Goal: Information Seeking & Learning: Compare options

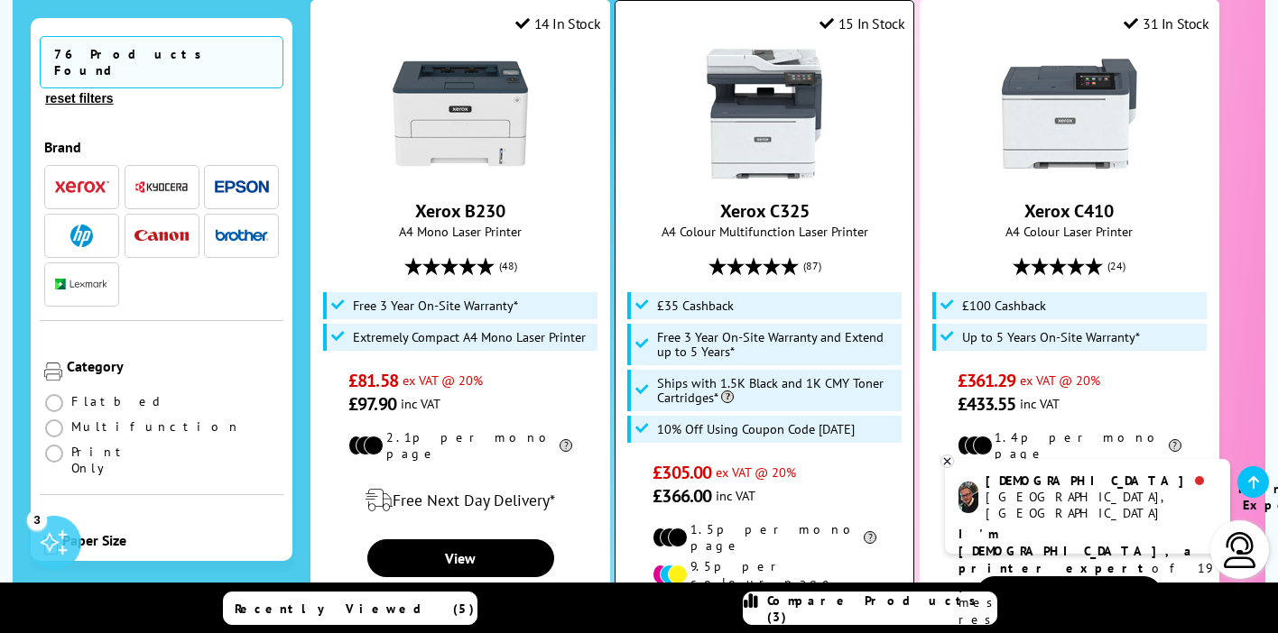
scroll to position [429, 0]
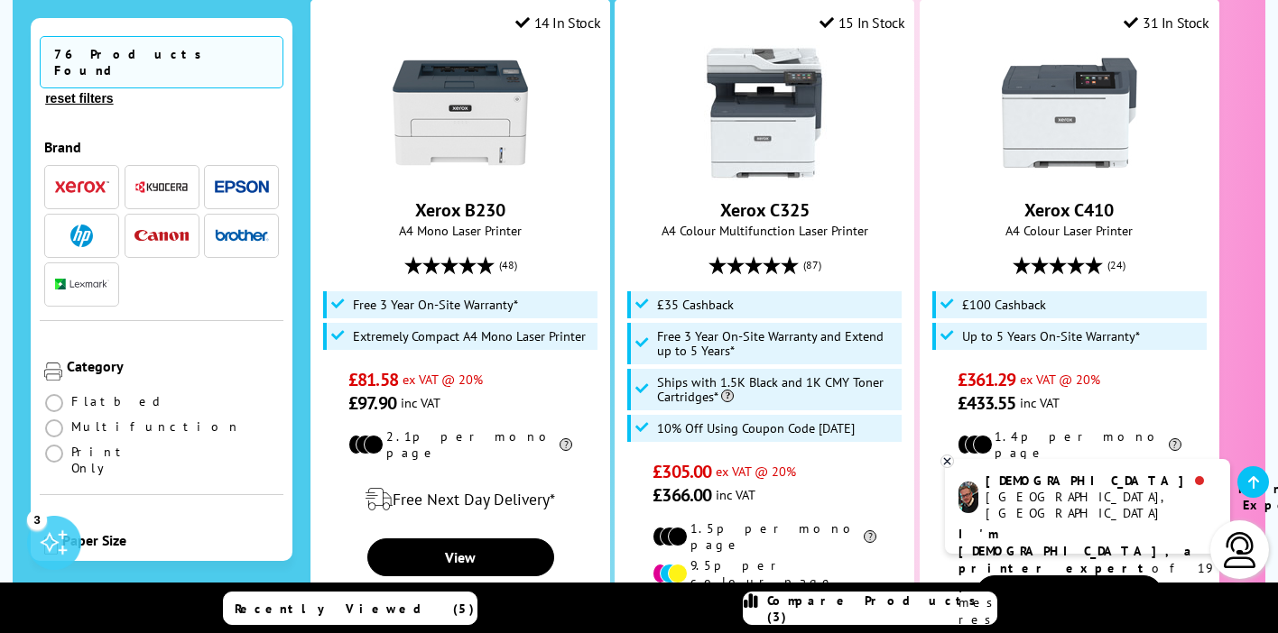
click at [1234, 547] on img at bounding box center [1240, 550] width 36 height 36
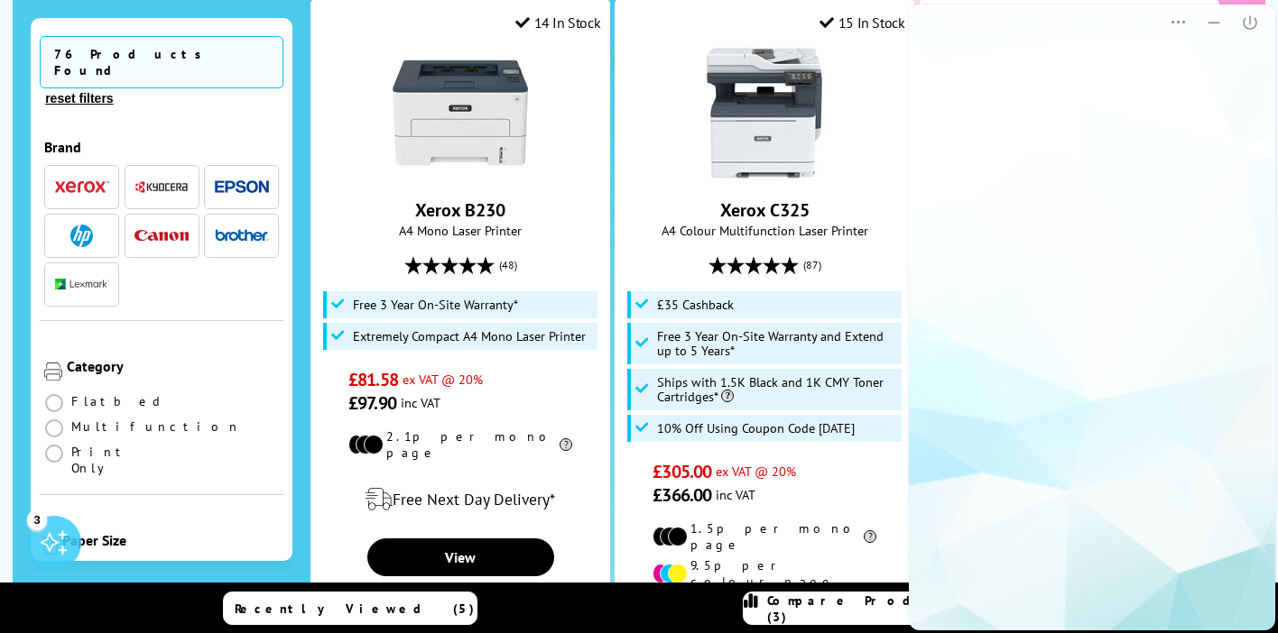
scroll to position [0, 0]
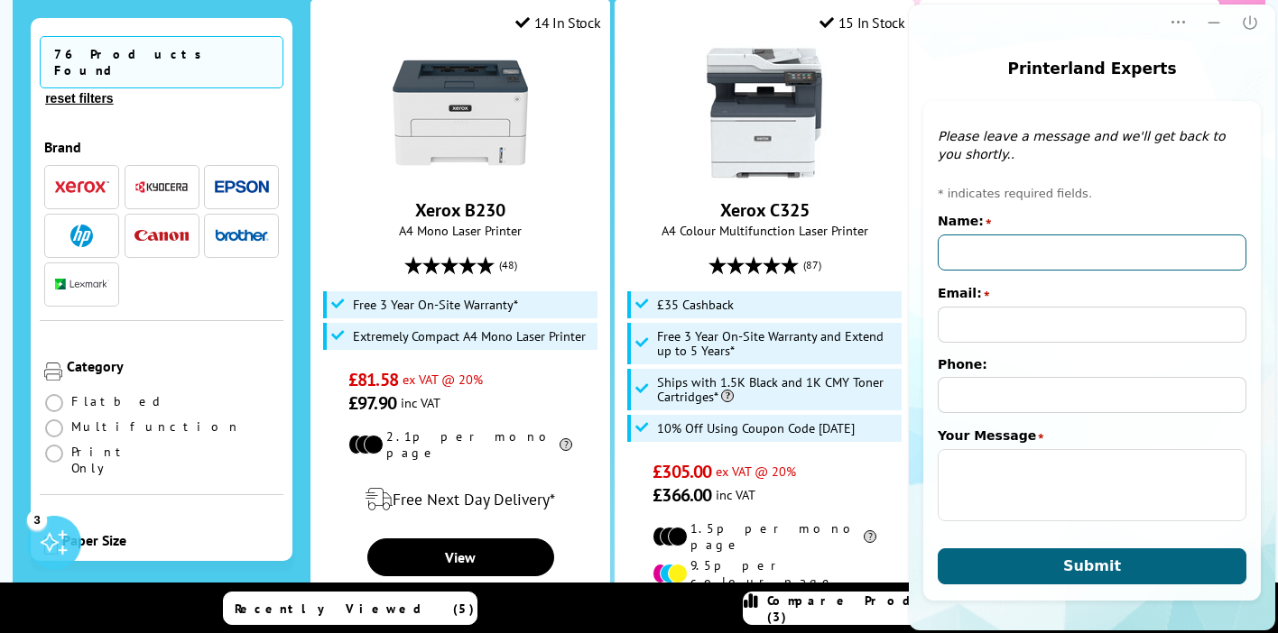
click at [1158, 252] on input "Name:" at bounding box center [1092, 253] width 309 height 36
type input "[PERSON_NAME]"
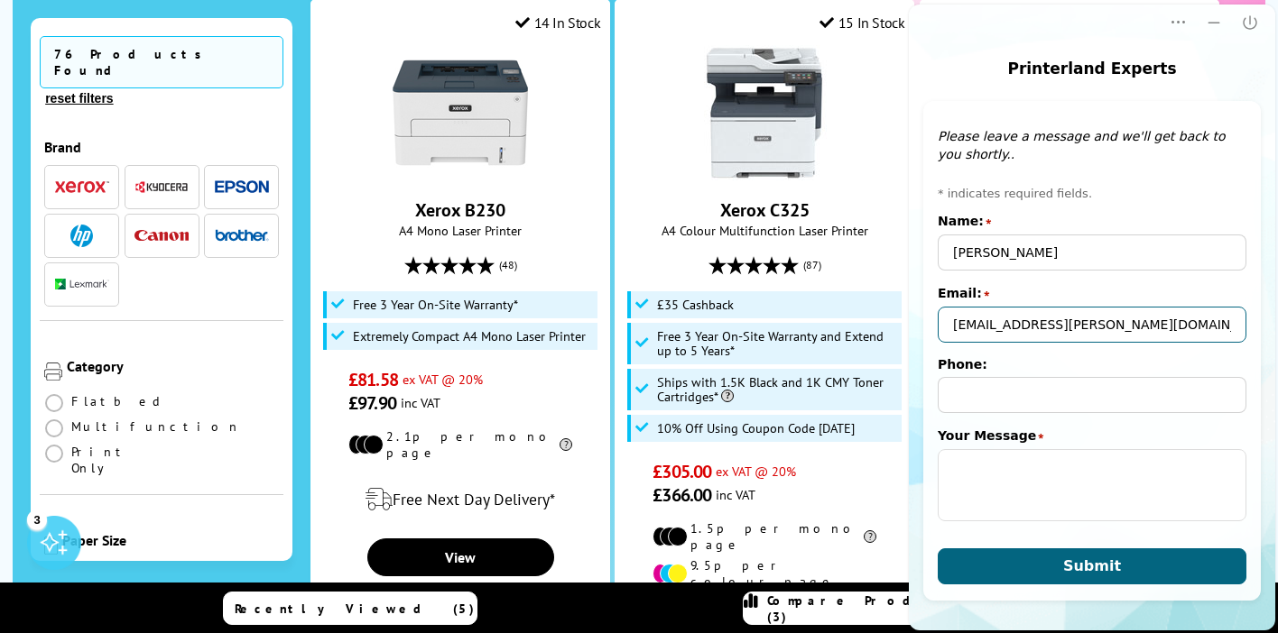
type input "rev.ian.griffiths@gmail.com"
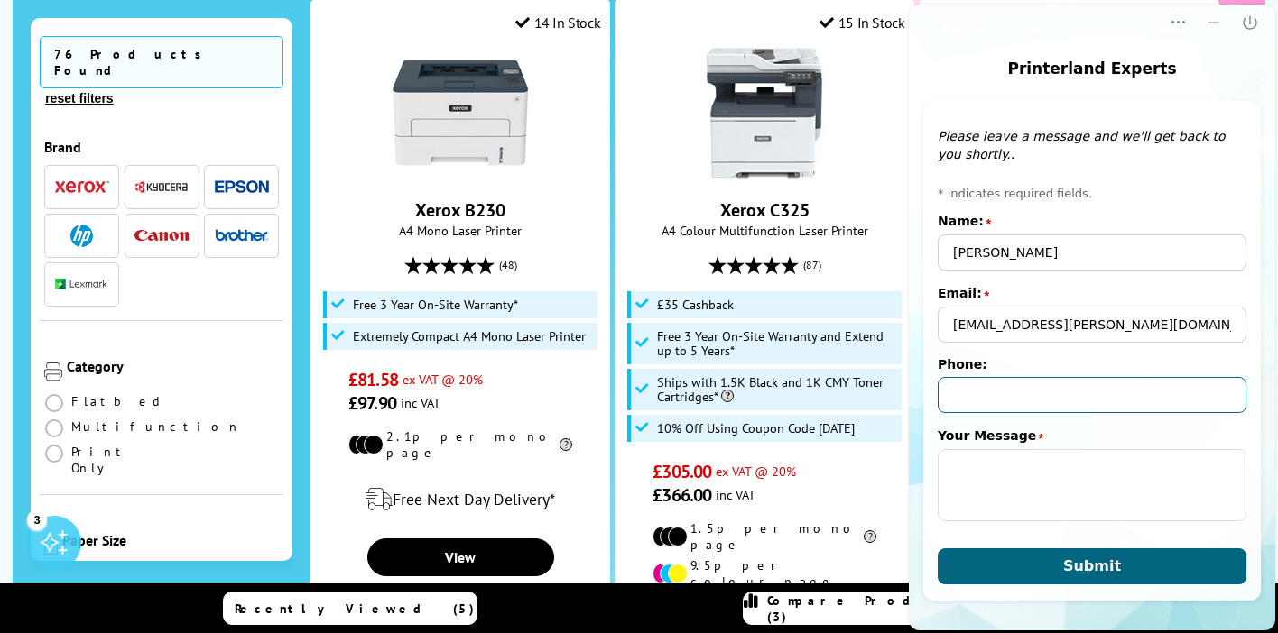
click at [1140, 409] on input "Phone:" at bounding box center [1092, 395] width 309 height 36
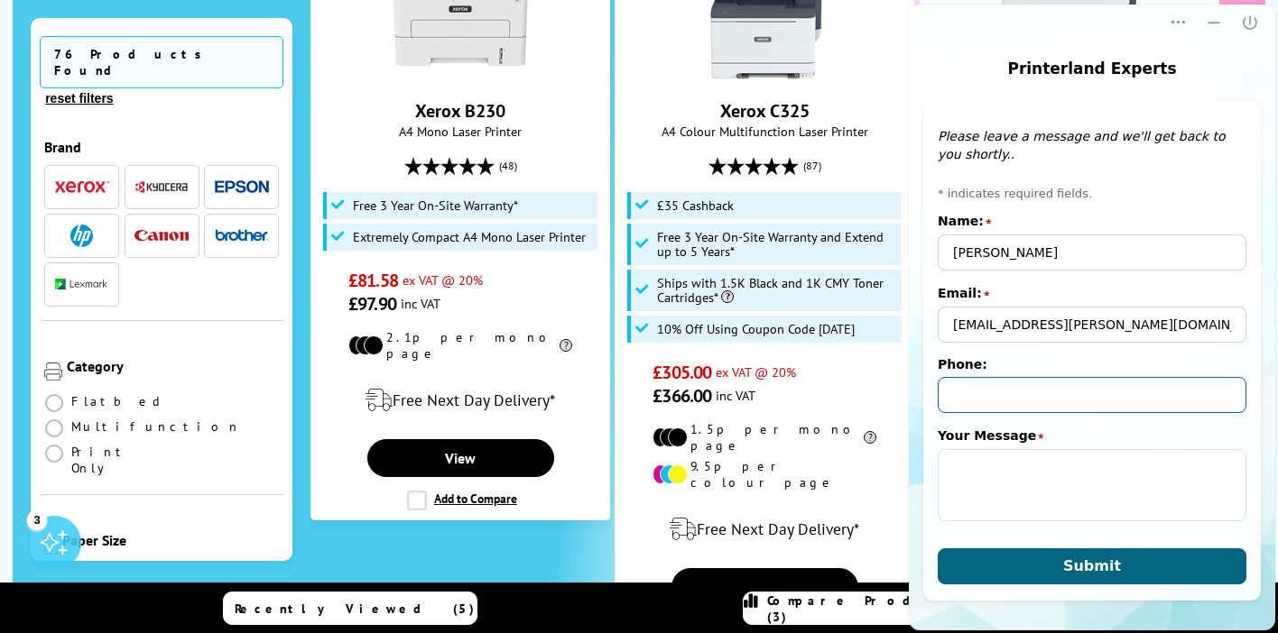
scroll to position [530, 0]
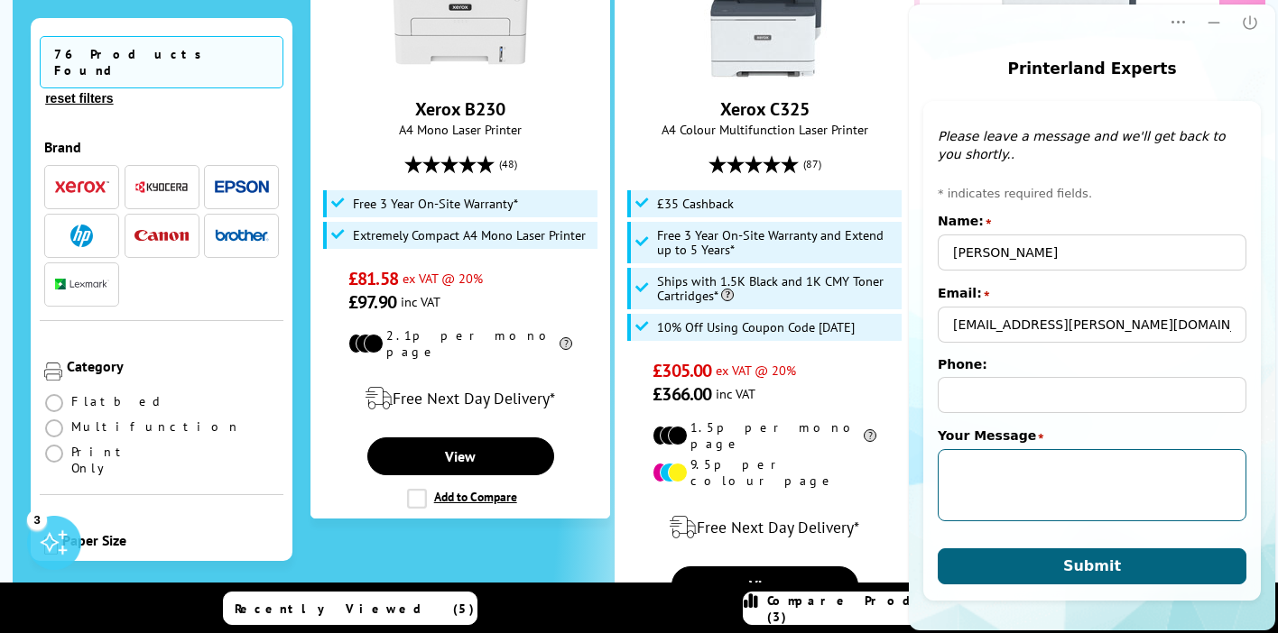
click at [1112, 467] on textarea "Your Message" at bounding box center [1092, 485] width 309 height 72
type textarea "S"
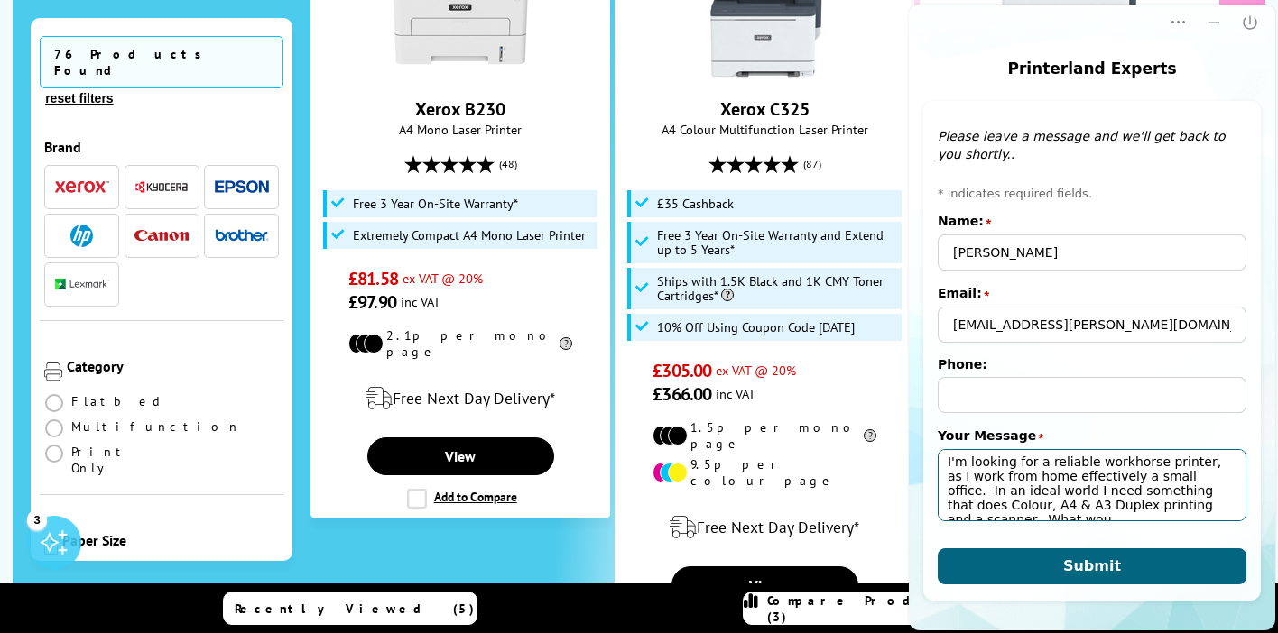
scroll to position [11, 0]
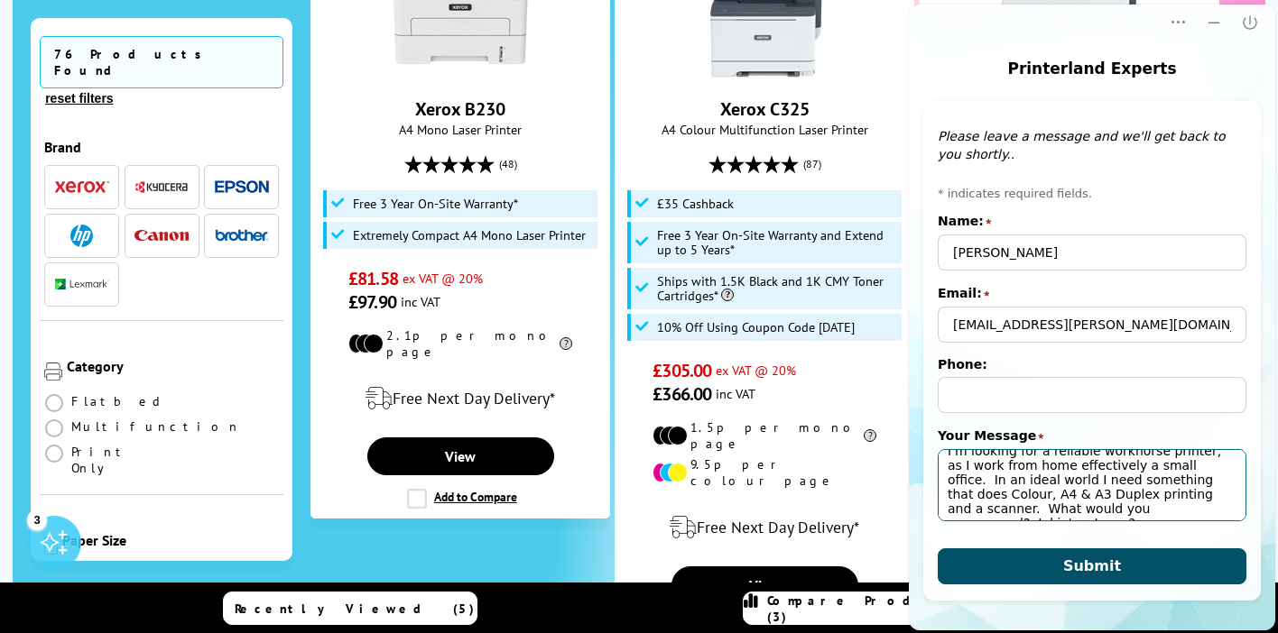
type textarea "I'm looking for a reliable workhorse printer, as I work from home effectively a…"
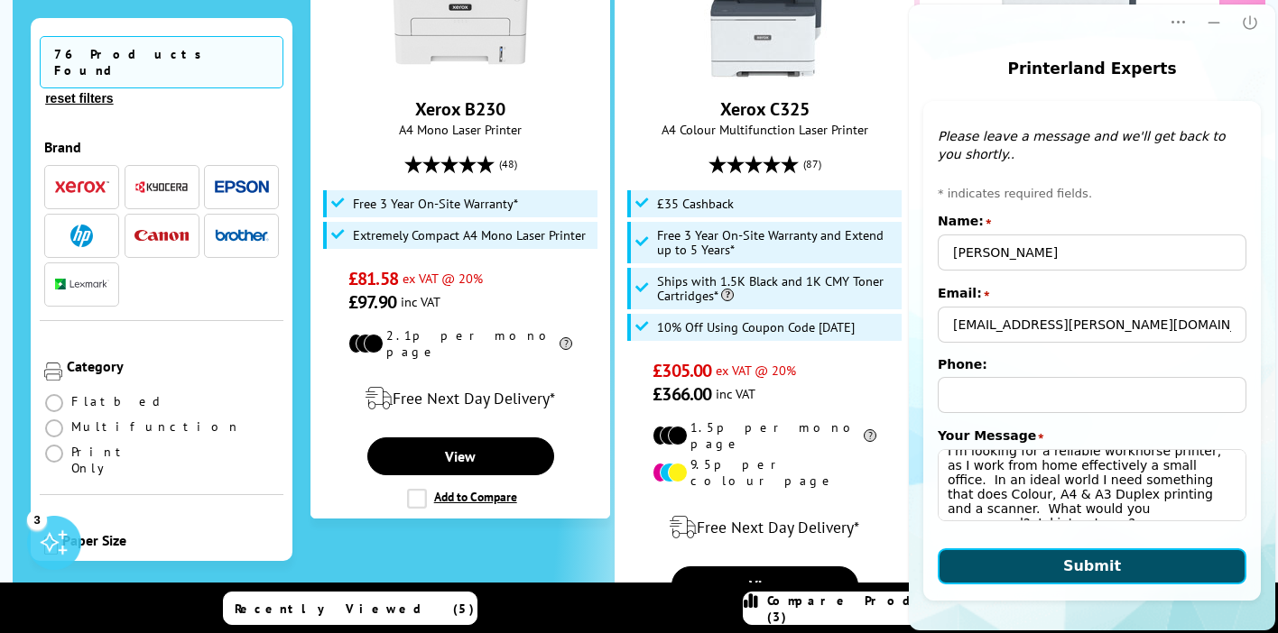
click at [1169, 560] on button "Submit" at bounding box center [1092, 567] width 309 height 36
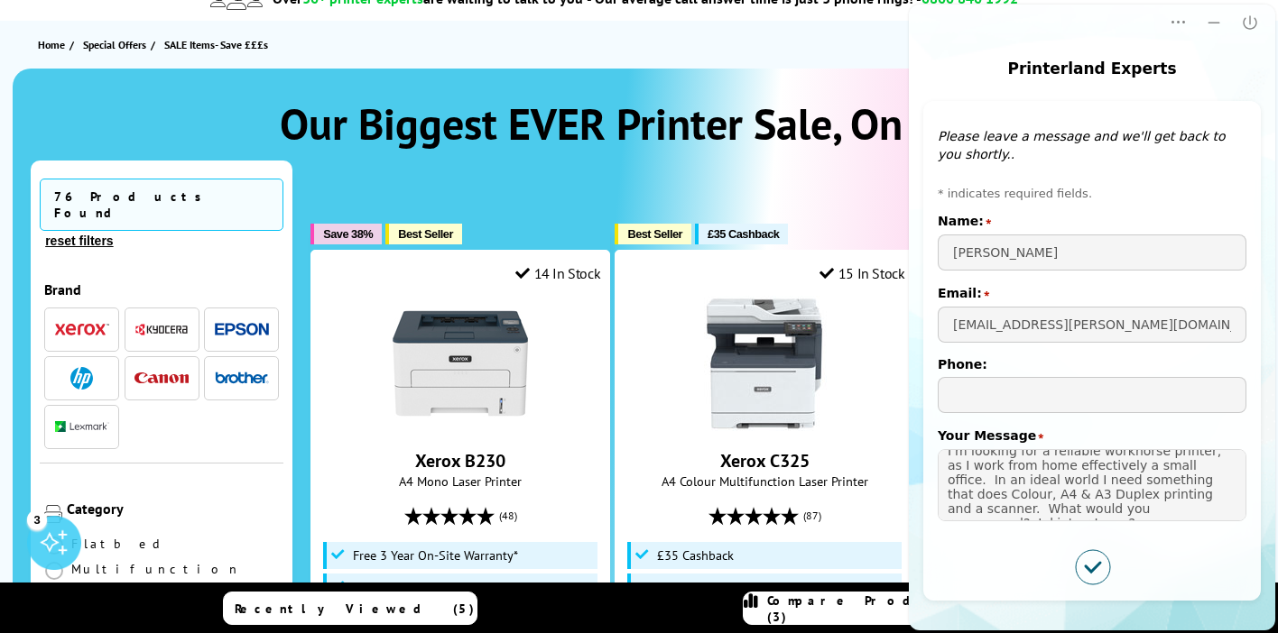
scroll to position [179, 0]
click at [519, 177] on div "Sort By: Popularity Rating Price - Low to High Price - High to Low Size - Small…" at bounding box center [769, 182] width 919 height 45
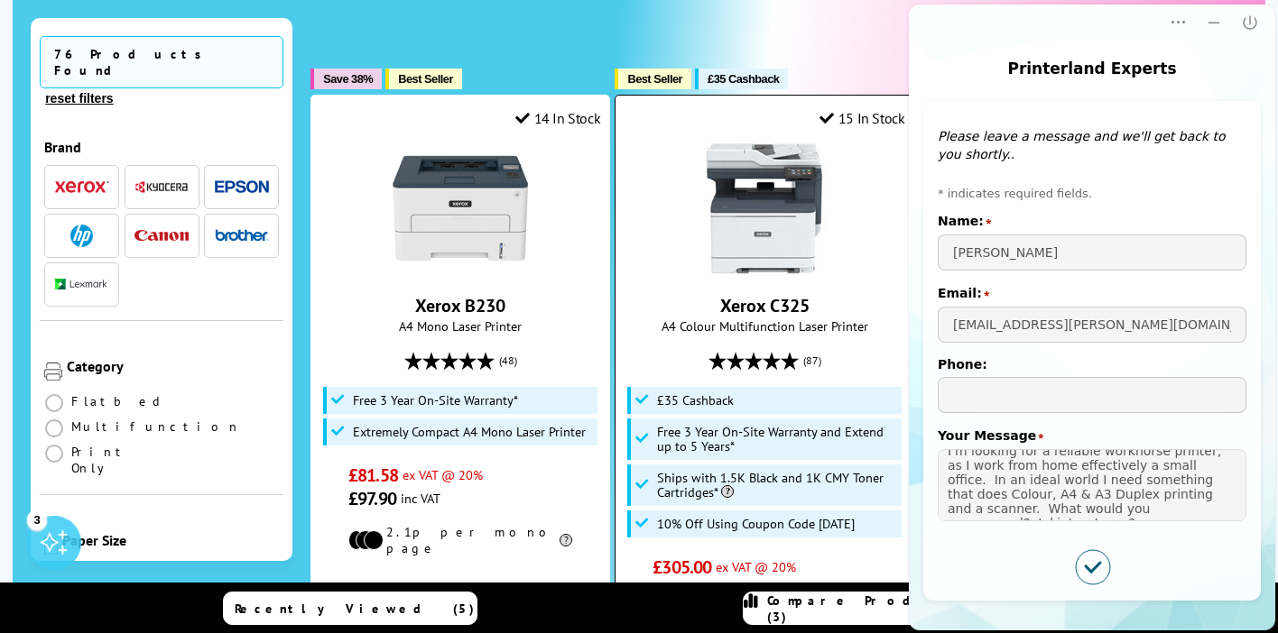
scroll to position [337, 0]
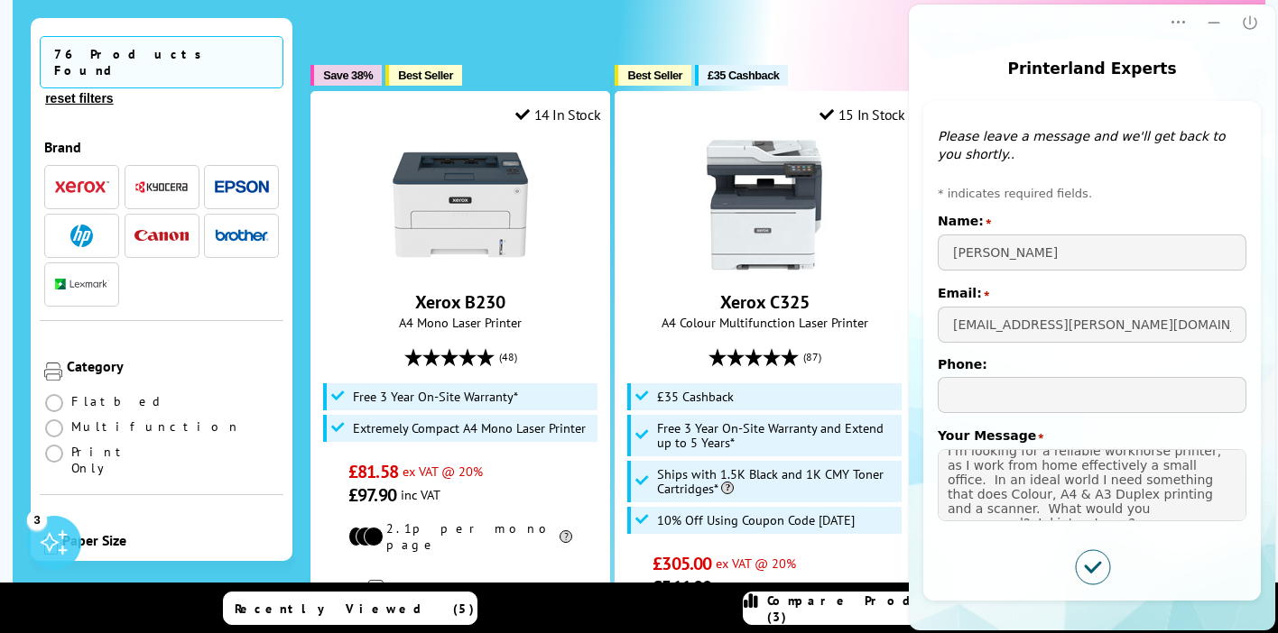
click at [578, 38] on div "Sort By: Popularity Rating Price - Low to High Price - High to Low Size - Small…" at bounding box center [769, 24] width 919 height 45
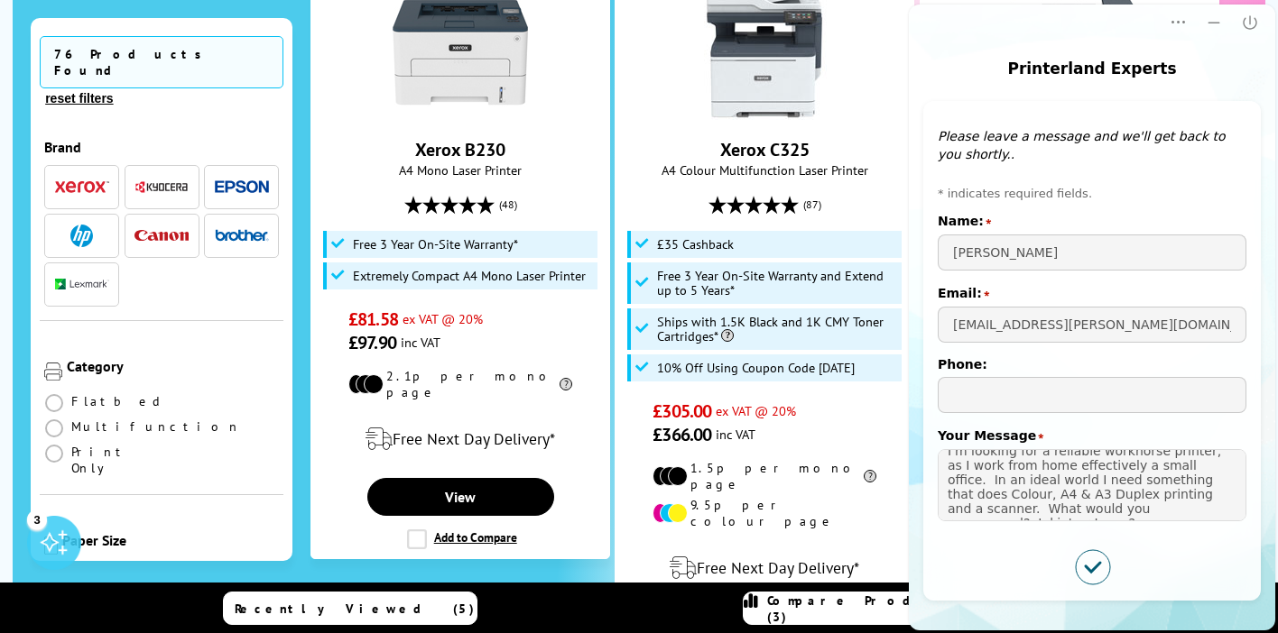
scroll to position [490, 0]
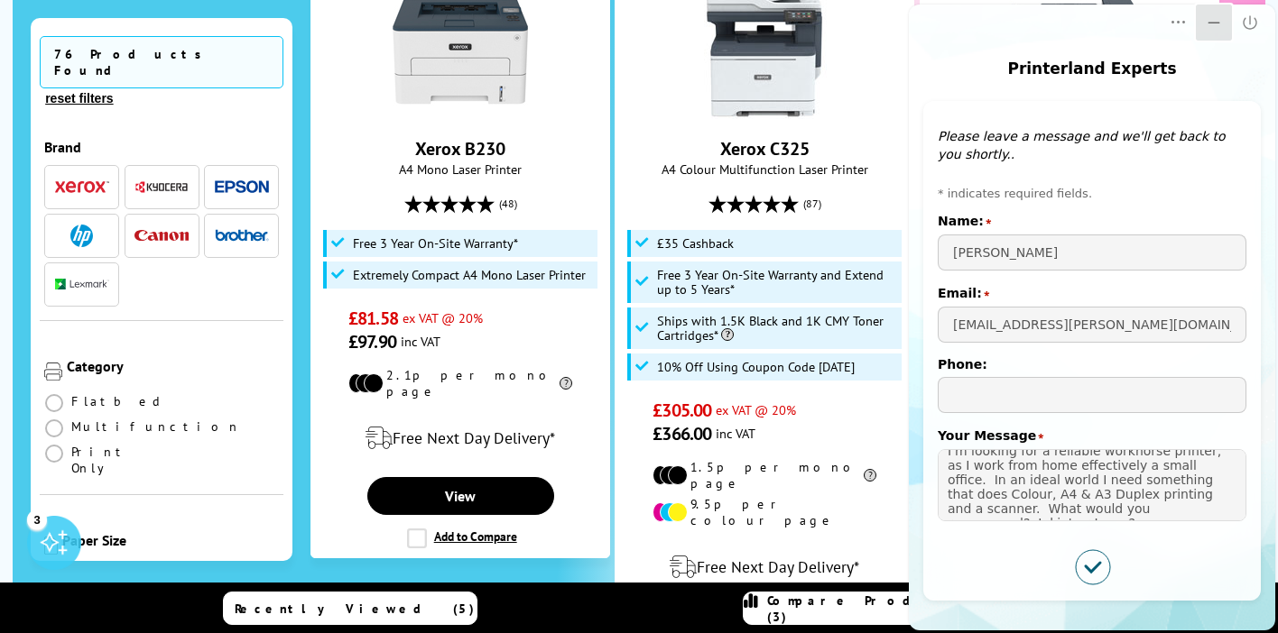
click at [1217, 27] on icon "Minimize" at bounding box center [1214, 23] width 18 height 18
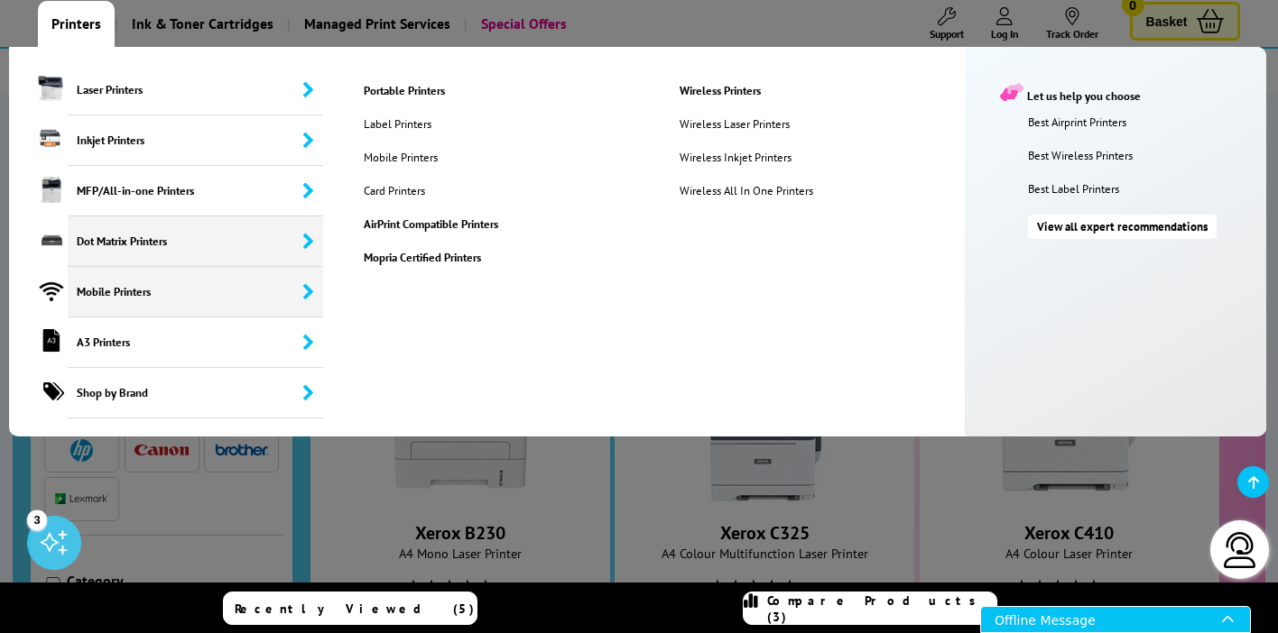
scroll to position [111, 0]
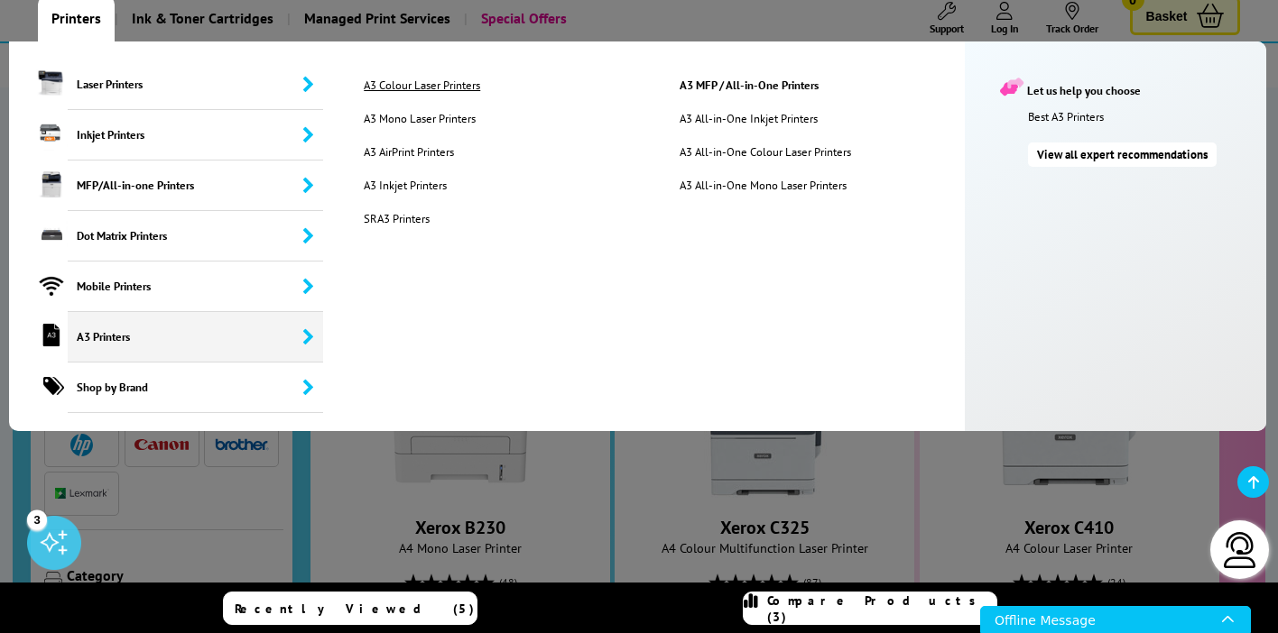
click at [448, 83] on link "A3 Colour Laser Printers" at bounding box center [507, 85] width 315 height 15
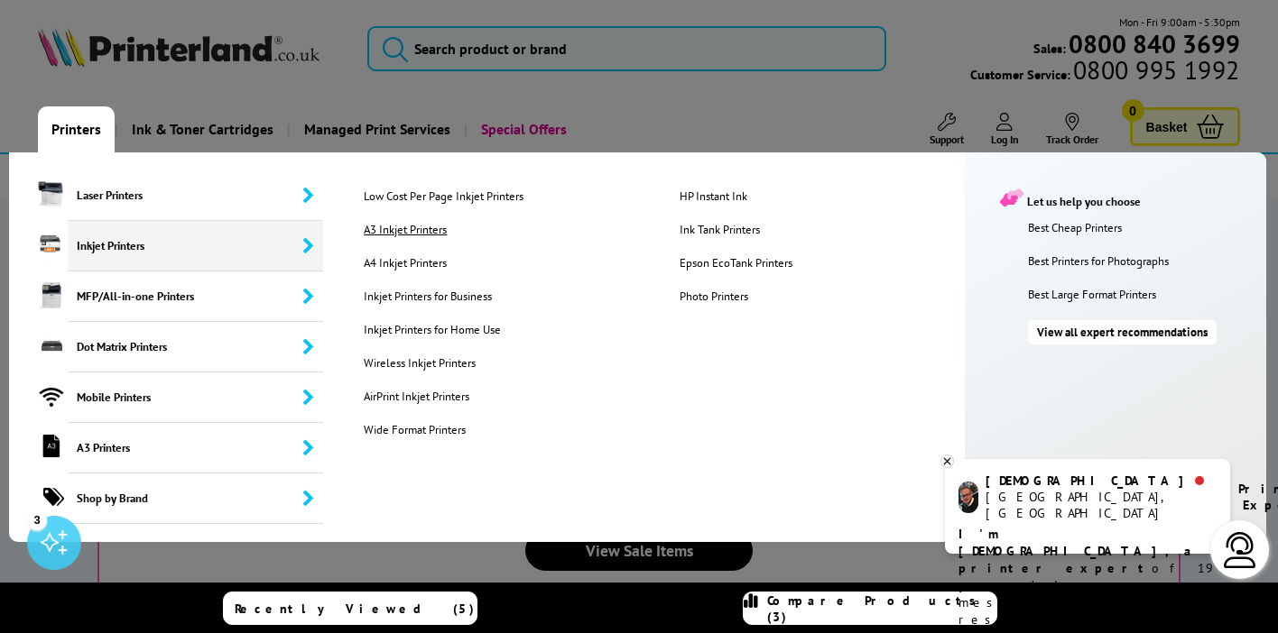
click at [436, 228] on link "A3 Inkjet Printers" at bounding box center [507, 229] width 315 height 15
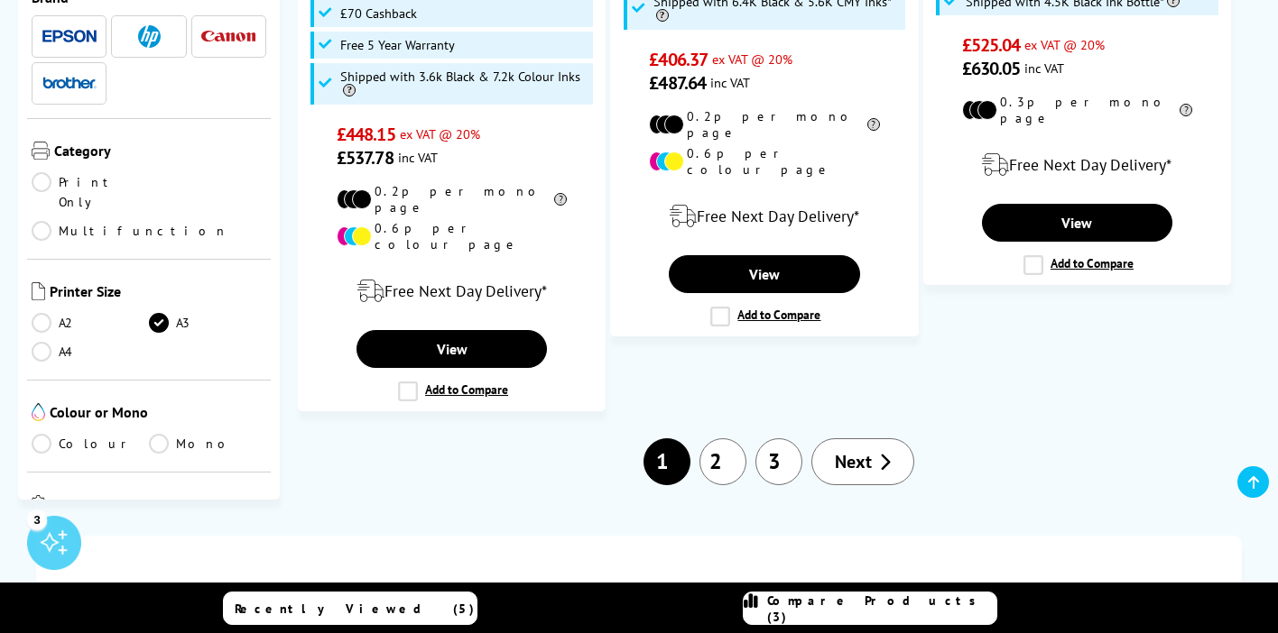
scroll to position [2902, 0]
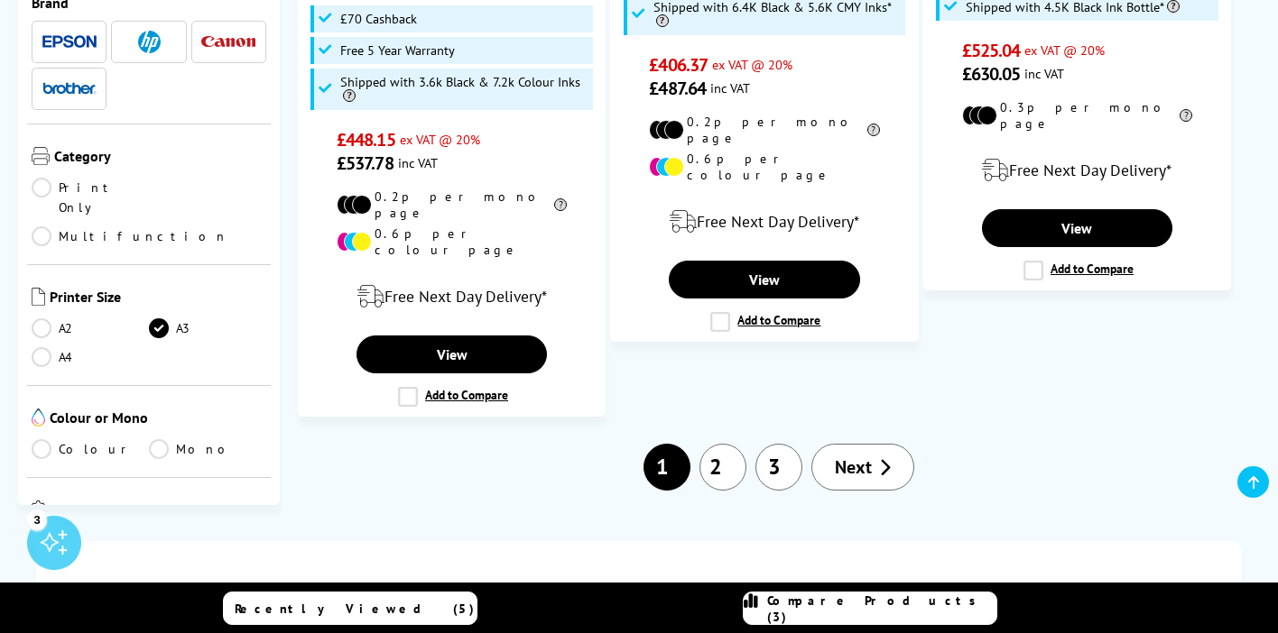
click at [897, 610] on span "Compare Products (3)" at bounding box center [881, 609] width 229 height 32
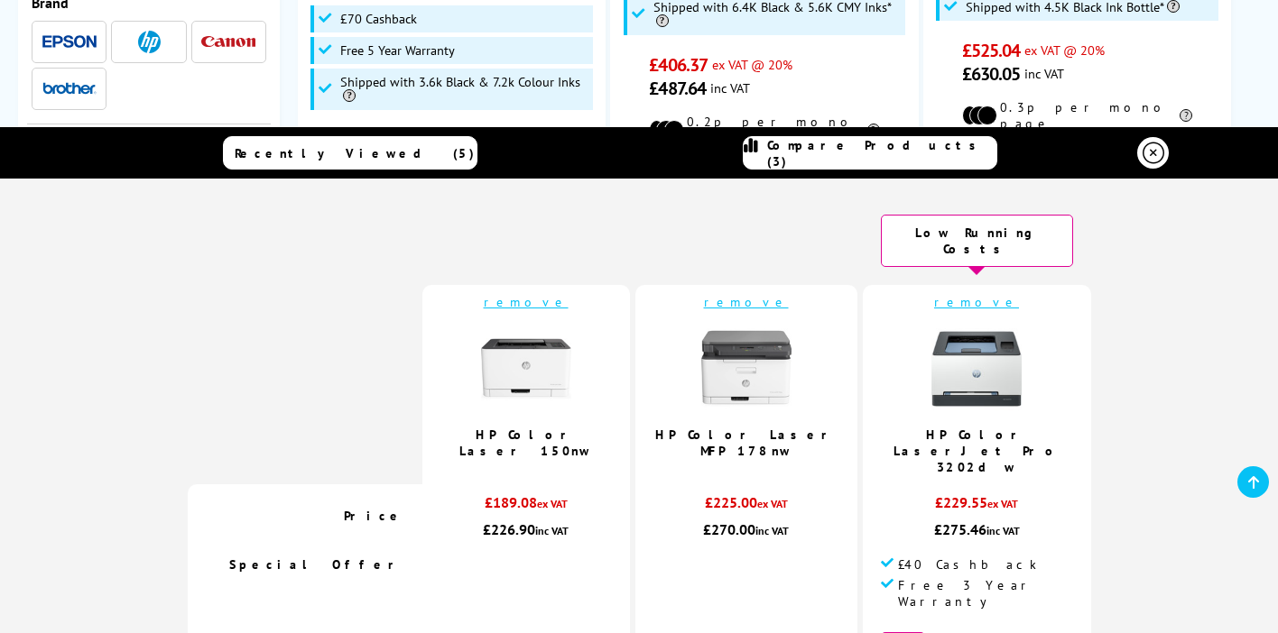
click at [1152, 152] on icon at bounding box center [1153, 154] width 22 height 22
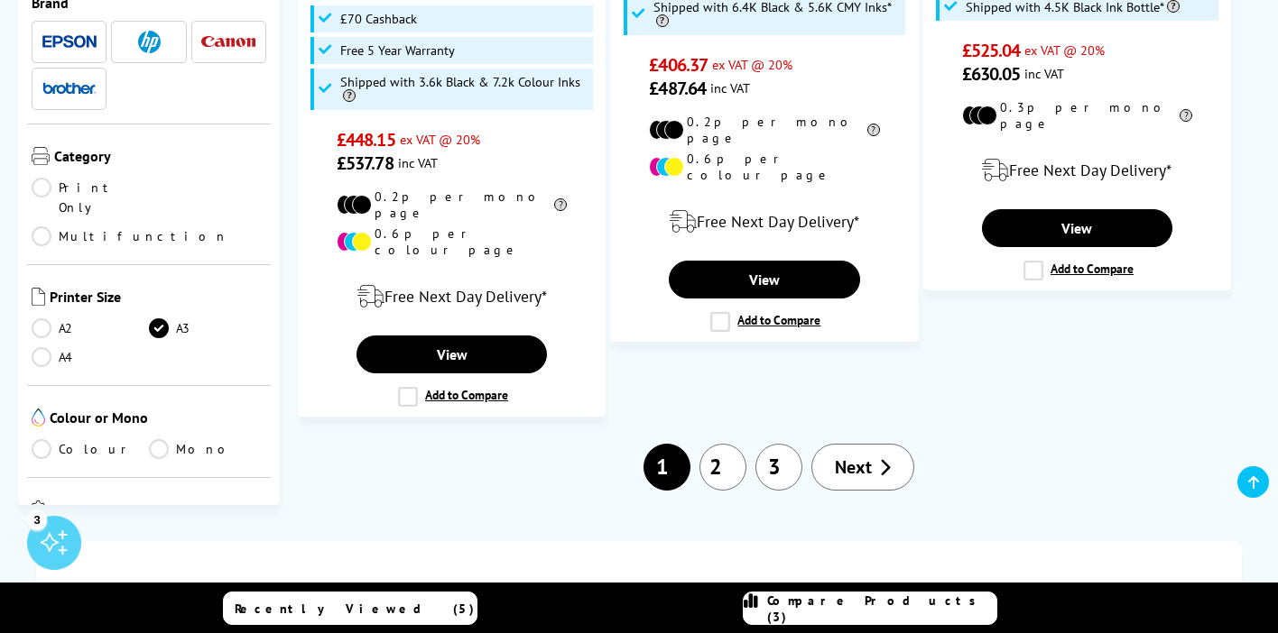
click at [983, 606] on link "Compare Products (3)" at bounding box center [870, 608] width 254 height 33
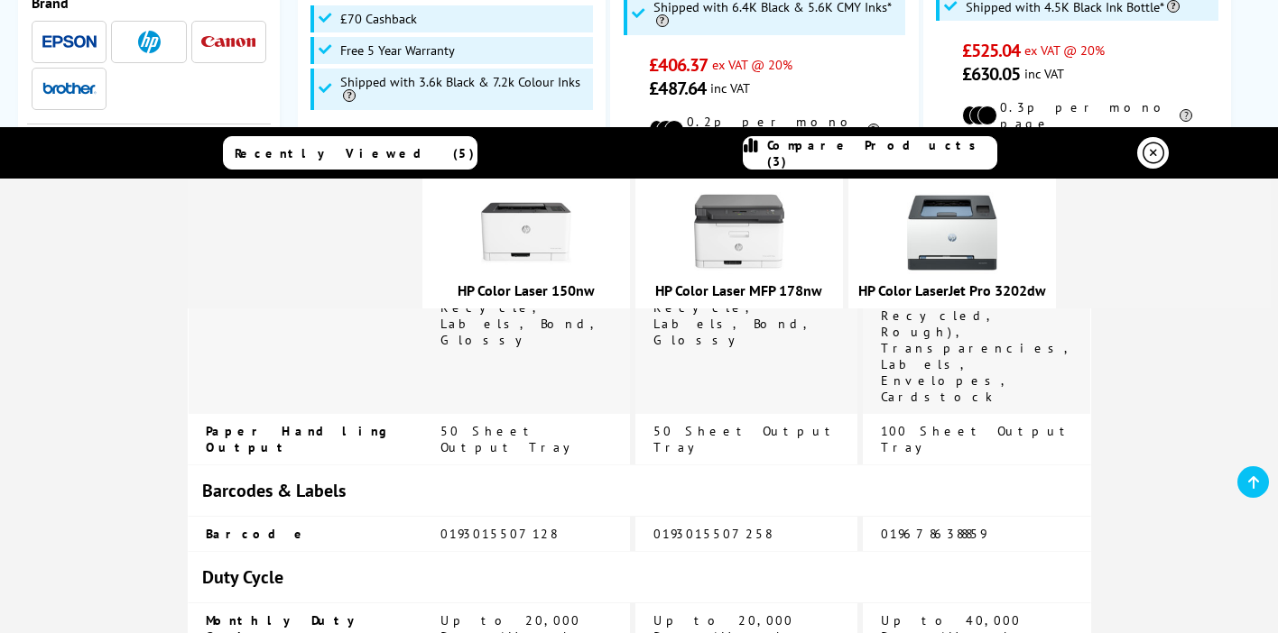
scroll to position [3709, 0]
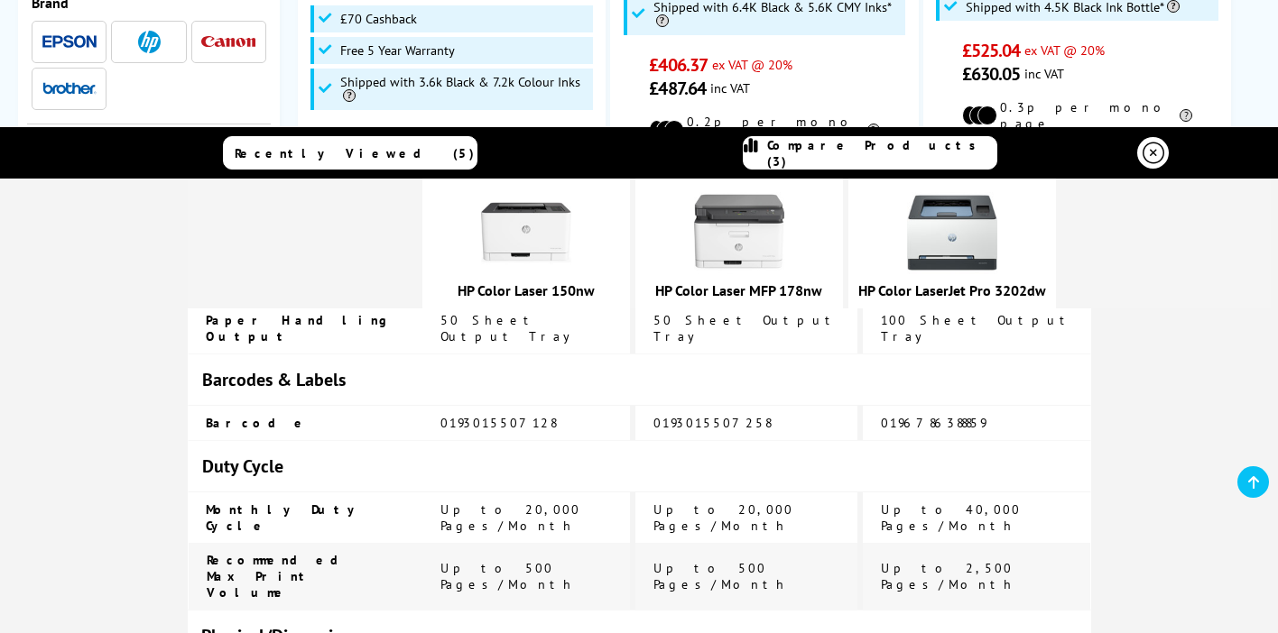
click at [1257, 478] on icon at bounding box center [1253, 483] width 11 height 14
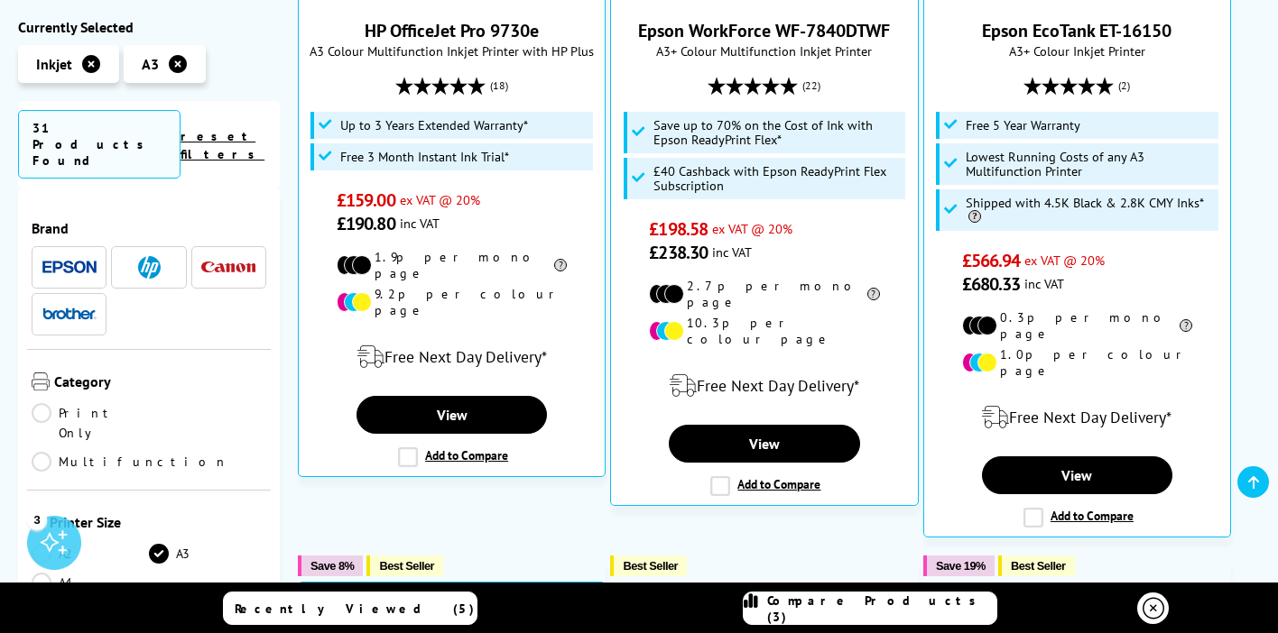
scroll to position [0, 0]
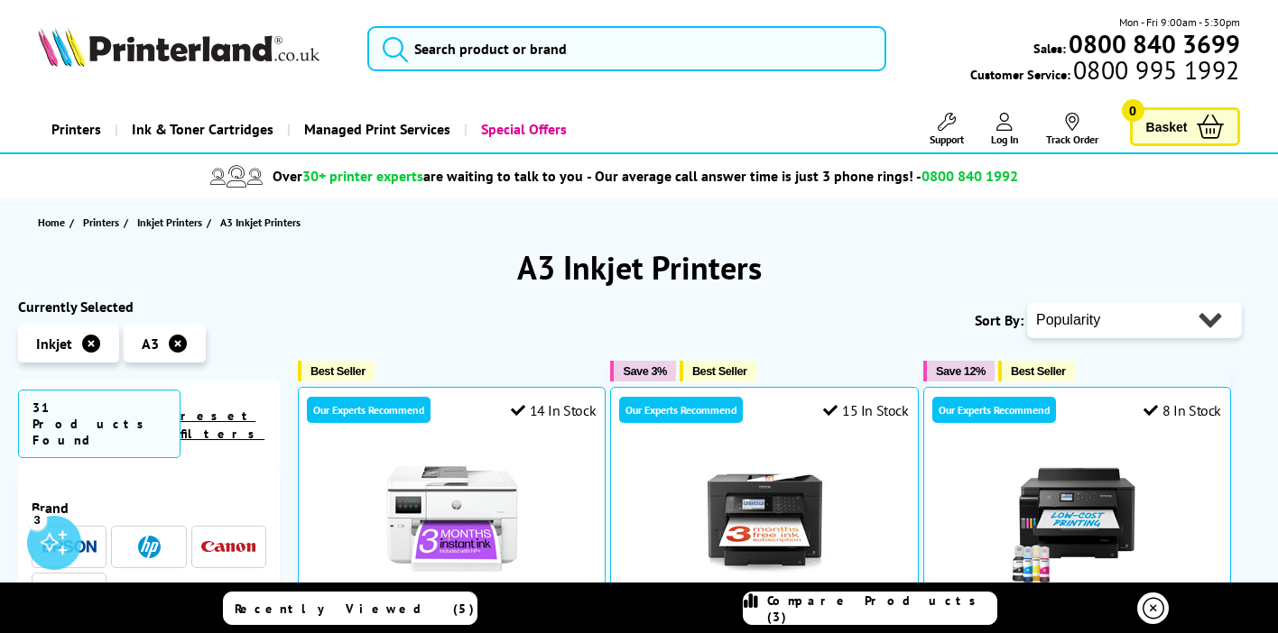
click at [1151, 613] on icon at bounding box center [1153, 609] width 22 height 22
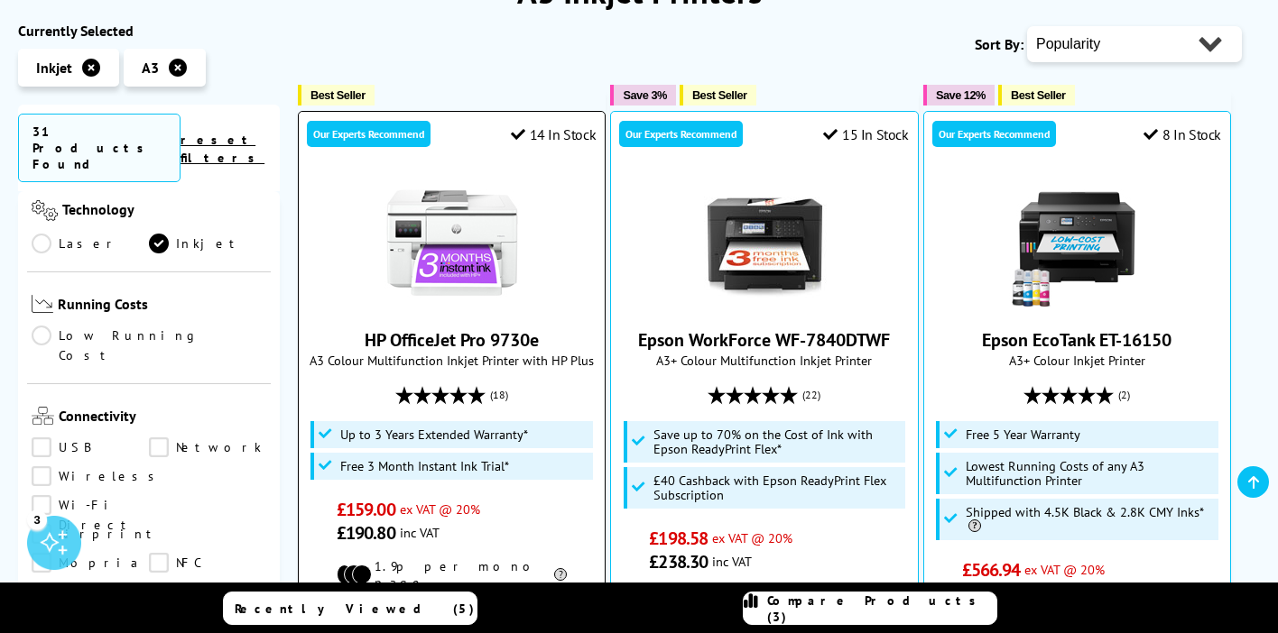
scroll to position [278, 0]
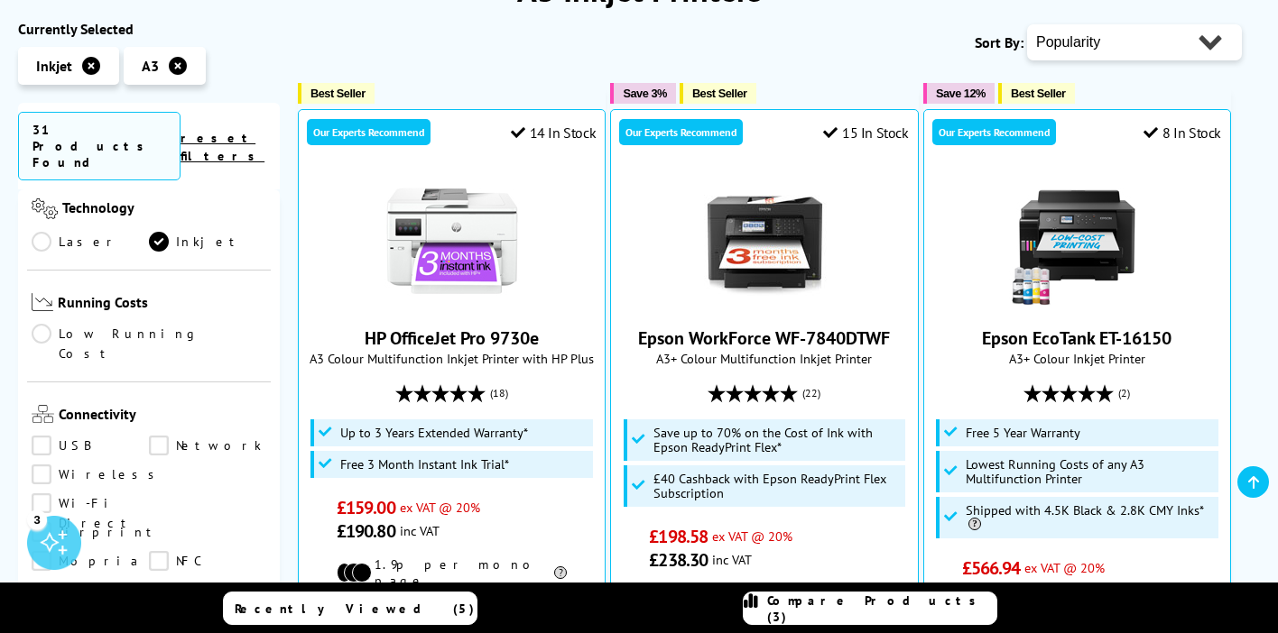
click at [43, 324] on link "Low Running Cost" at bounding box center [149, 344] width 235 height 40
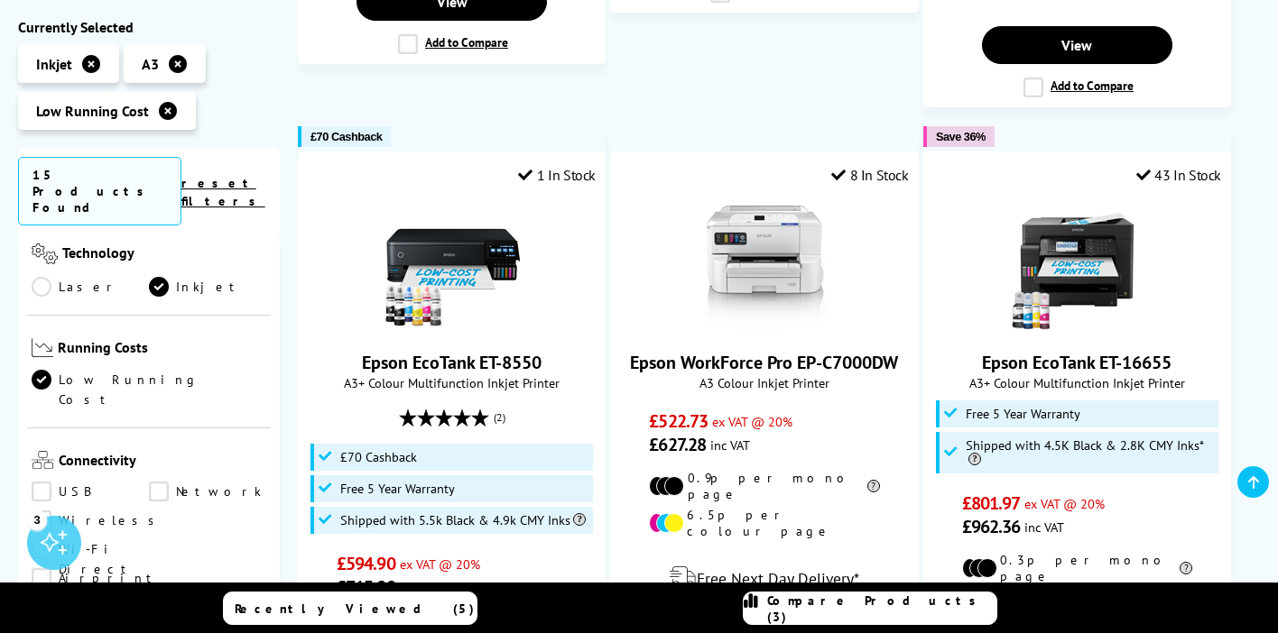
scroll to position [495, 0]
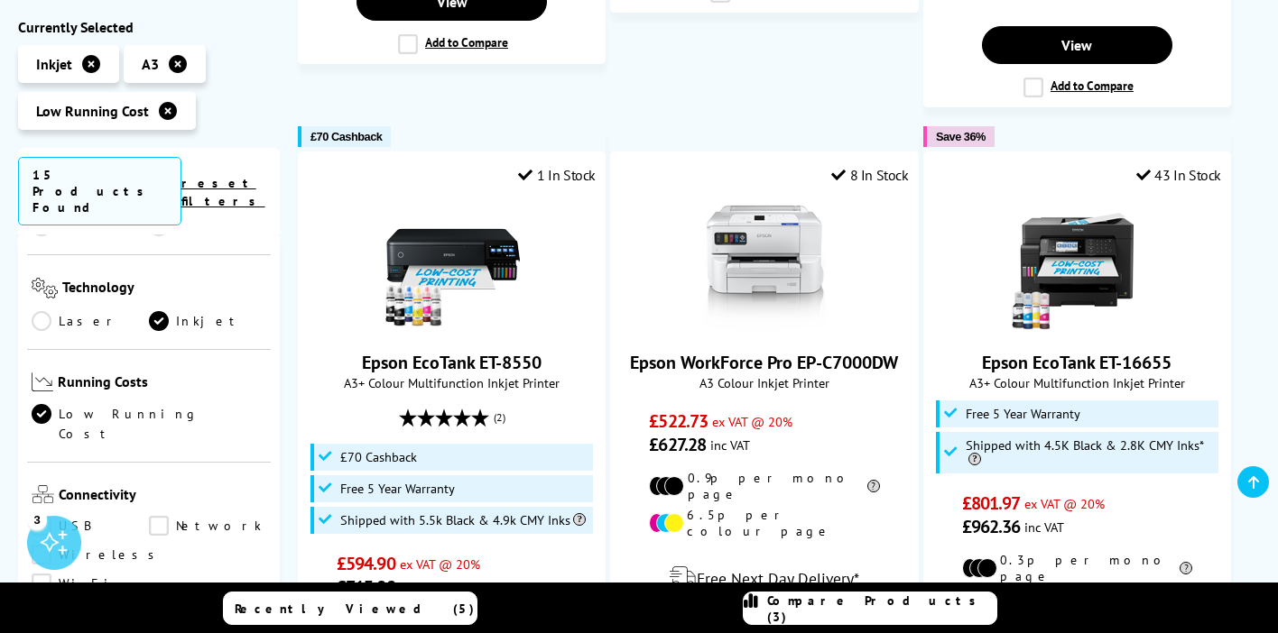
click at [42, 404] on link "Low Running Cost" at bounding box center [149, 424] width 235 height 40
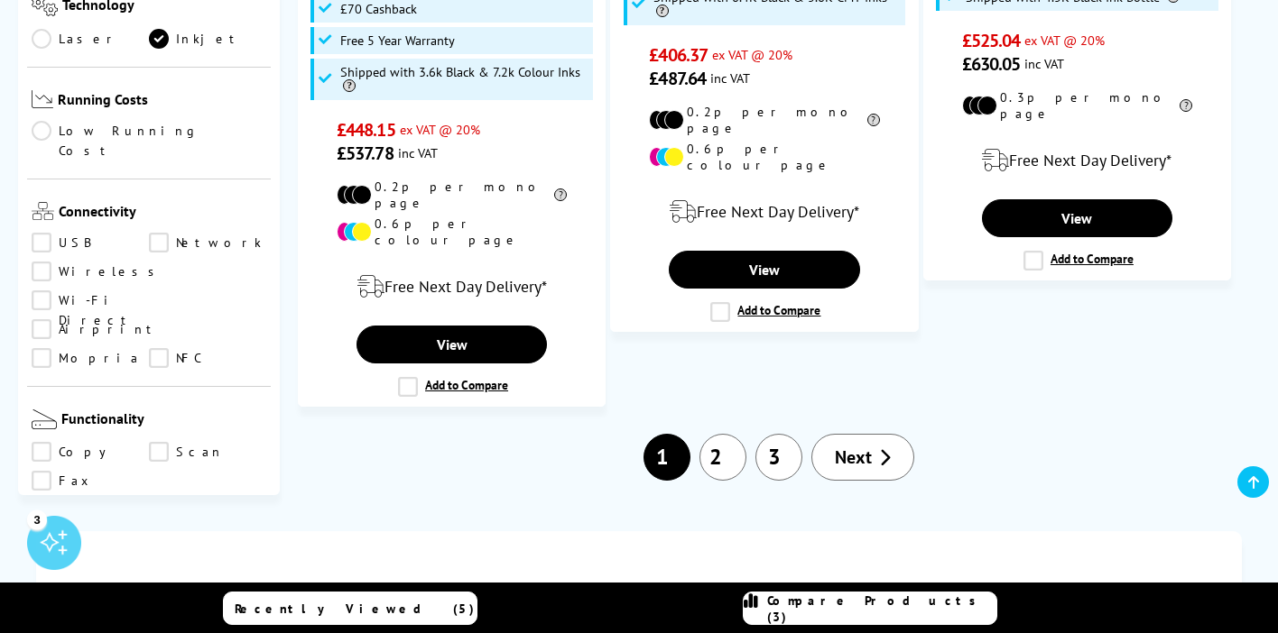
scroll to position [2917, 0]
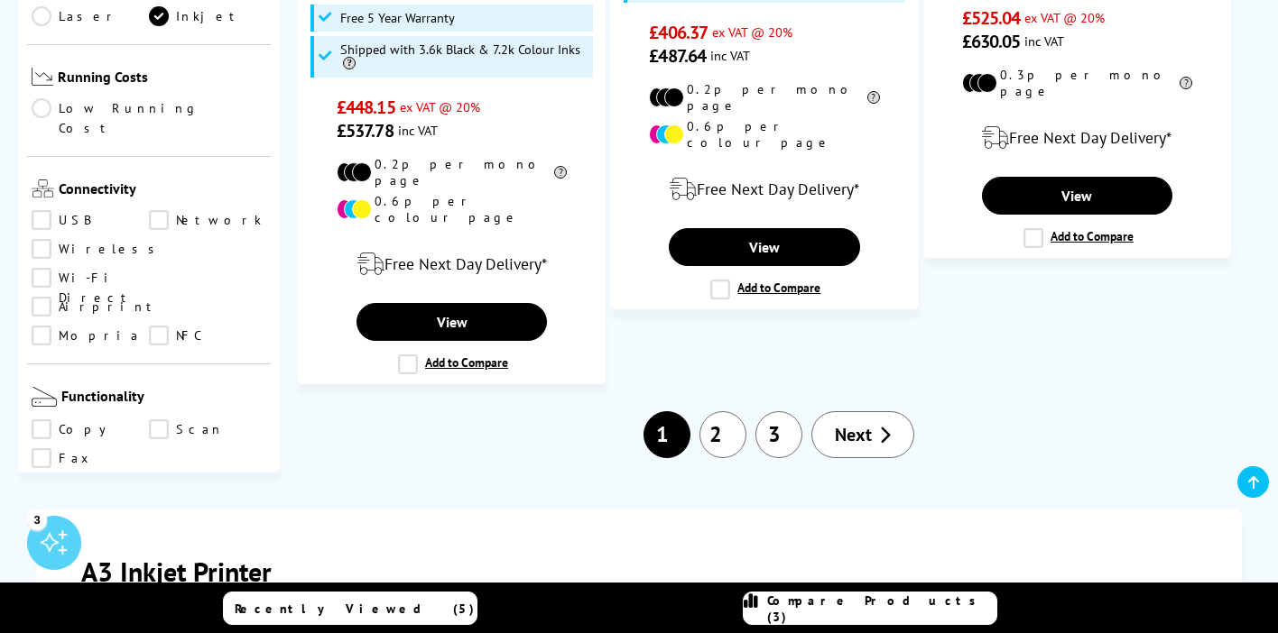
click at [722, 411] on link "2" at bounding box center [722, 434] width 47 height 47
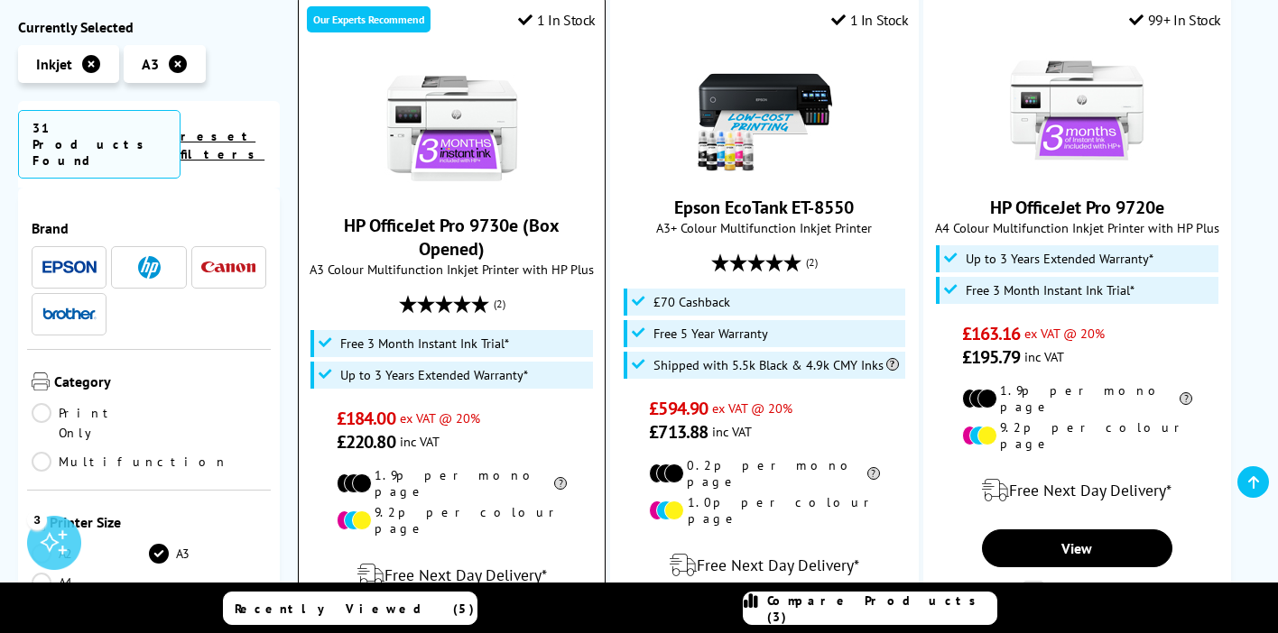
scroll to position [1121, 0]
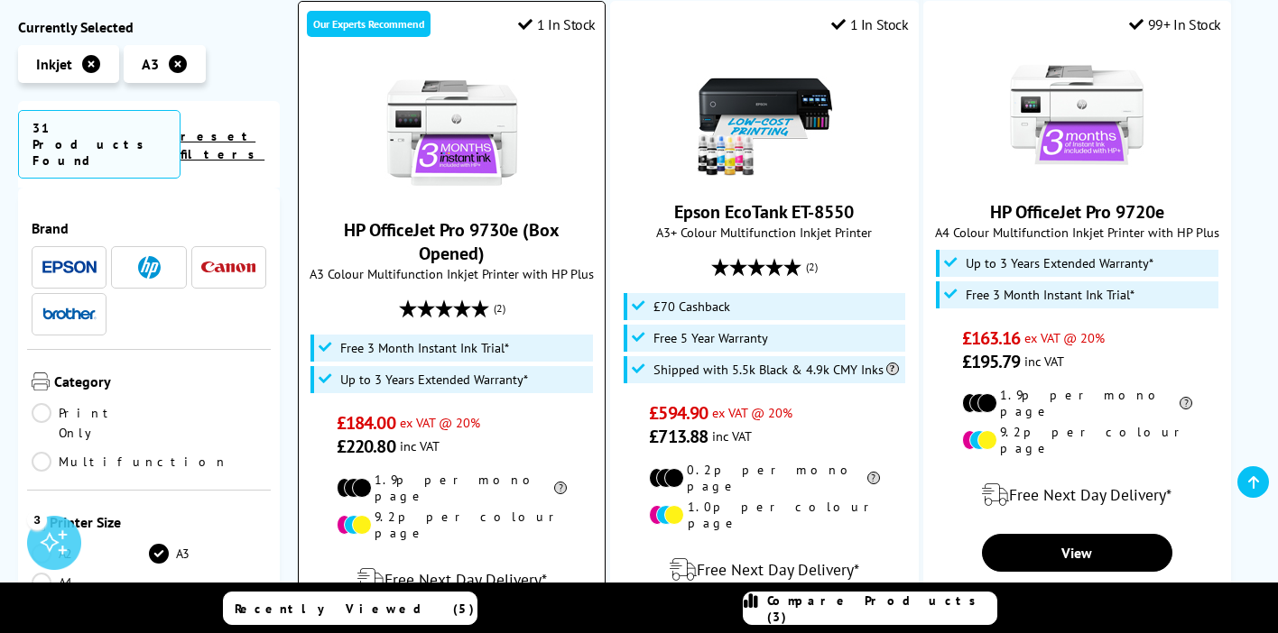
click at [430, 218] on link "HP OfficeJet Pro 9730e (Box Opened)" at bounding box center [452, 241] width 216 height 47
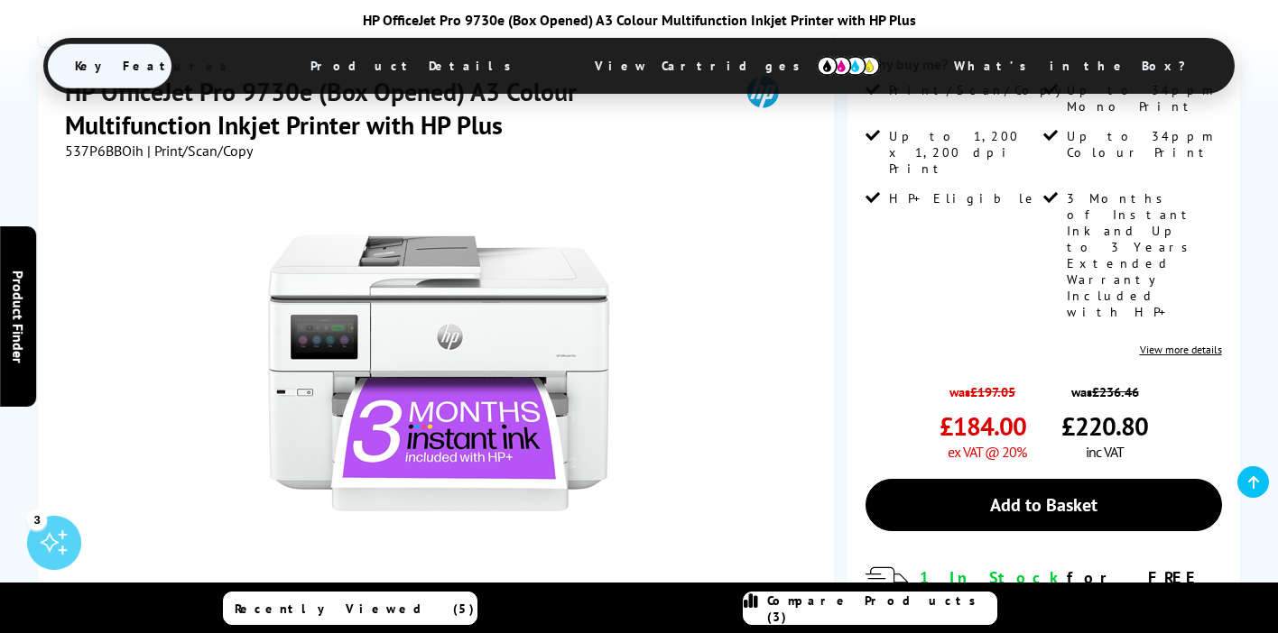
scroll to position [440, 0]
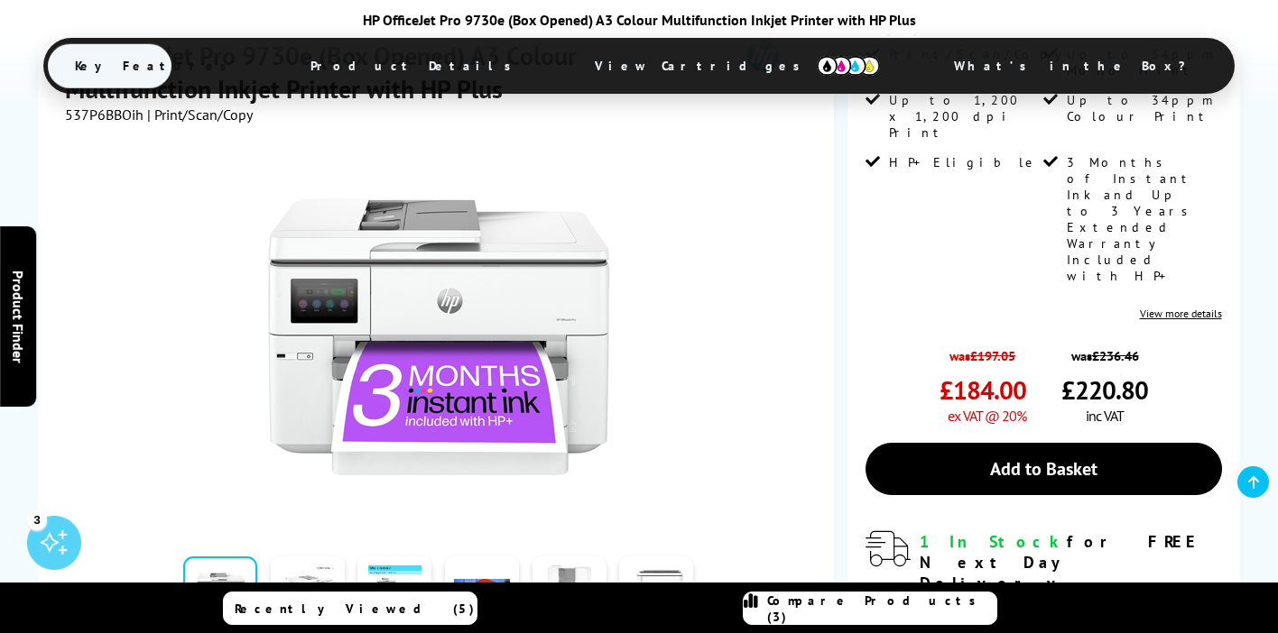
click at [300, 557] on link at bounding box center [308, 595] width 74 height 77
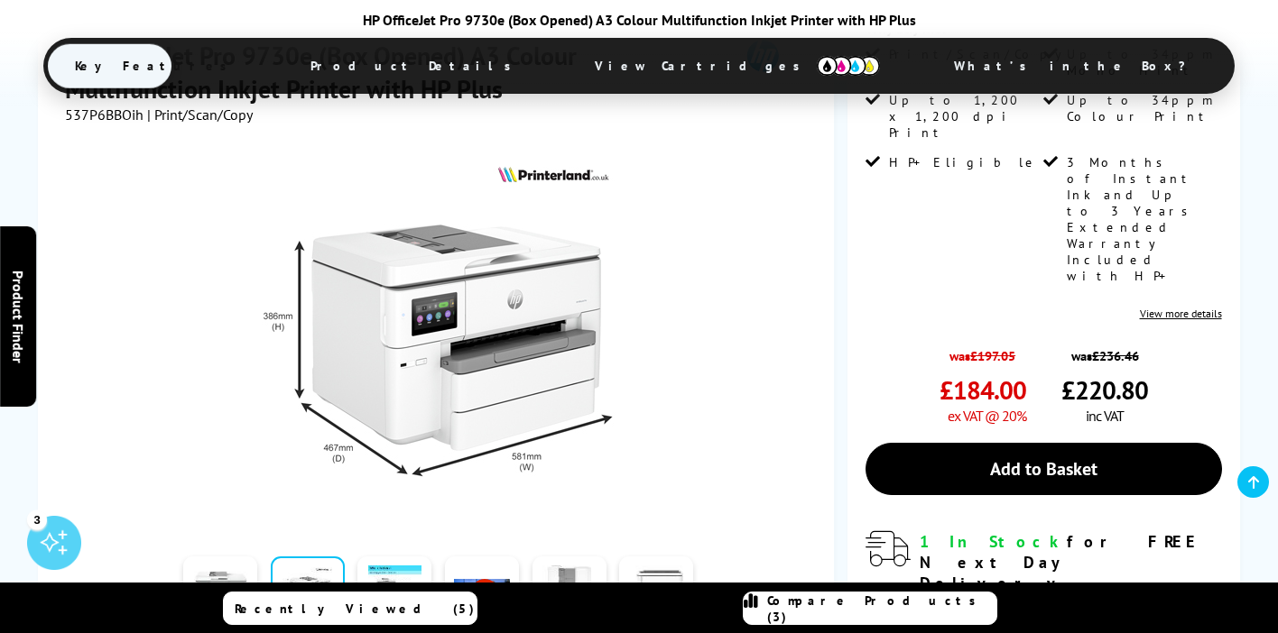
click at [485, 557] on link at bounding box center [482, 595] width 74 height 77
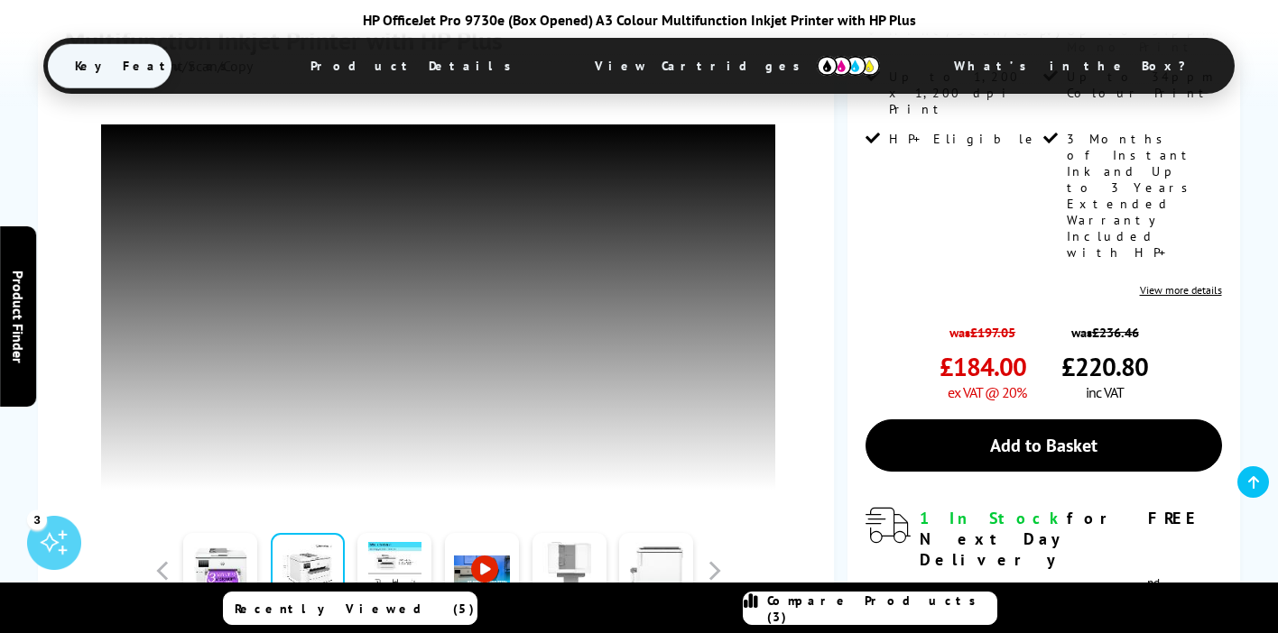
scroll to position [467, 0]
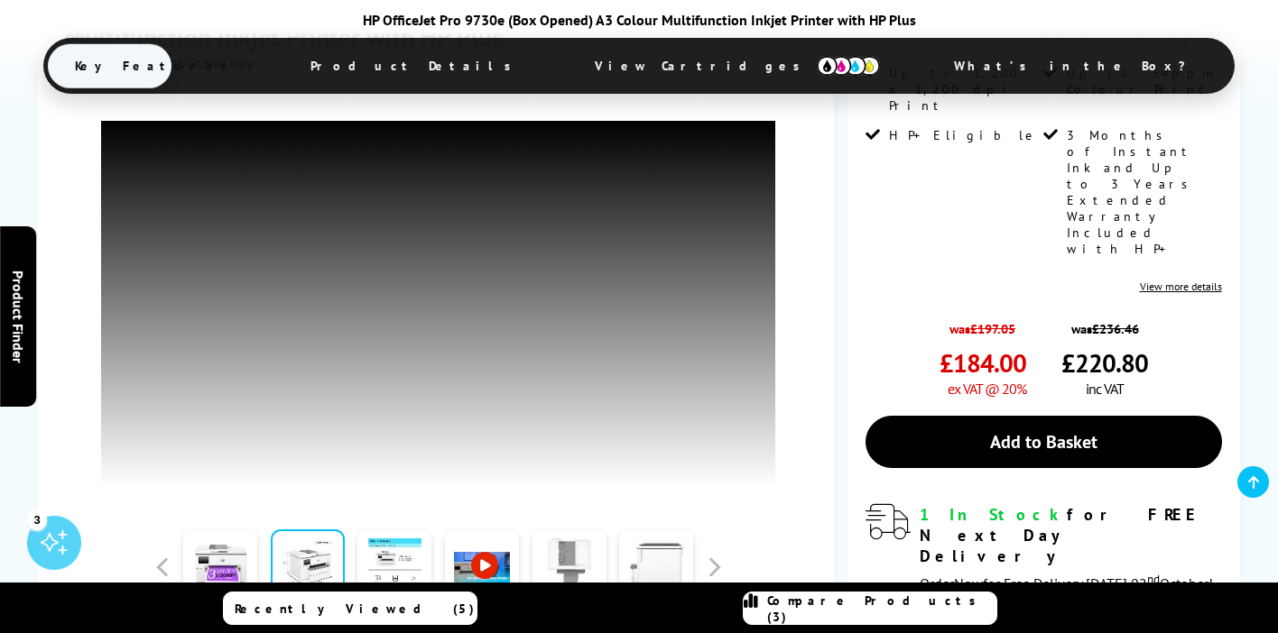
click at [493, 66] on span "Product Details" at bounding box center [415, 65] width 264 height 43
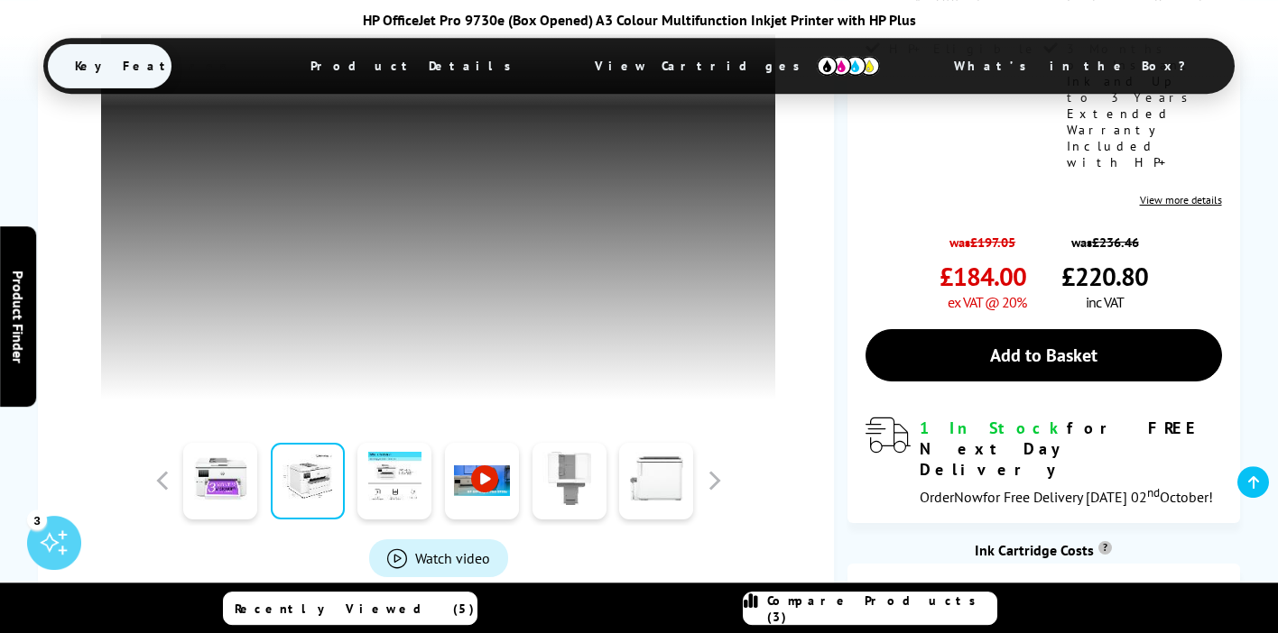
scroll to position [557, 0]
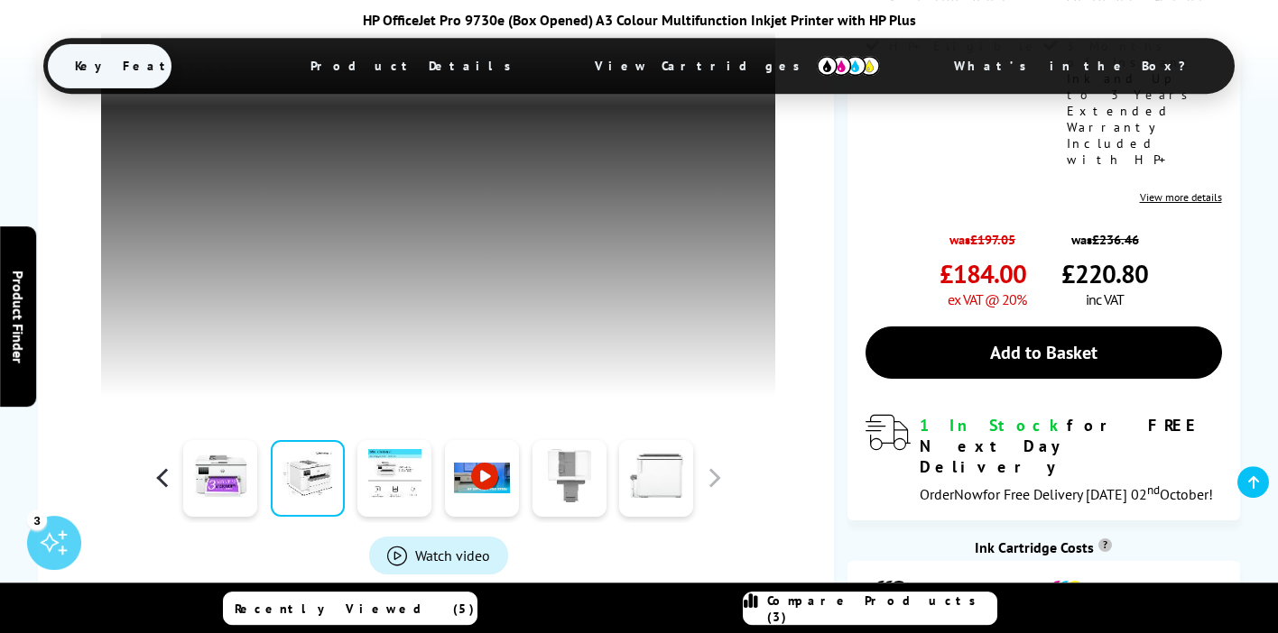
click at [158, 465] on button "button" at bounding box center [163, 478] width 27 height 27
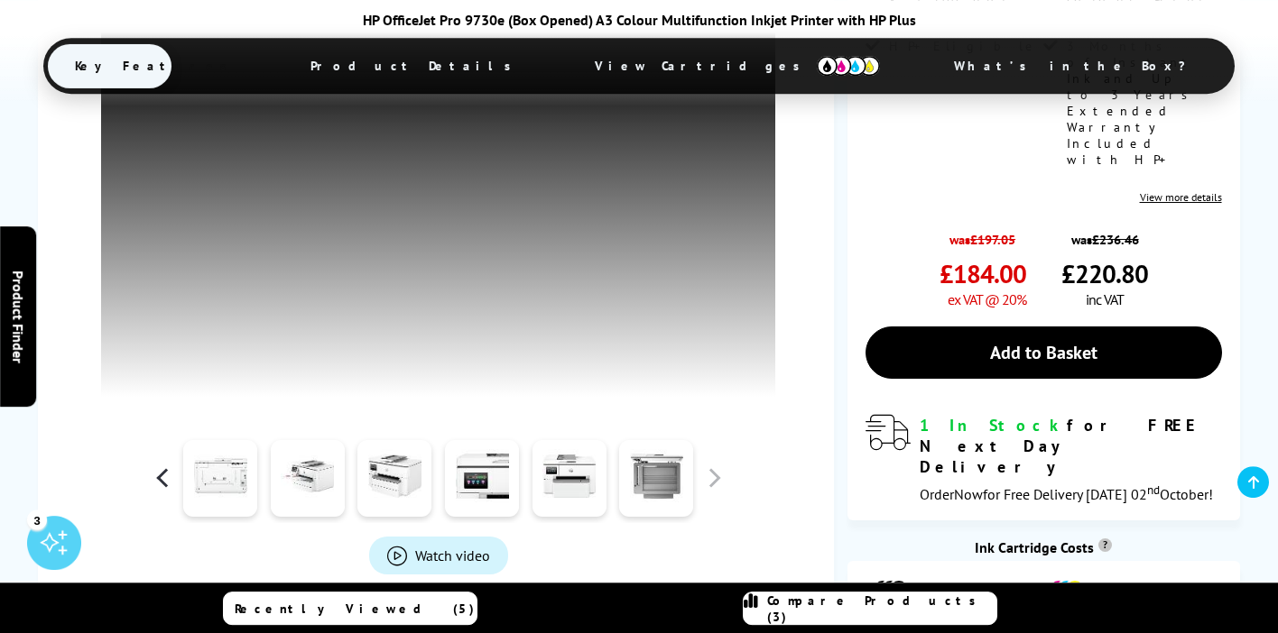
click at [158, 465] on button "button" at bounding box center [163, 478] width 27 height 27
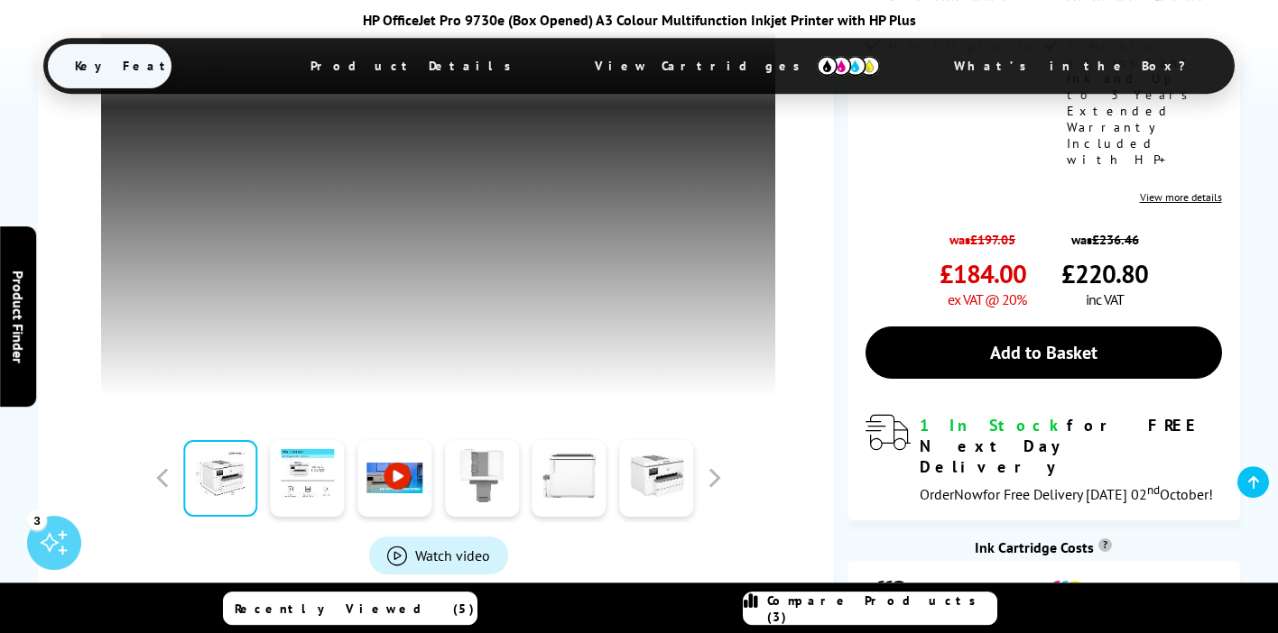
click at [220, 440] on link at bounding box center [220, 478] width 74 height 77
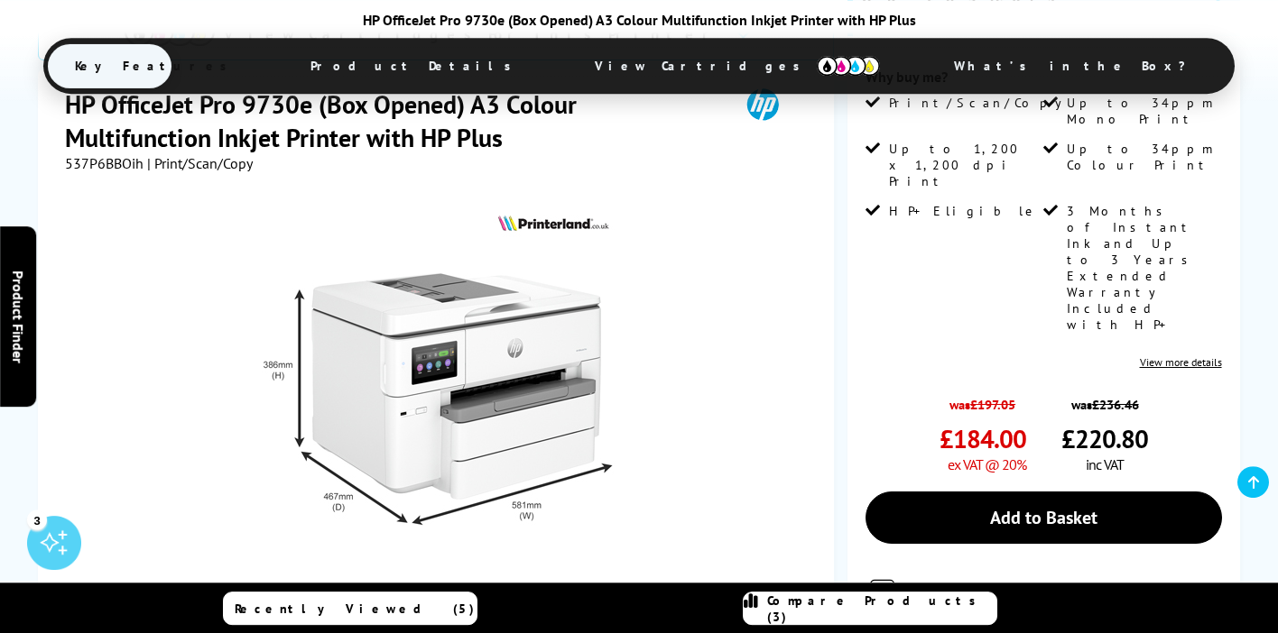
scroll to position [416, 0]
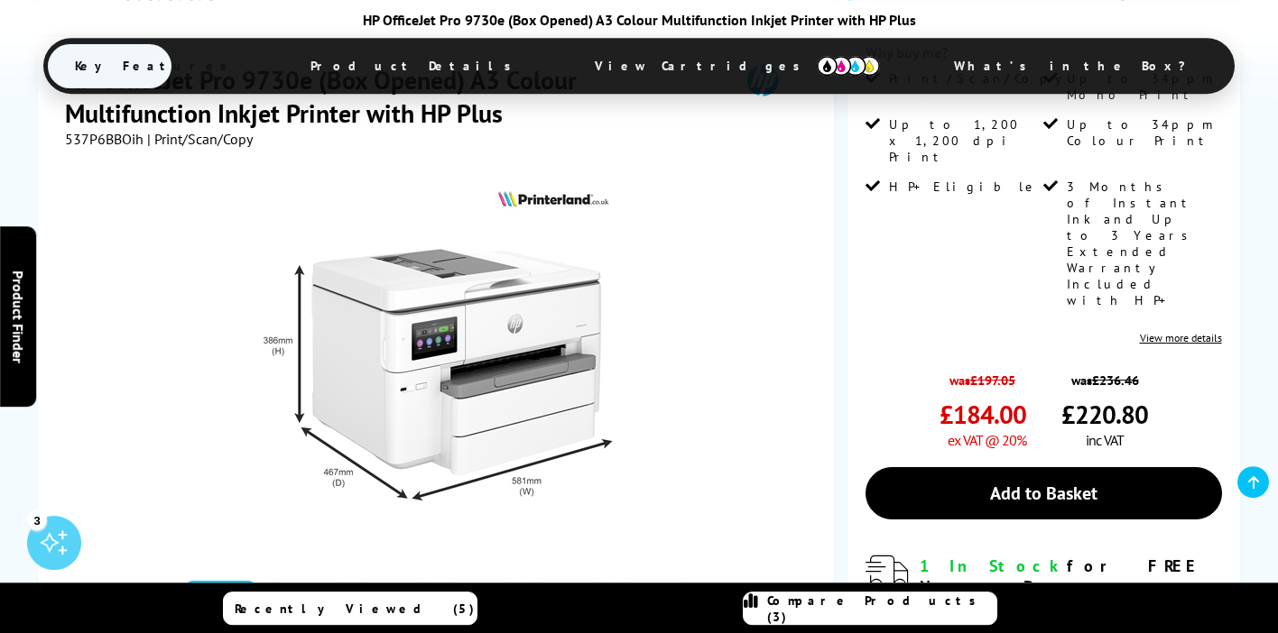
click at [303, 581] on link at bounding box center [308, 619] width 74 height 77
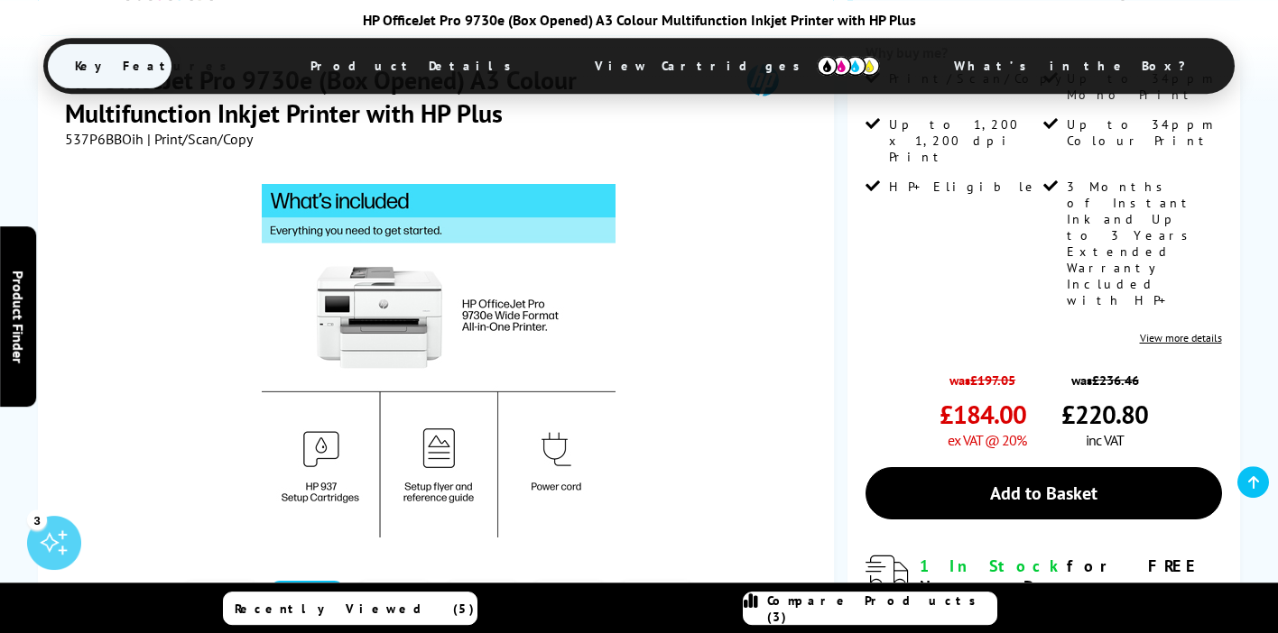
click at [393, 581] on link at bounding box center [394, 619] width 74 height 77
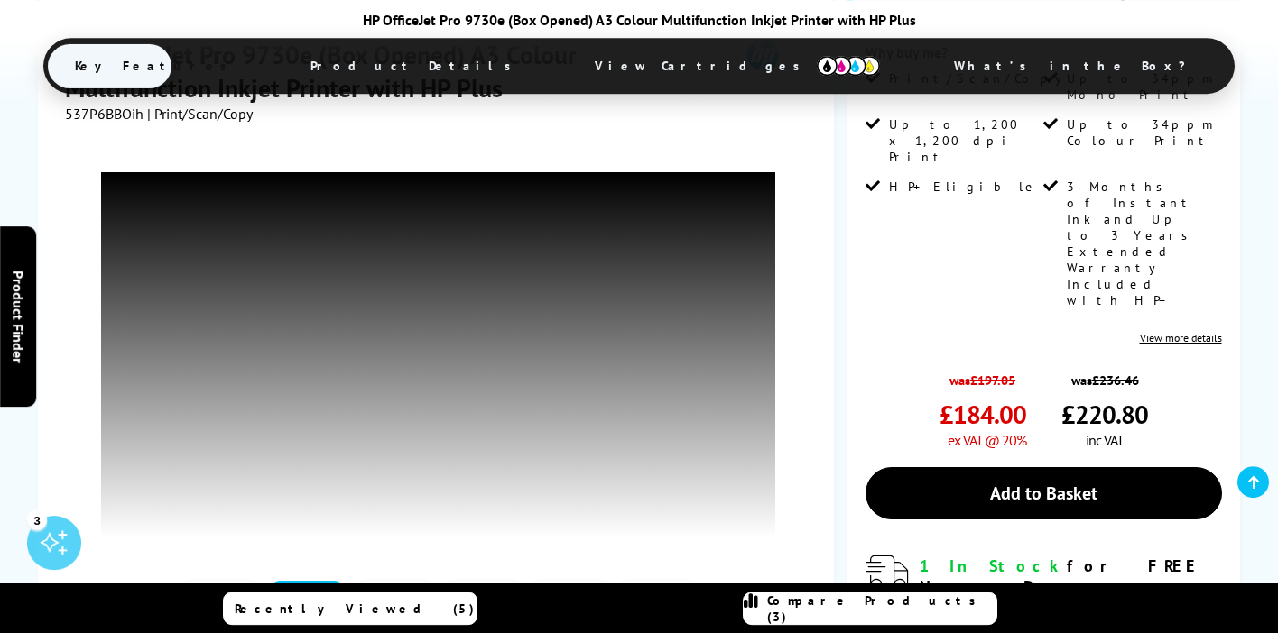
click at [485, 581] on link at bounding box center [482, 619] width 74 height 77
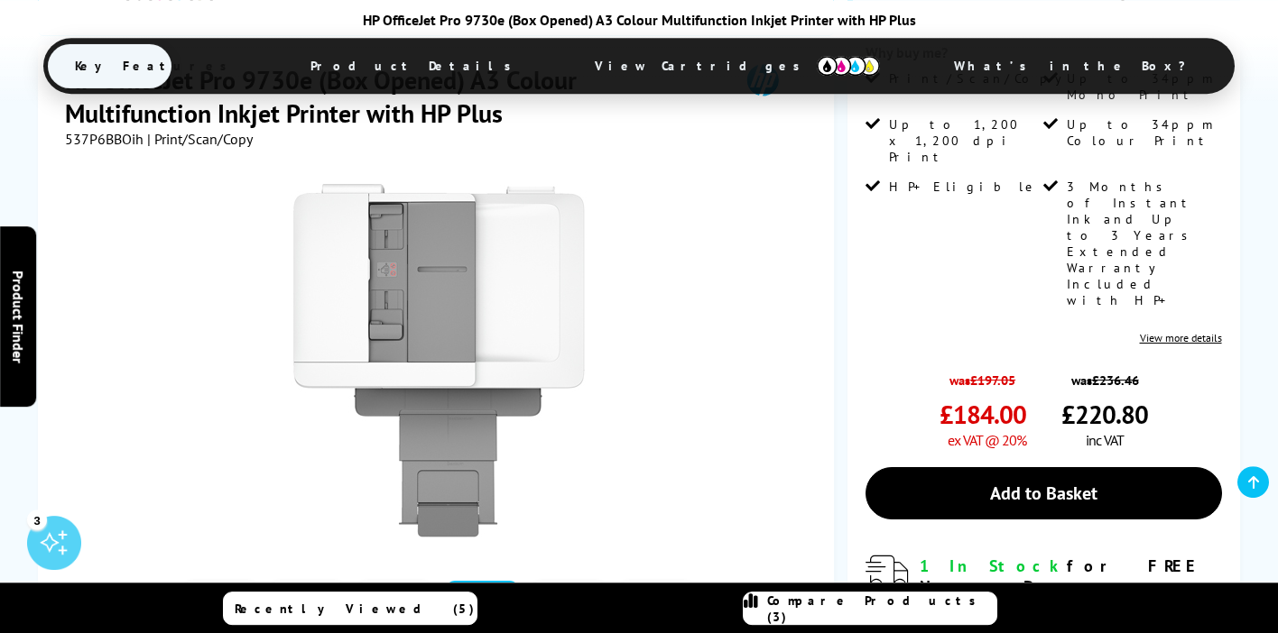
click at [554, 581] on link at bounding box center [569, 619] width 74 height 77
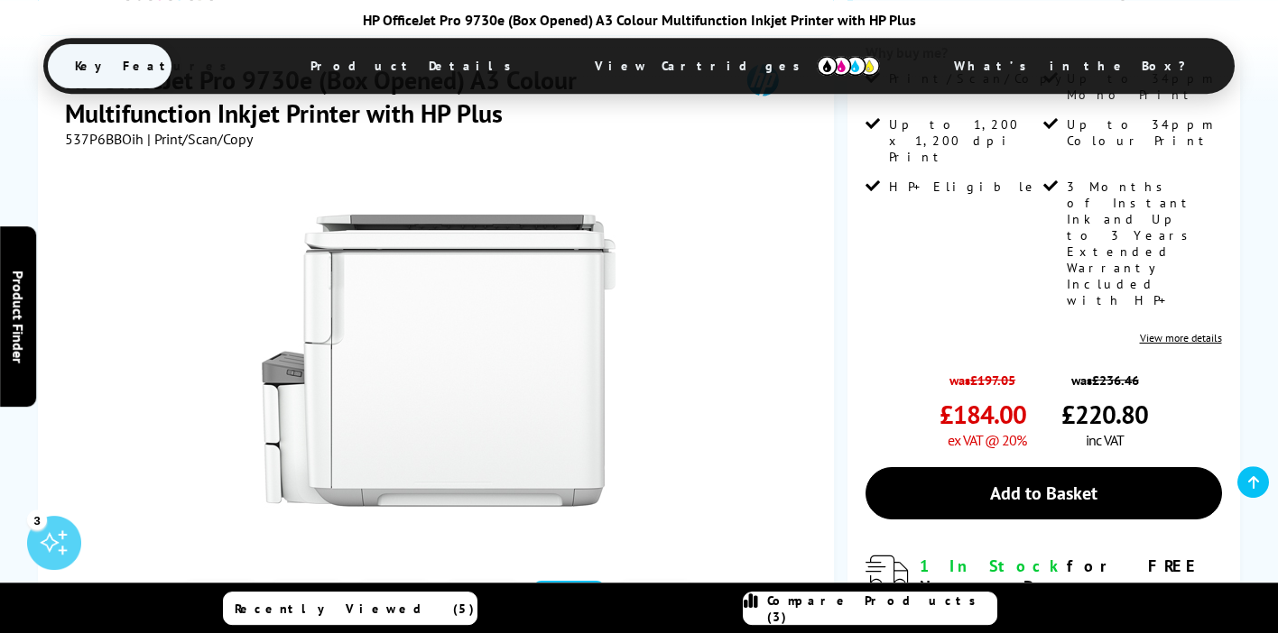
click at [654, 581] on link at bounding box center [656, 619] width 74 height 77
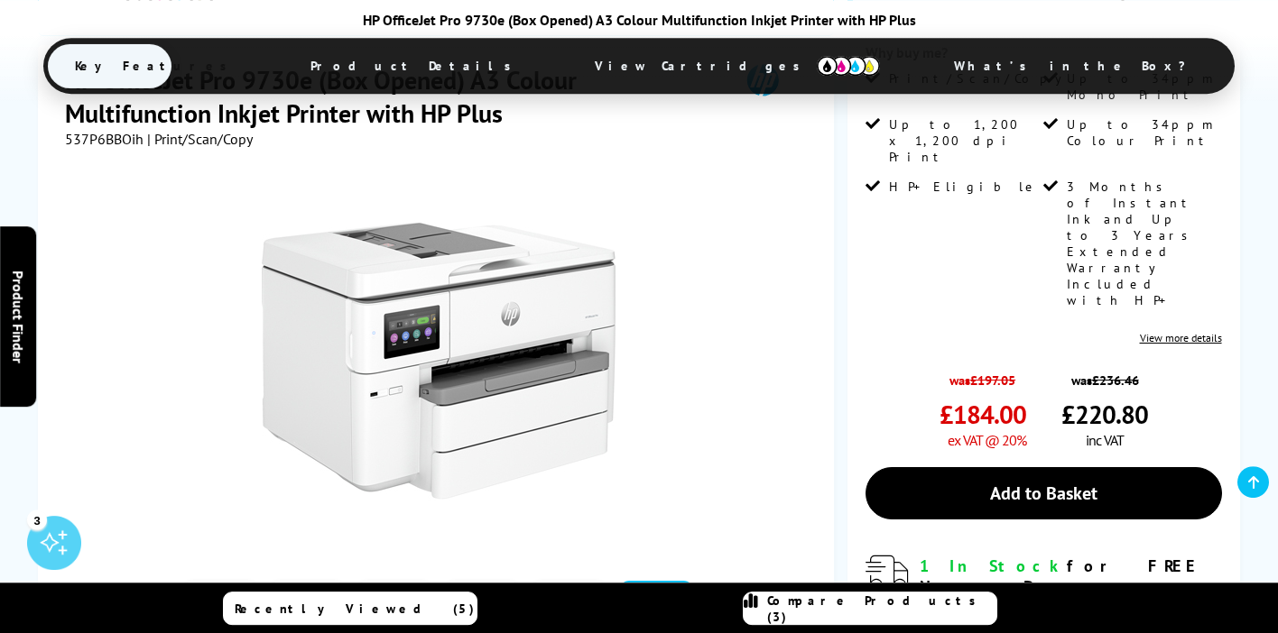
click at [713, 606] on button "button" at bounding box center [713, 619] width 27 height 27
click at [232, 581] on link at bounding box center [220, 619] width 74 height 77
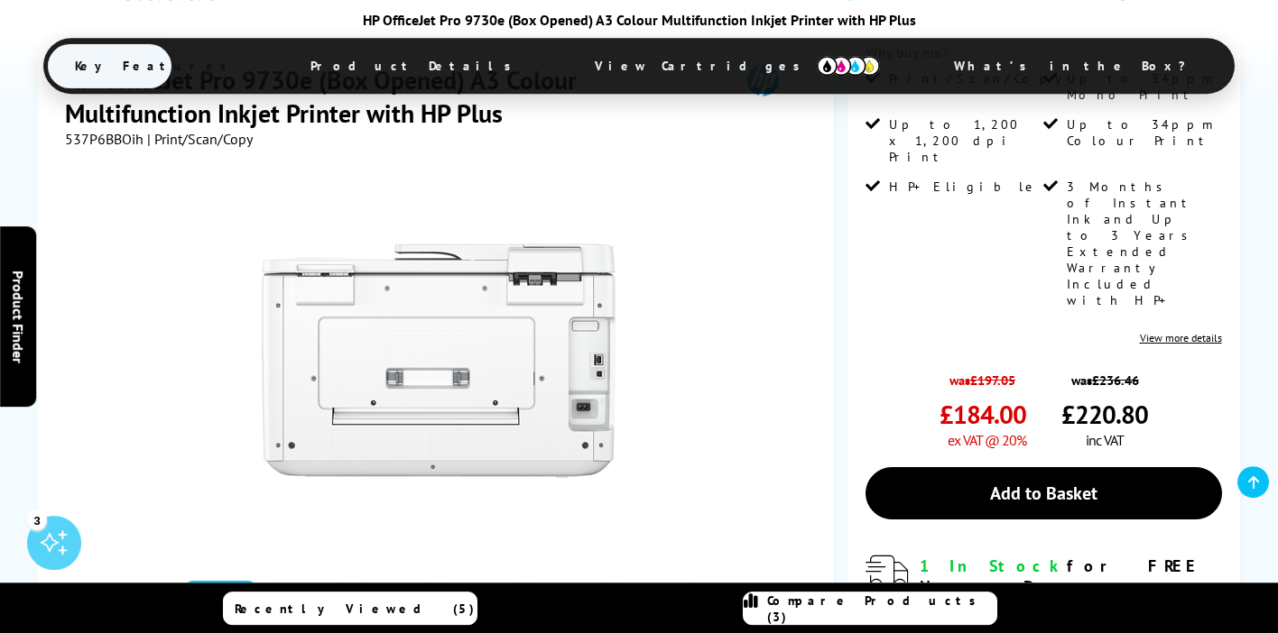
click at [314, 581] on link at bounding box center [308, 619] width 74 height 77
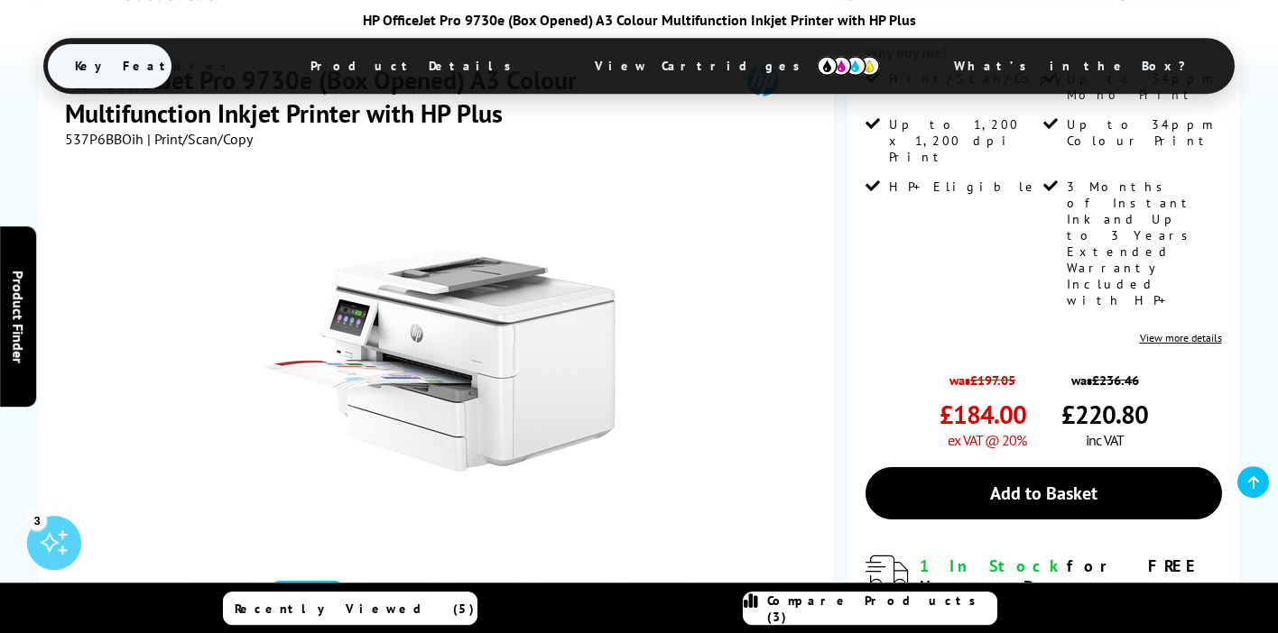
click at [387, 581] on link at bounding box center [394, 619] width 74 height 77
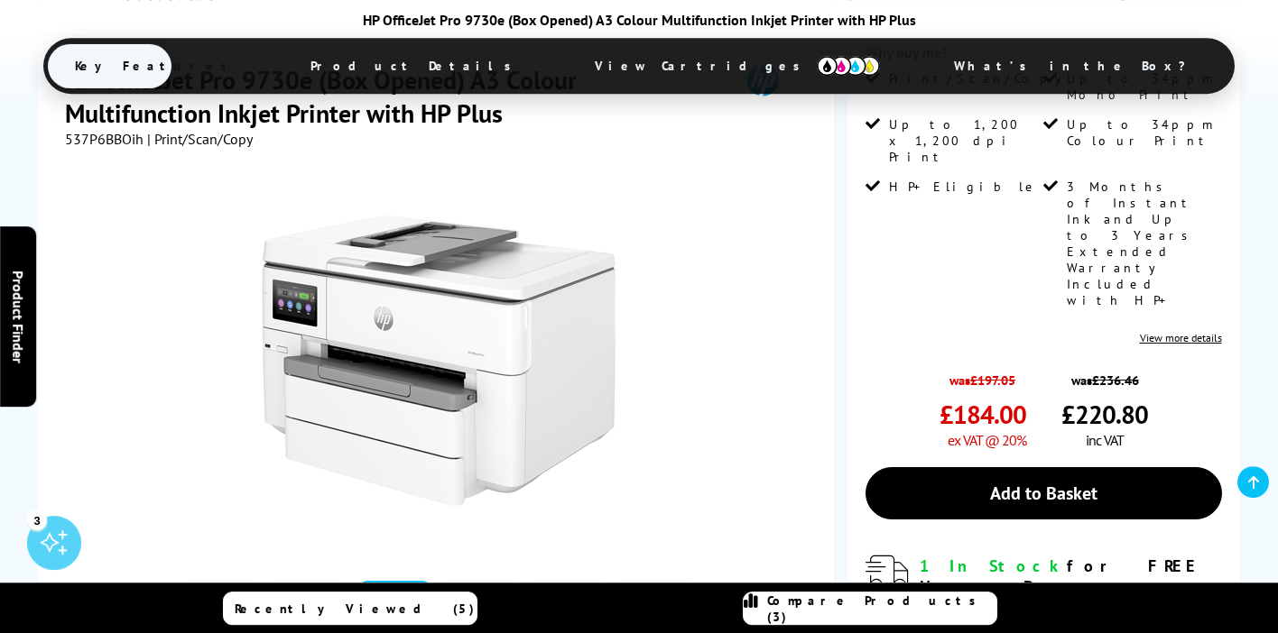
click at [477, 581] on link at bounding box center [482, 619] width 74 height 77
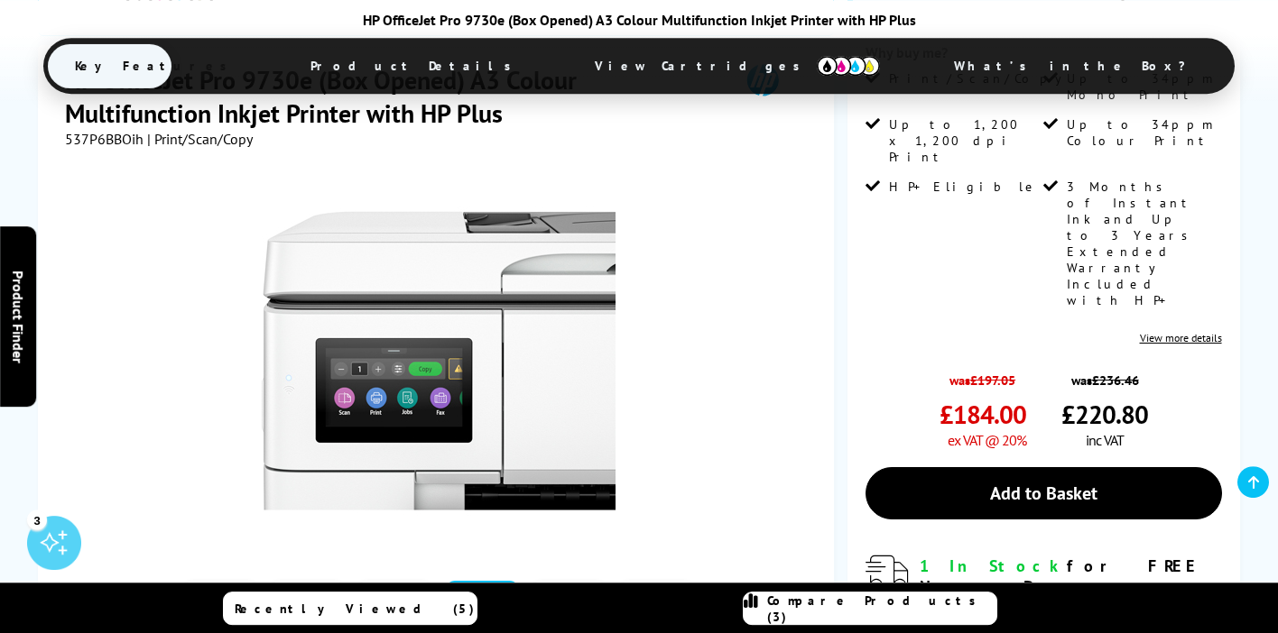
click at [574, 581] on link at bounding box center [569, 619] width 74 height 77
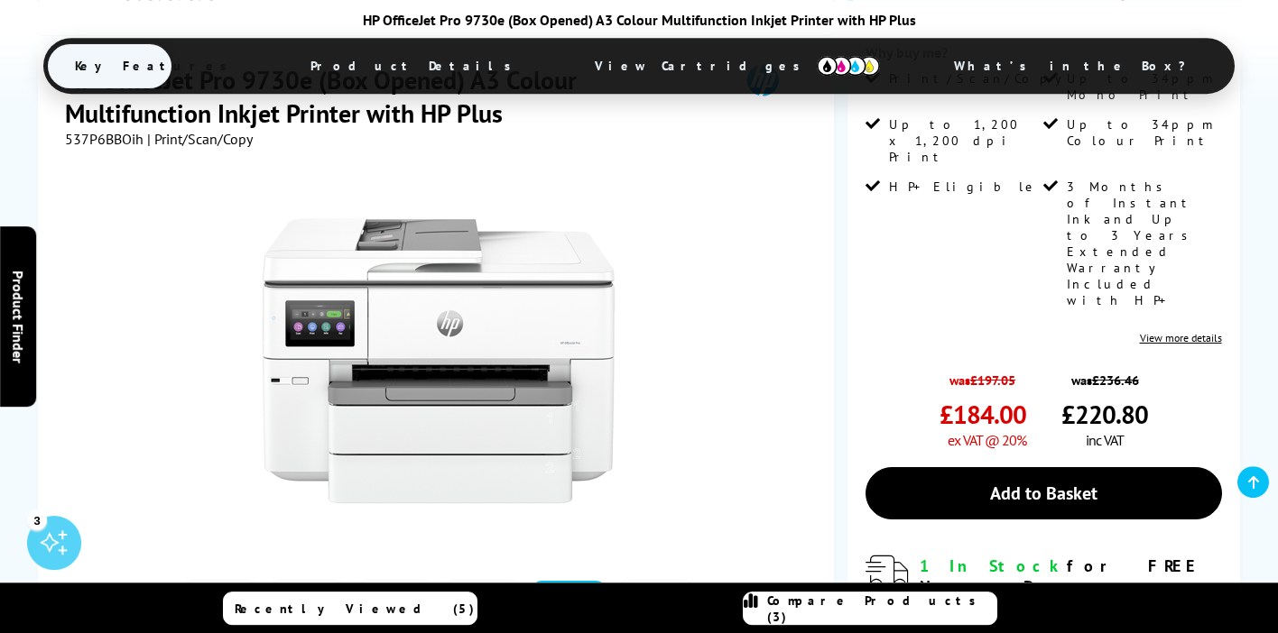
click at [641, 581] on link at bounding box center [656, 619] width 74 height 77
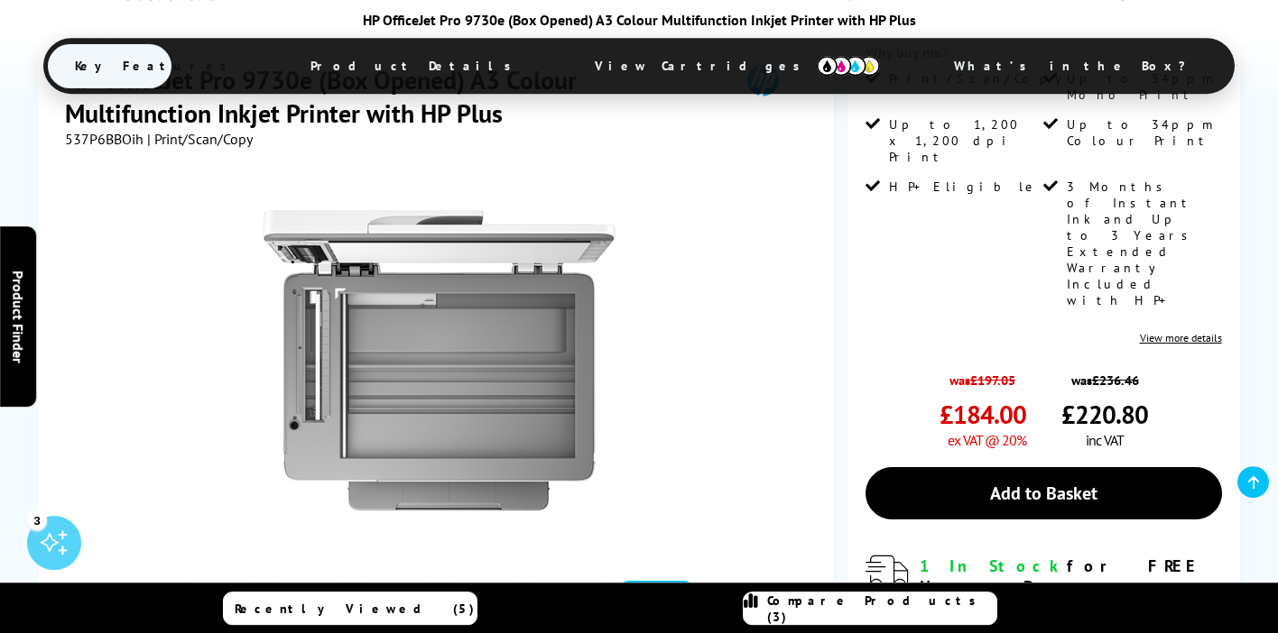
click at [712, 606] on button "button" at bounding box center [713, 619] width 27 height 27
click at [222, 581] on link at bounding box center [220, 619] width 74 height 77
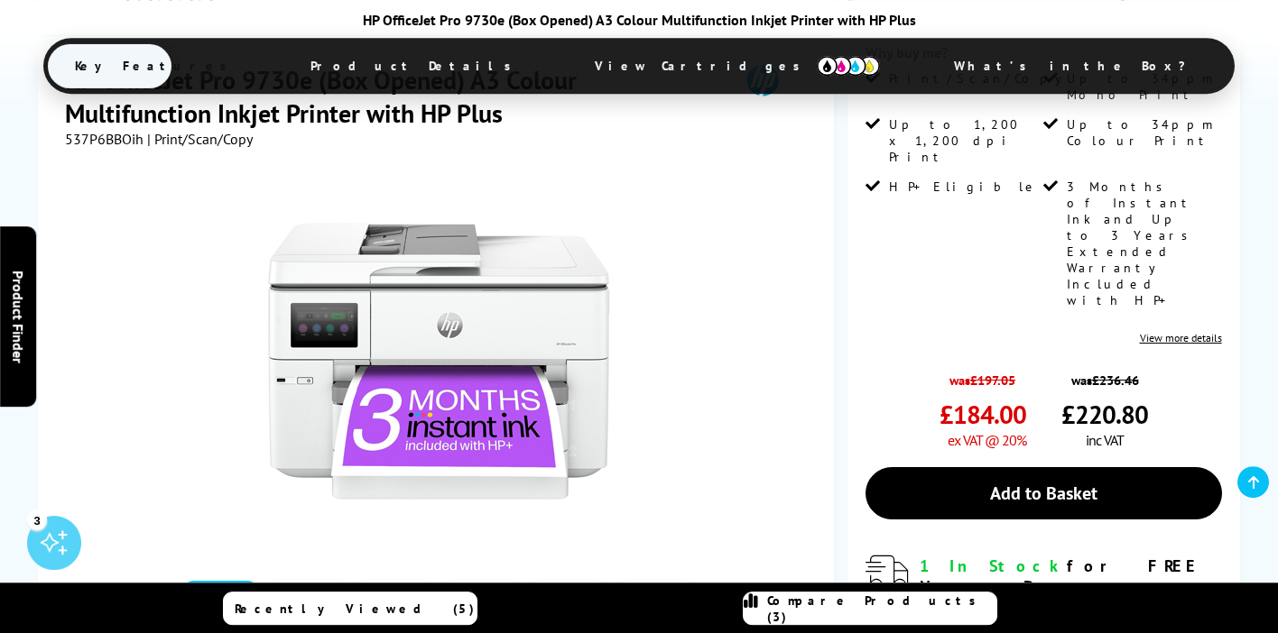
click at [305, 581] on link at bounding box center [308, 619] width 74 height 77
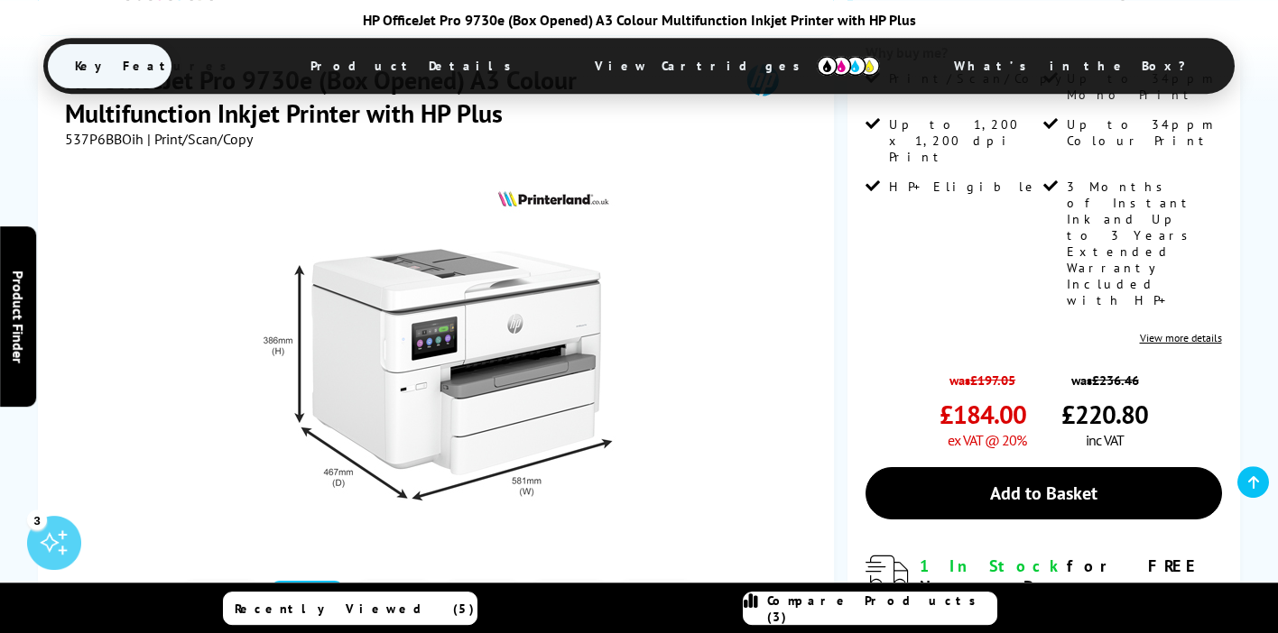
click at [387, 581] on link at bounding box center [394, 619] width 74 height 77
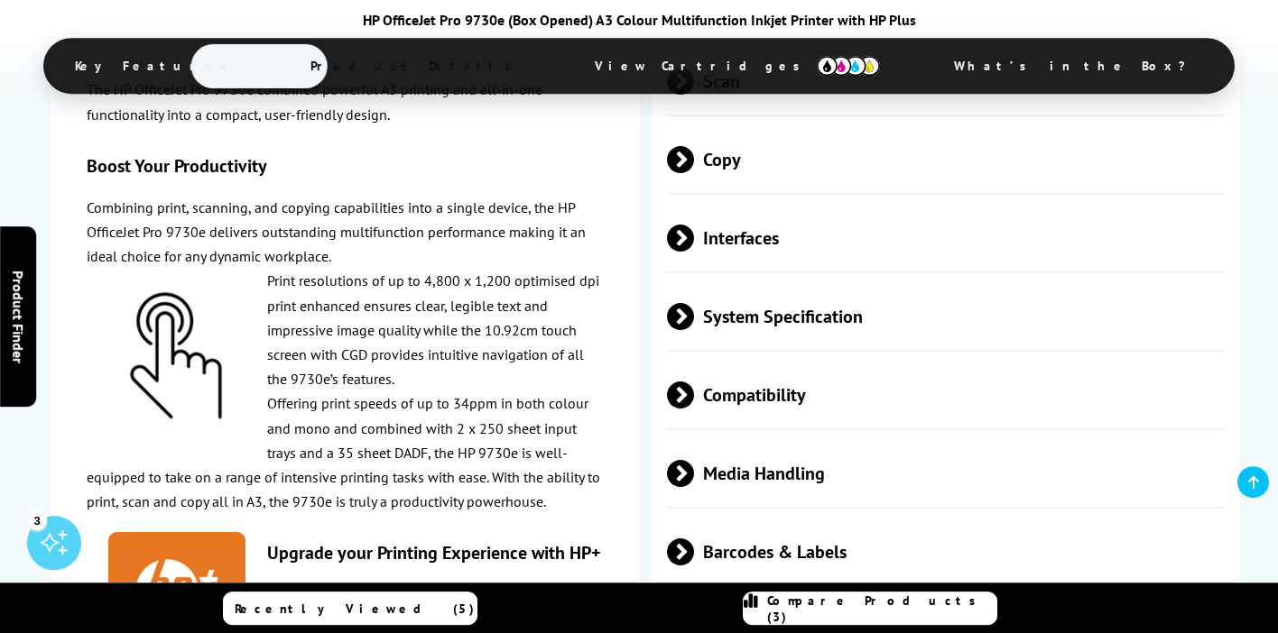
scroll to position [3156, 0]
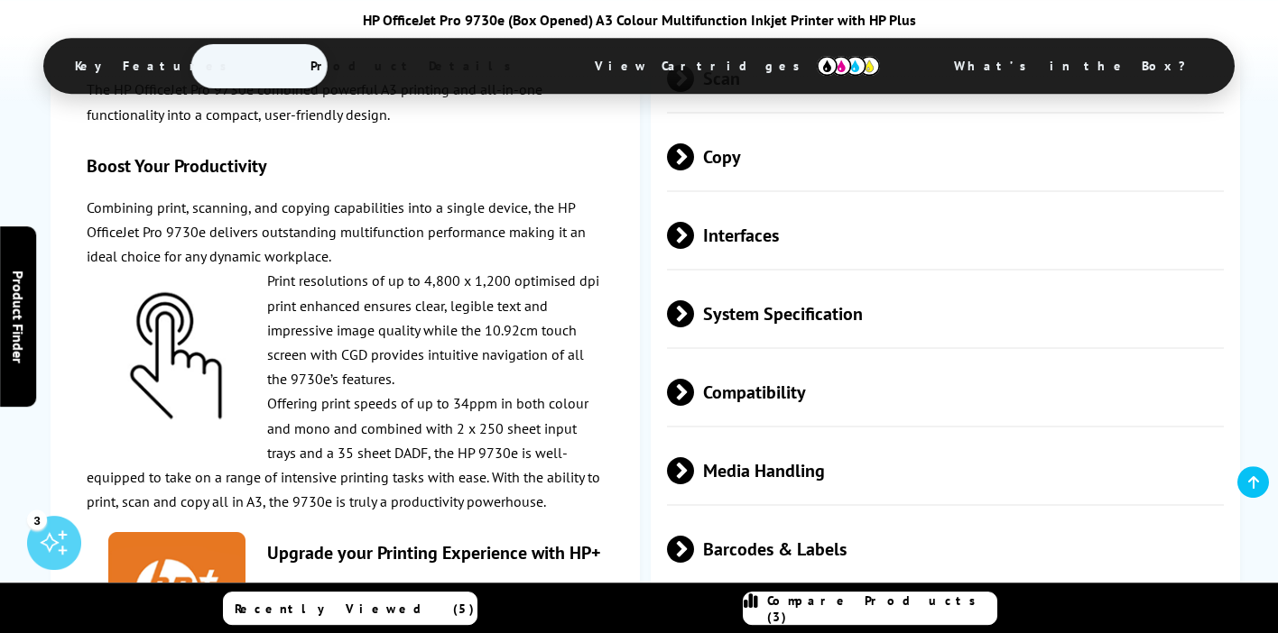
click at [694, 300] on span at bounding box center [694, 313] width 0 height 27
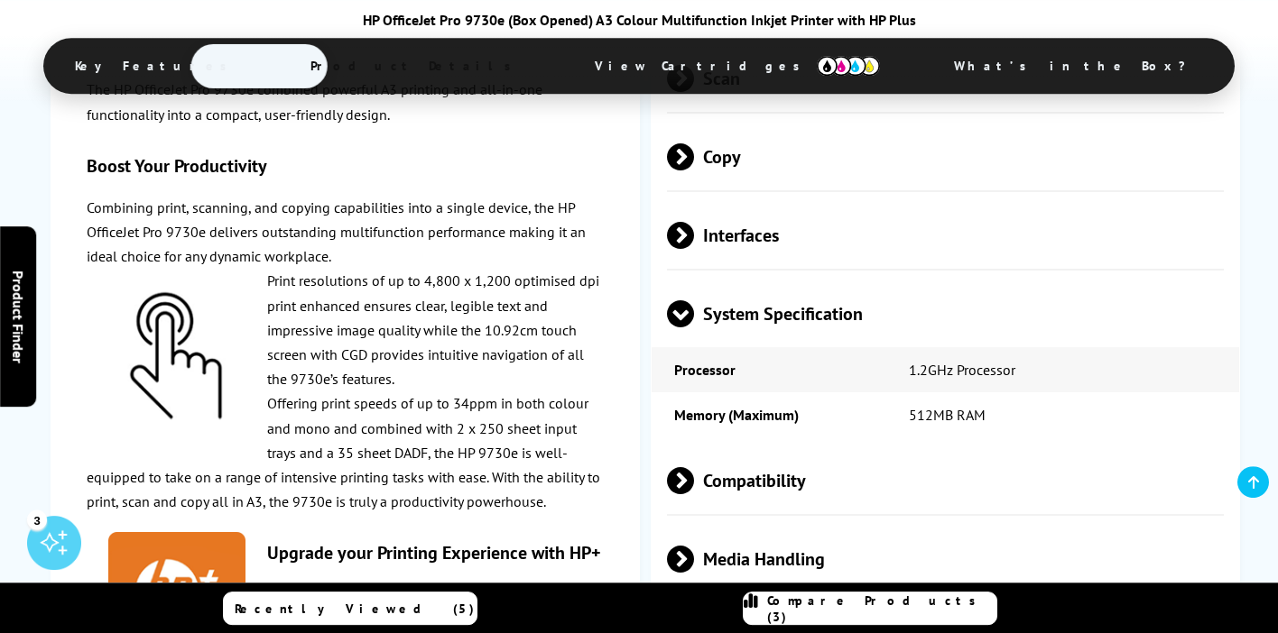
click at [694, 467] on span at bounding box center [694, 480] width 0 height 27
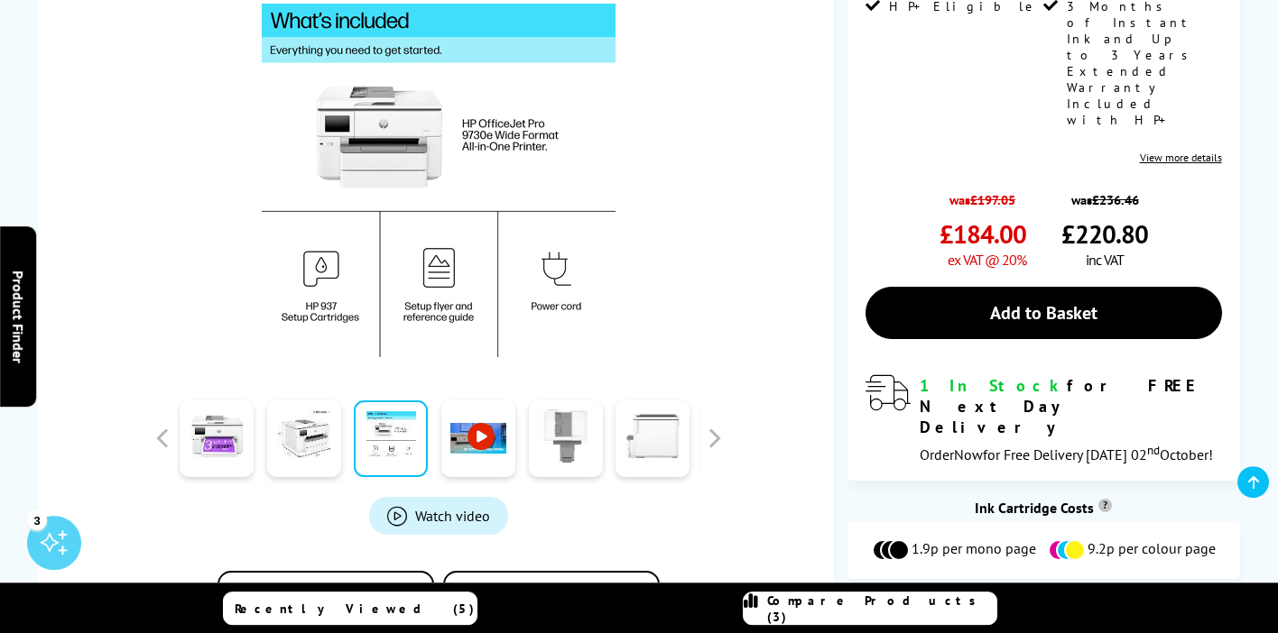
scroll to position [0, 0]
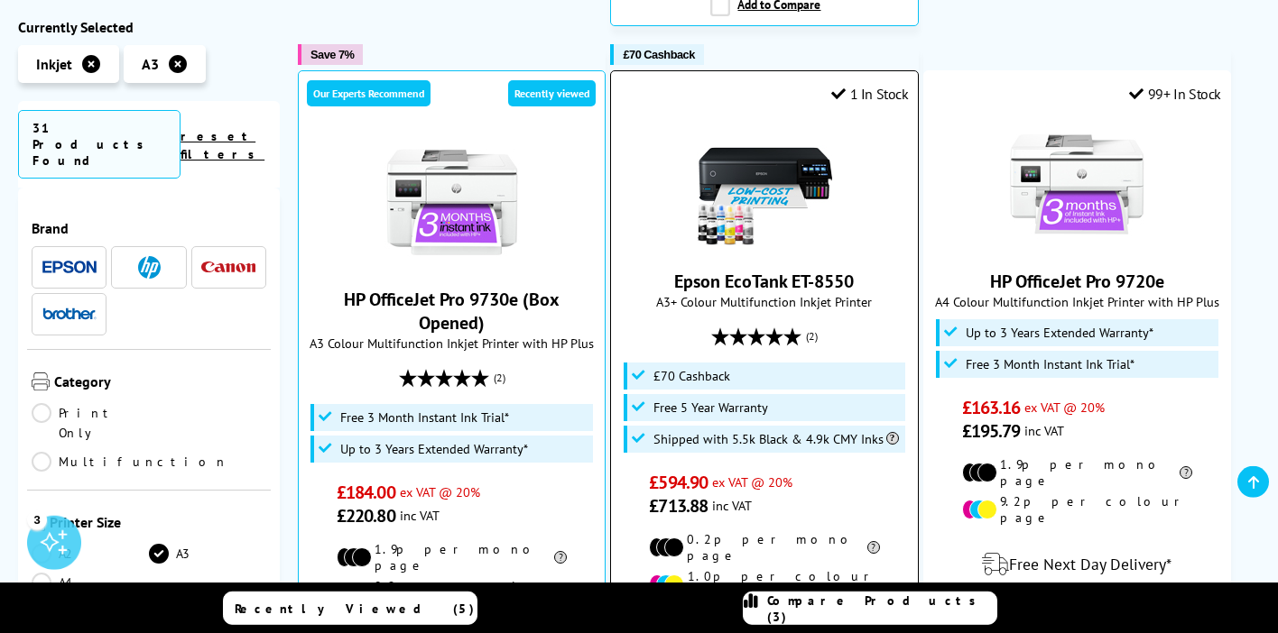
scroll to position [1100, 0]
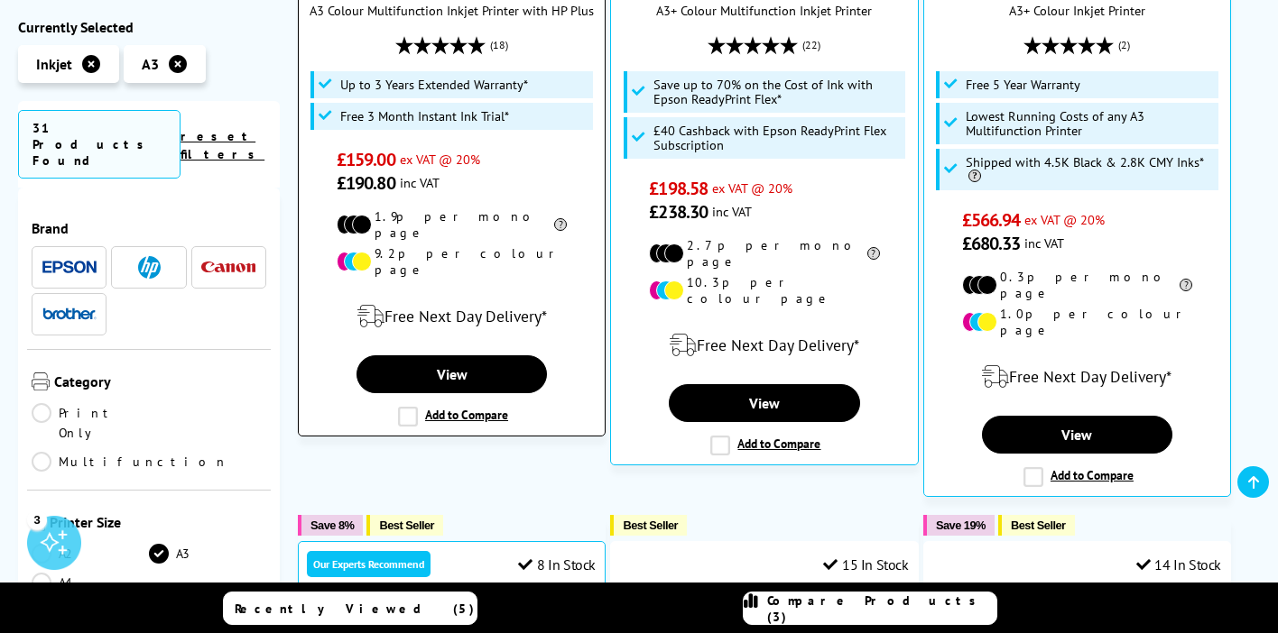
scroll to position [565, 0]
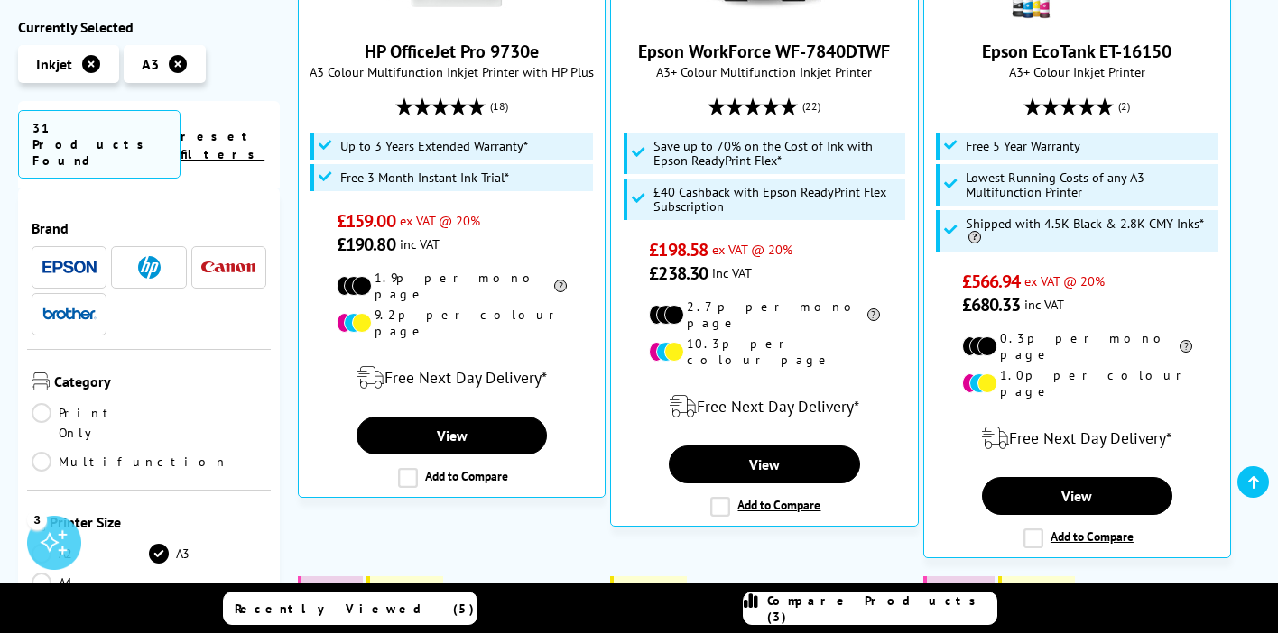
scroll to position [1770, 0]
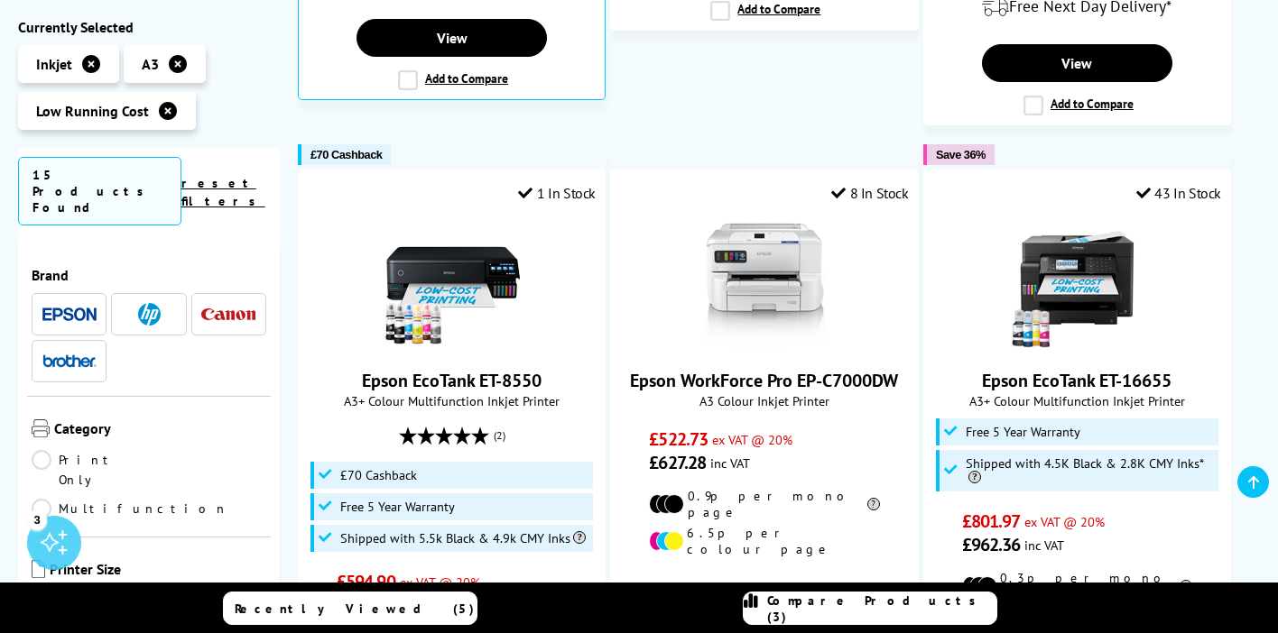
scroll to position [278, 0]
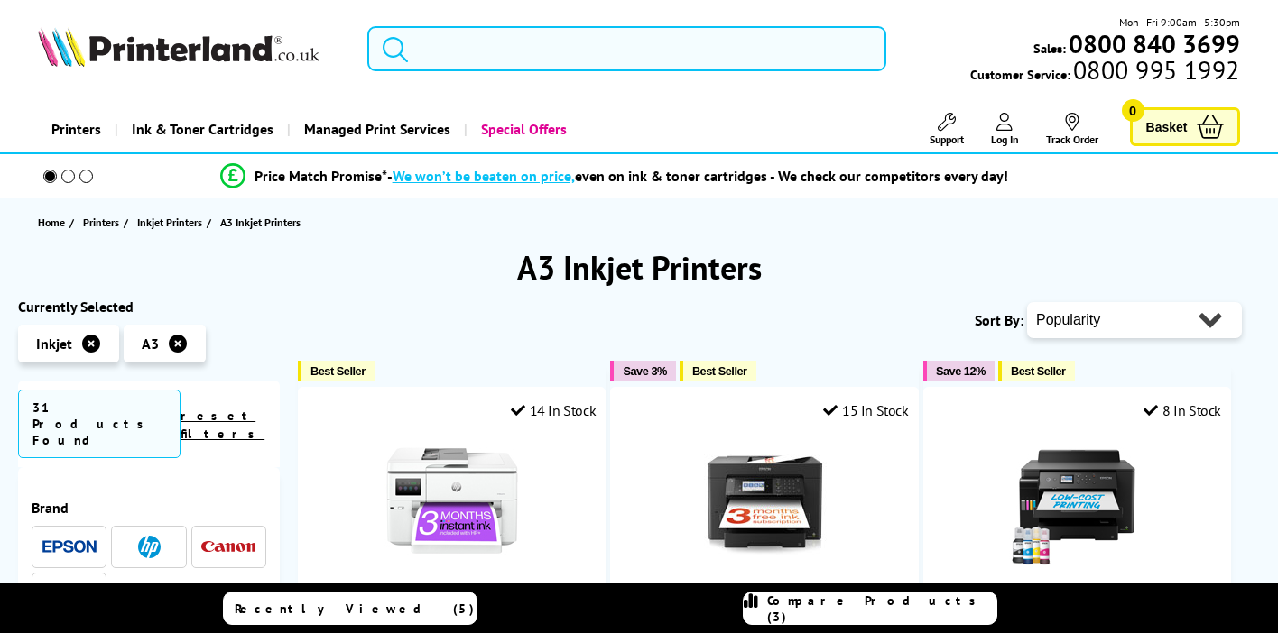
scroll to position [278, 0]
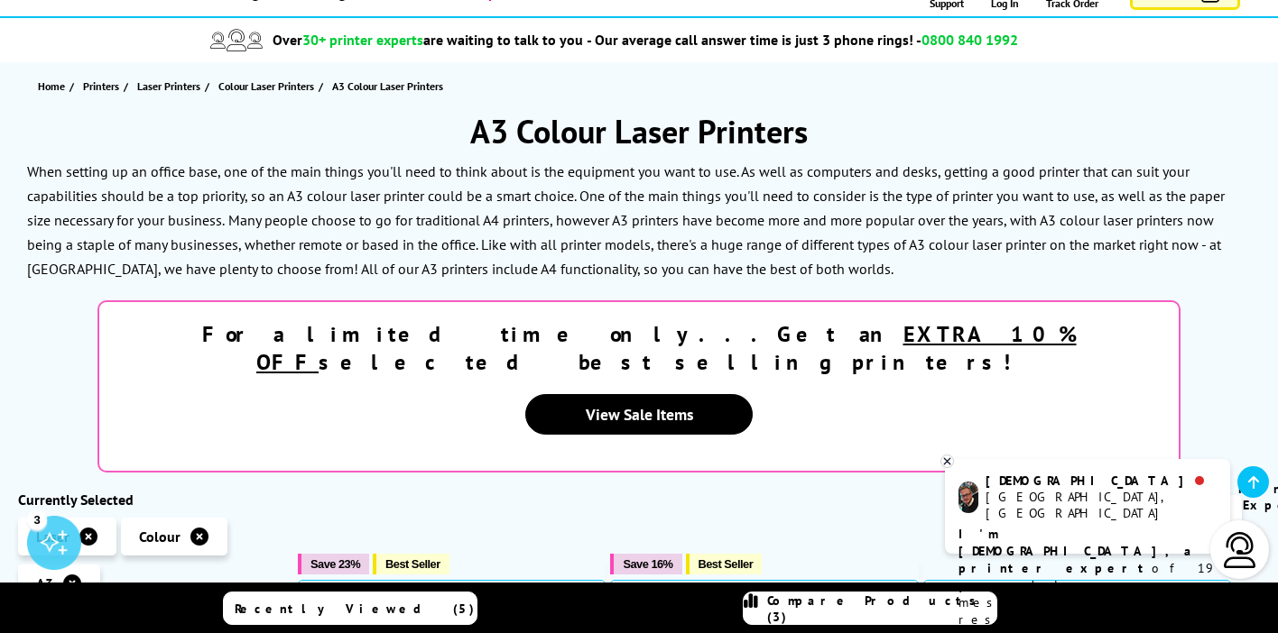
scroll to position [124, 0]
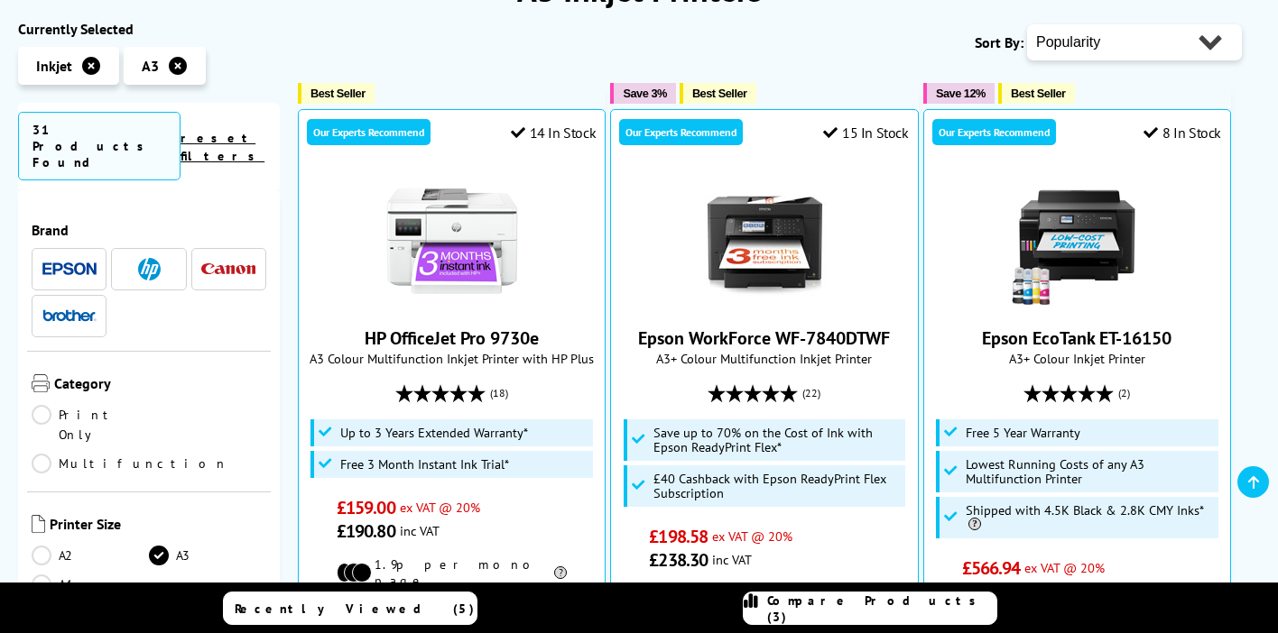
scroll to position [1789, 0]
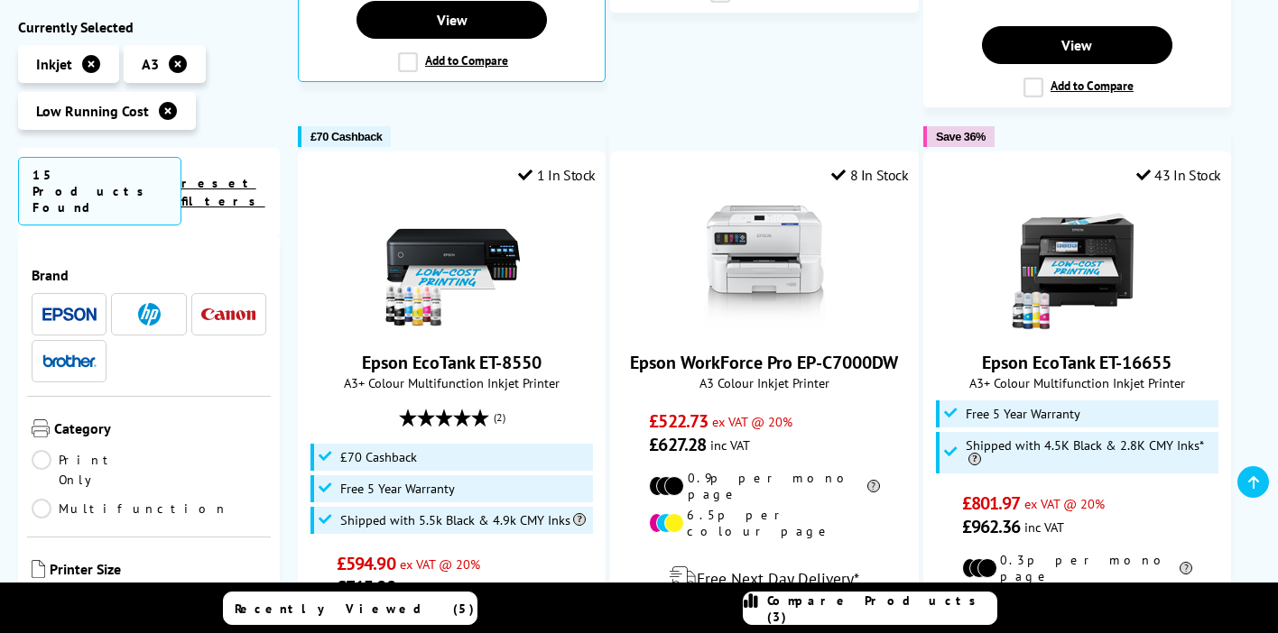
scroll to position [565, 0]
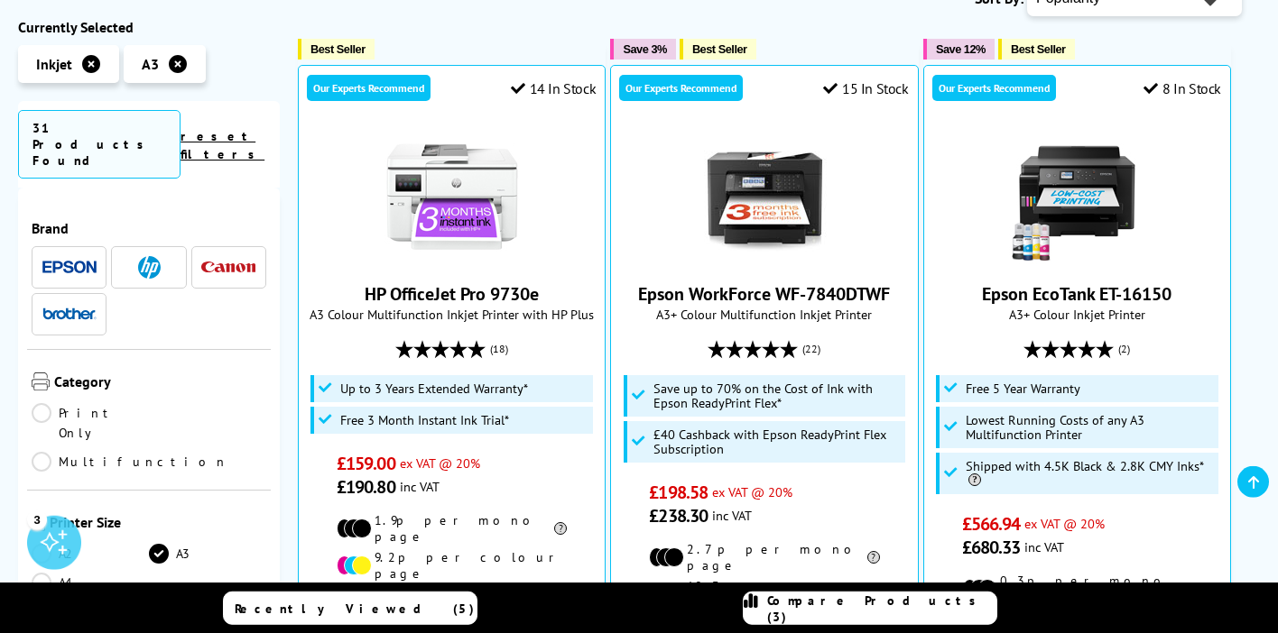
scroll to position [325, 0]
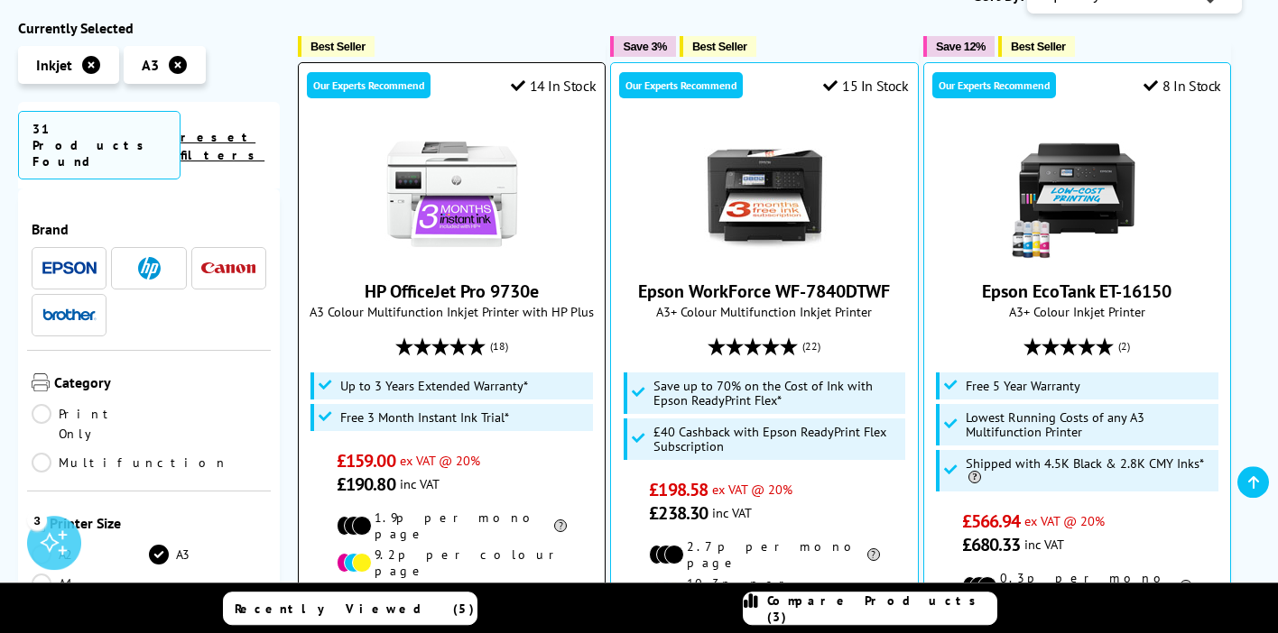
click at [458, 150] on img at bounding box center [451, 193] width 135 height 135
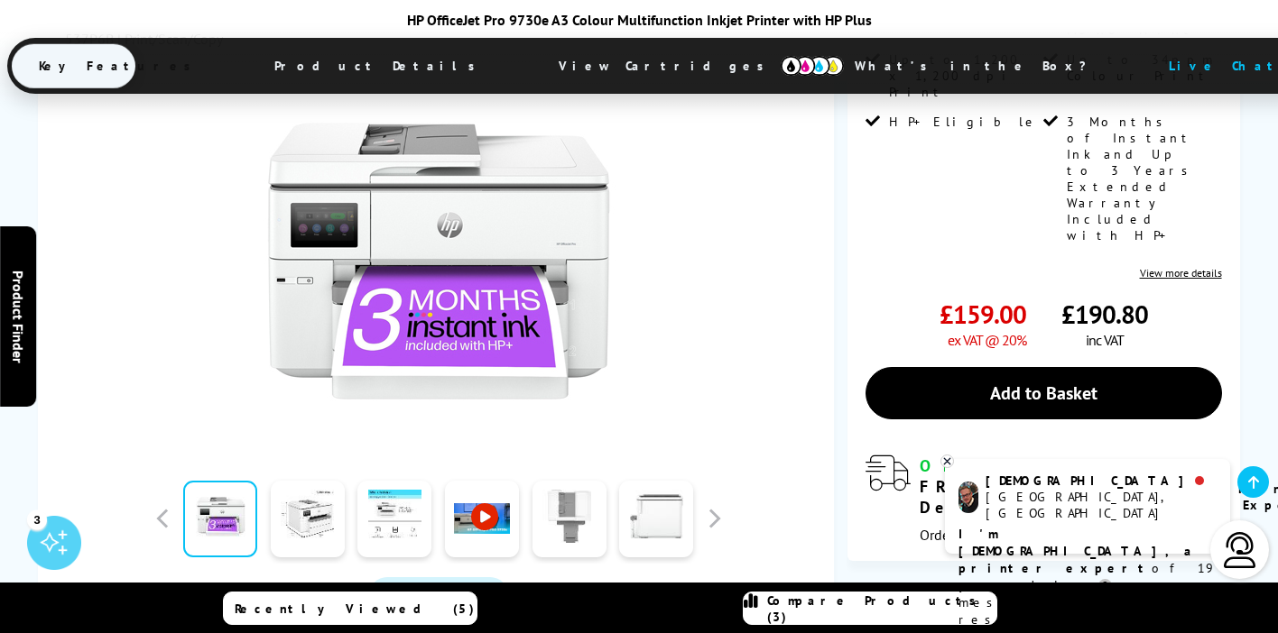
scroll to position [484, 0]
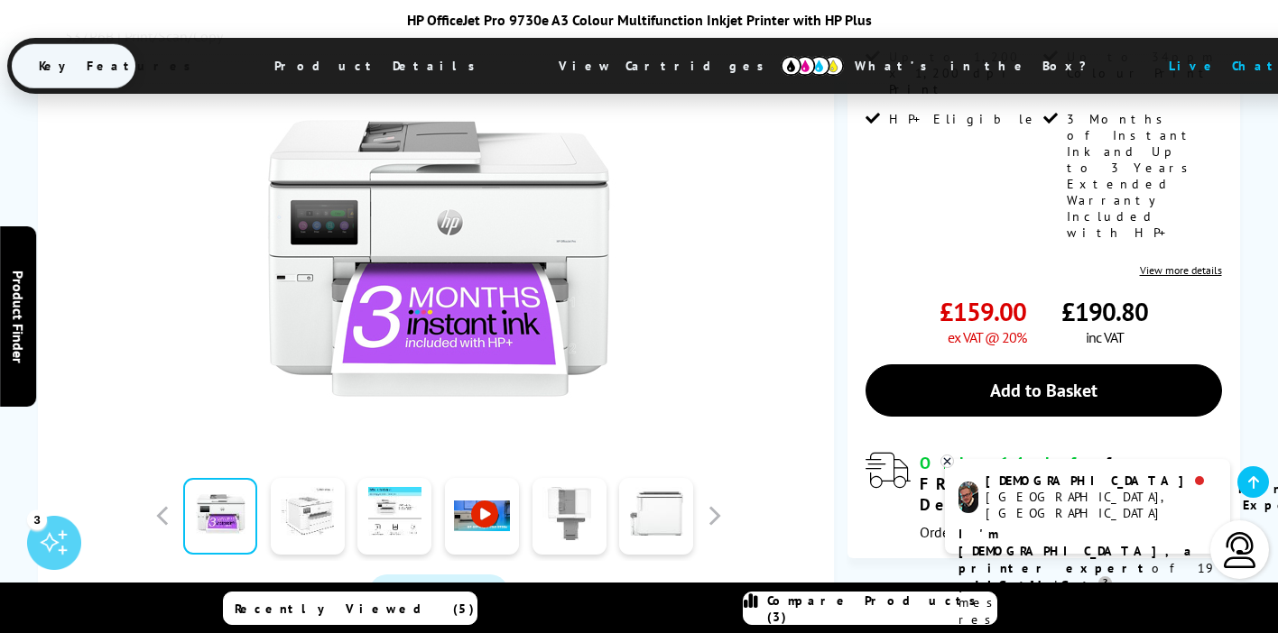
click at [311, 478] on link at bounding box center [308, 516] width 74 height 77
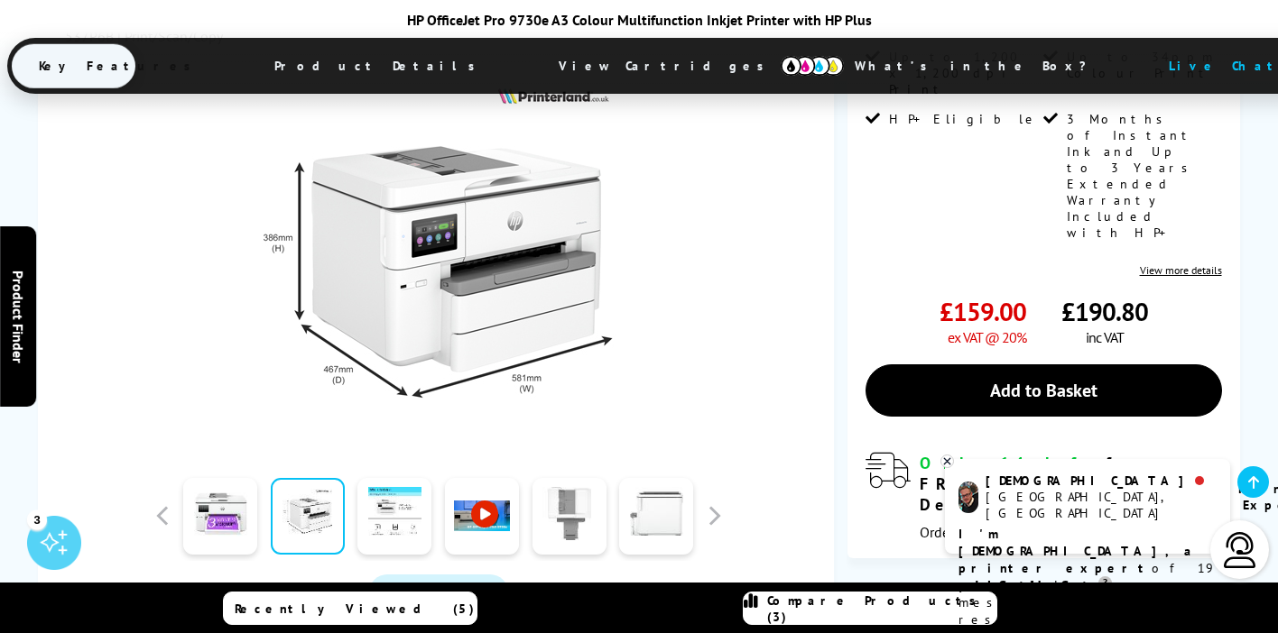
click at [827, 68] on span "What’s in the Box?" at bounding box center [978, 65] width 303 height 43
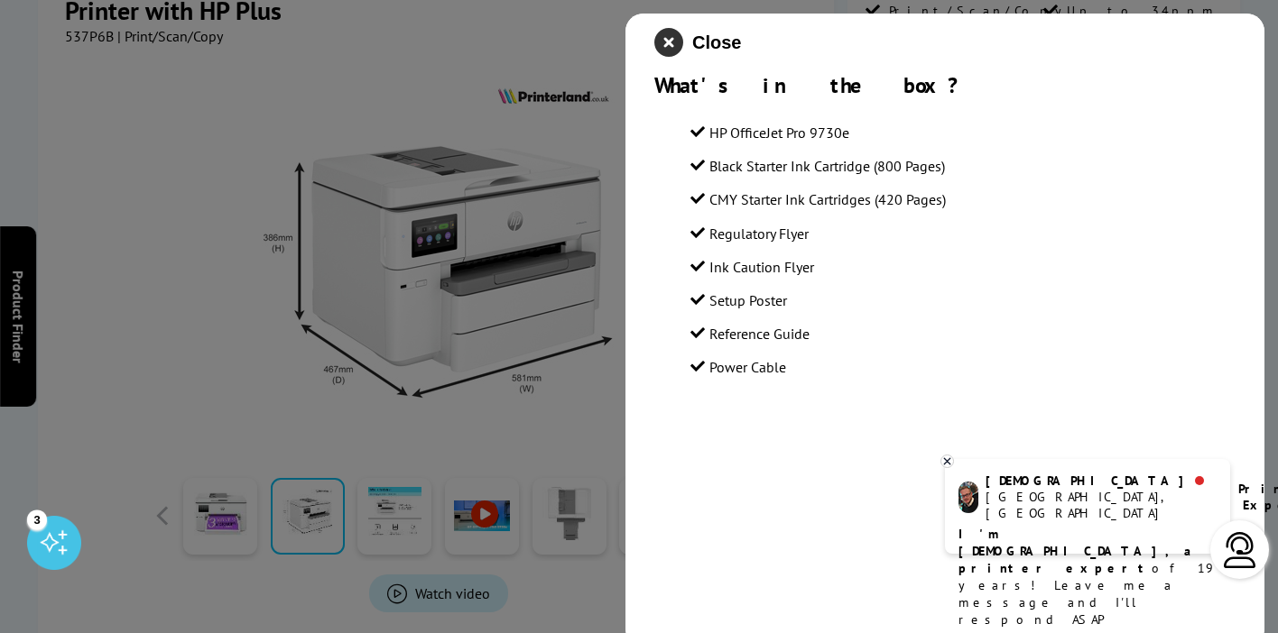
click at [674, 41] on icon "close modal" at bounding box center [668, 42] width 29 height 29
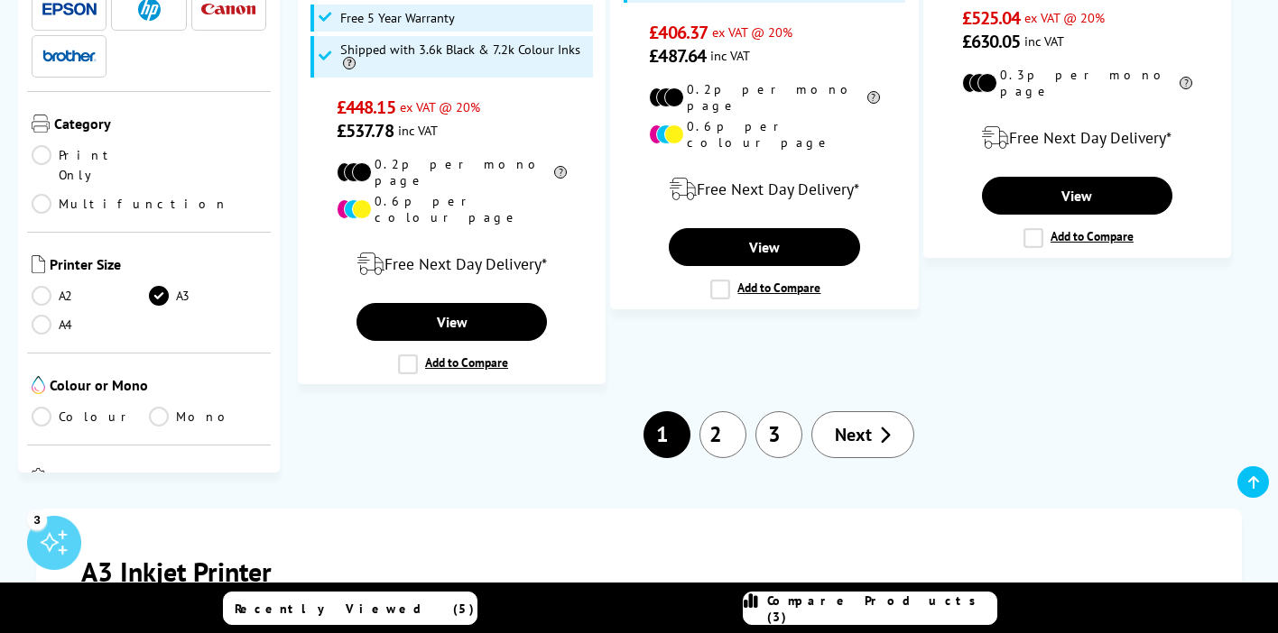
scroll to position [2948, 0]
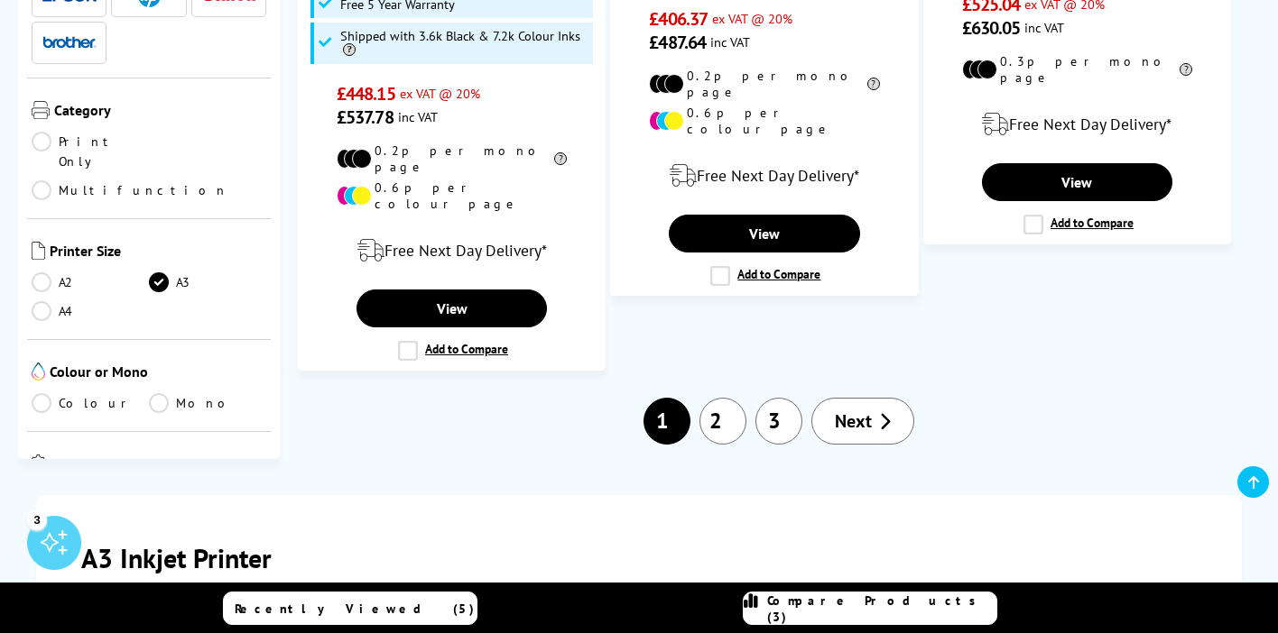
click at [729, 398] on link "2" at bounding box center [722, 421] width 47 height 47
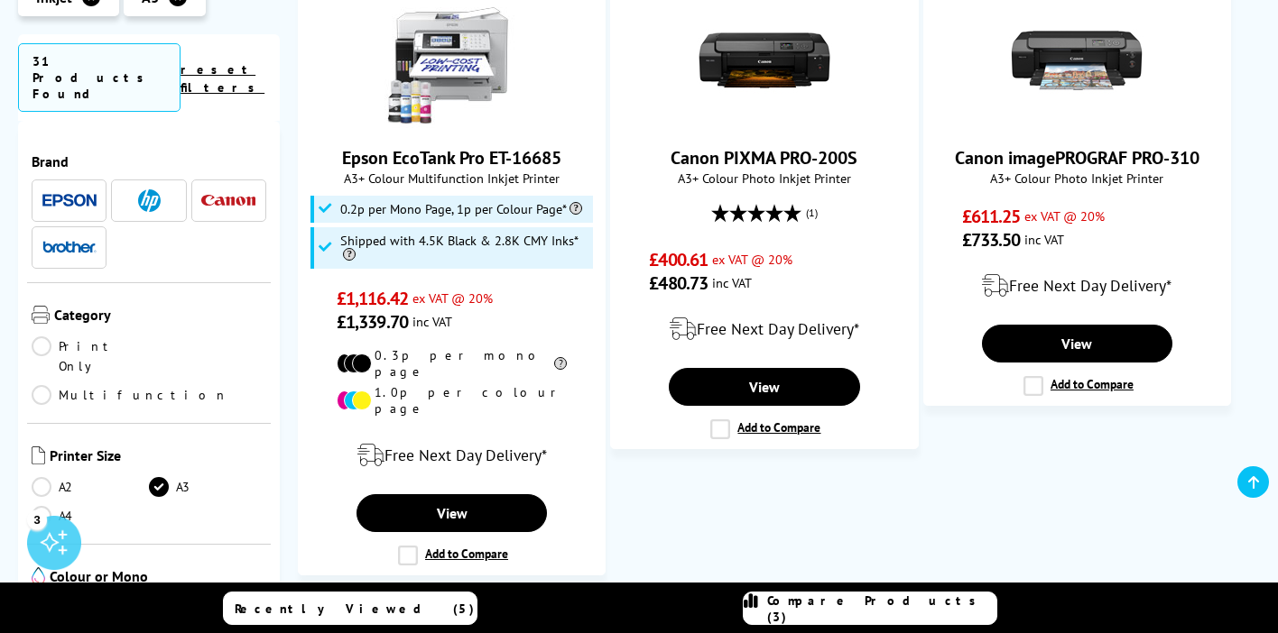
scroll to position [2636, 0]
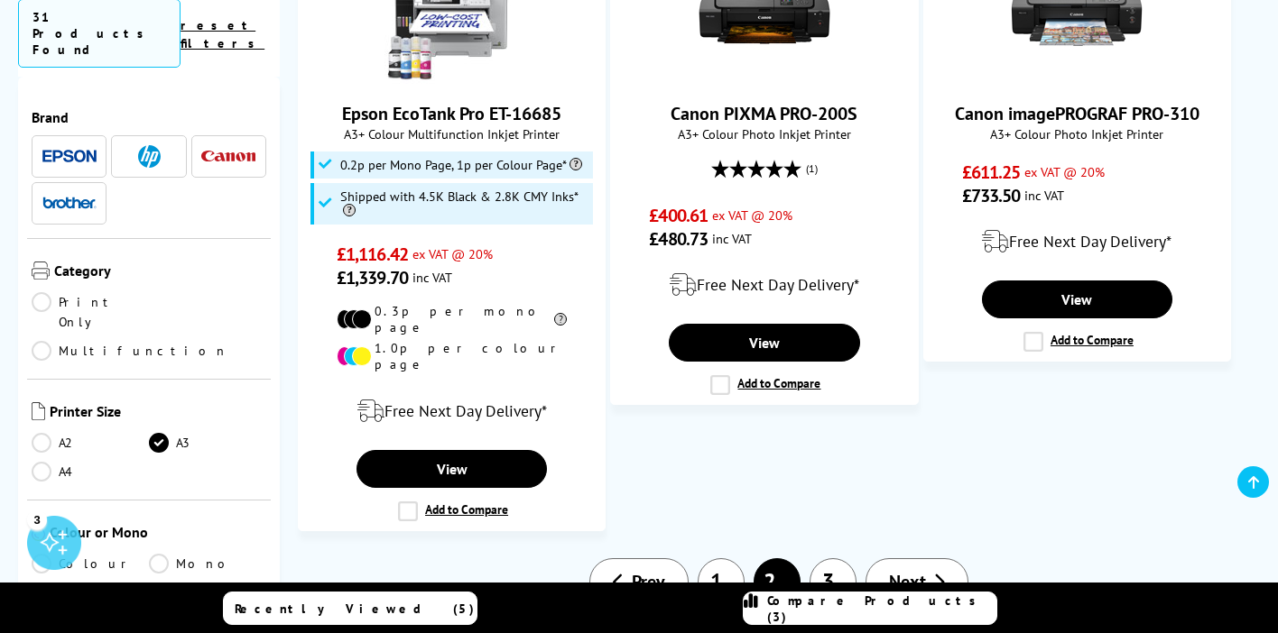
click at [833, 559] on link "3" at bounding box center [832, 582] width 47 height 47
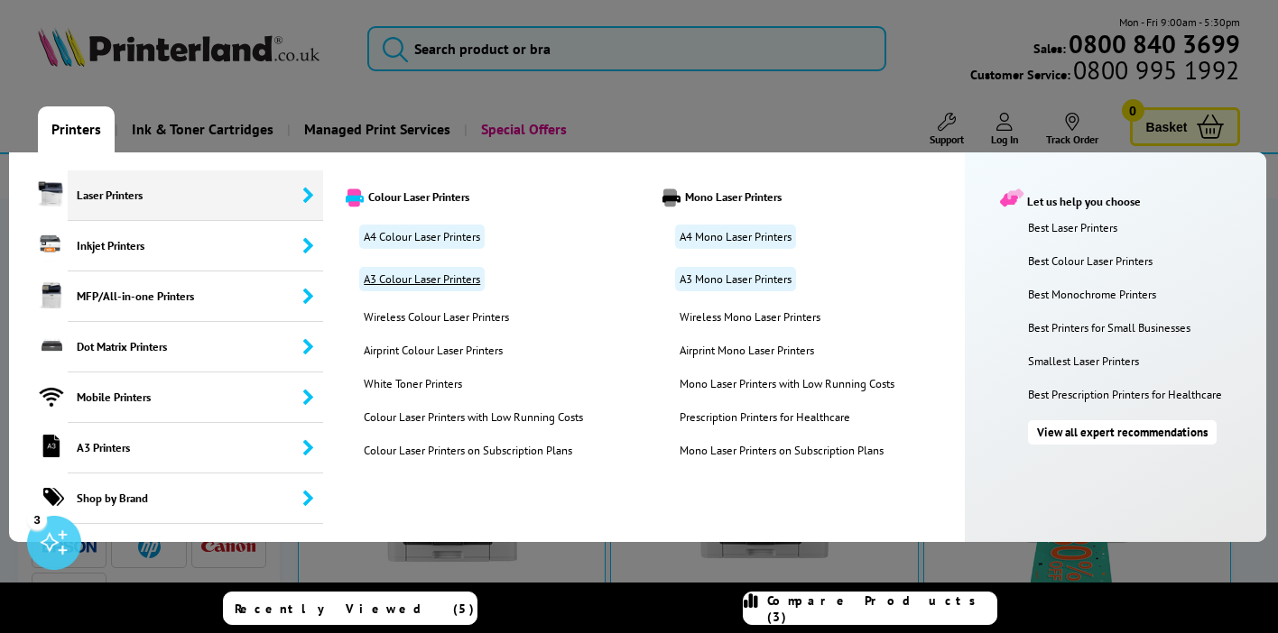
click at [449, 275] on link "A3 Colour Laser Printers" at bounding box center [421, 279] width 125 height 24
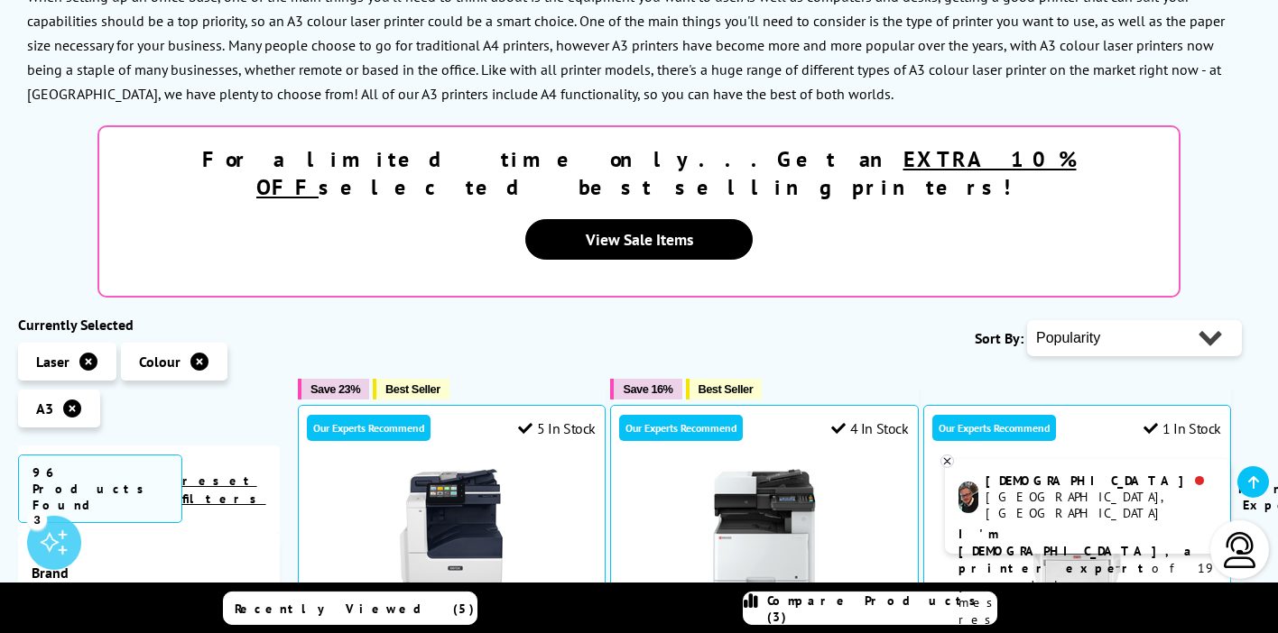
scroll to position [319, 0]
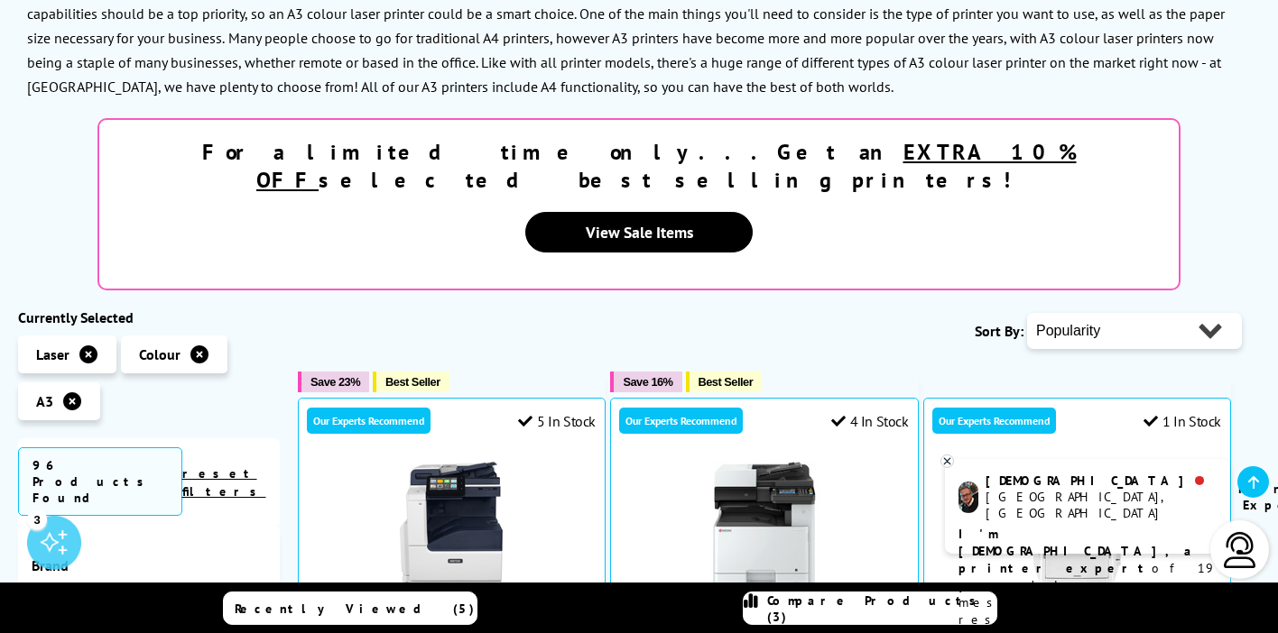
select select "Price Ascending"
click option "Price - Low to High" at bounding box center [0, 0] width 0 height 0
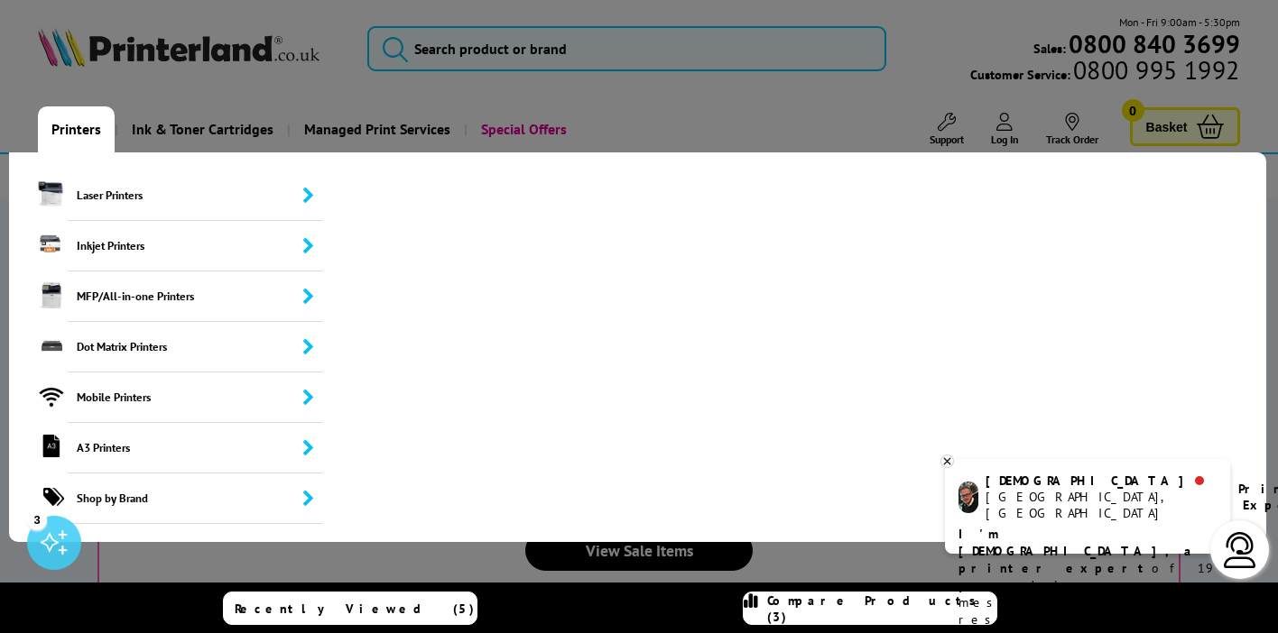
click at [75, 127] on link "Printers" at bounding box center [76, 129] width 77 height 46
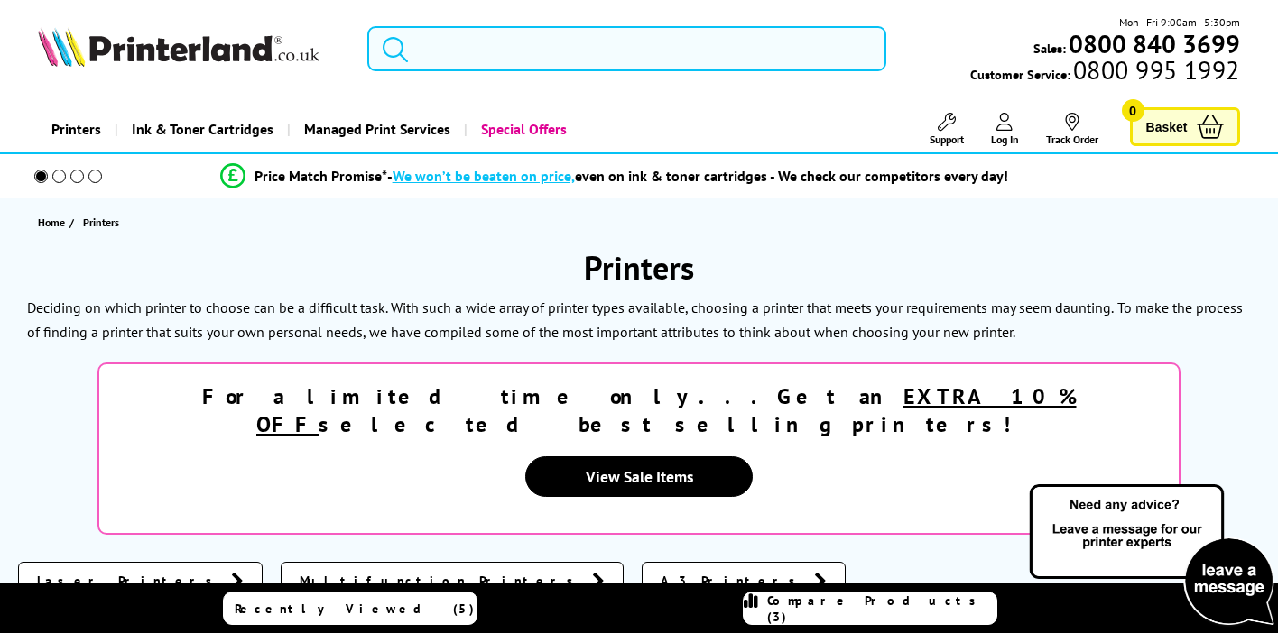
click at [69, 128] on link "Printers" at bounding box center [76, 129] width 77 height 46
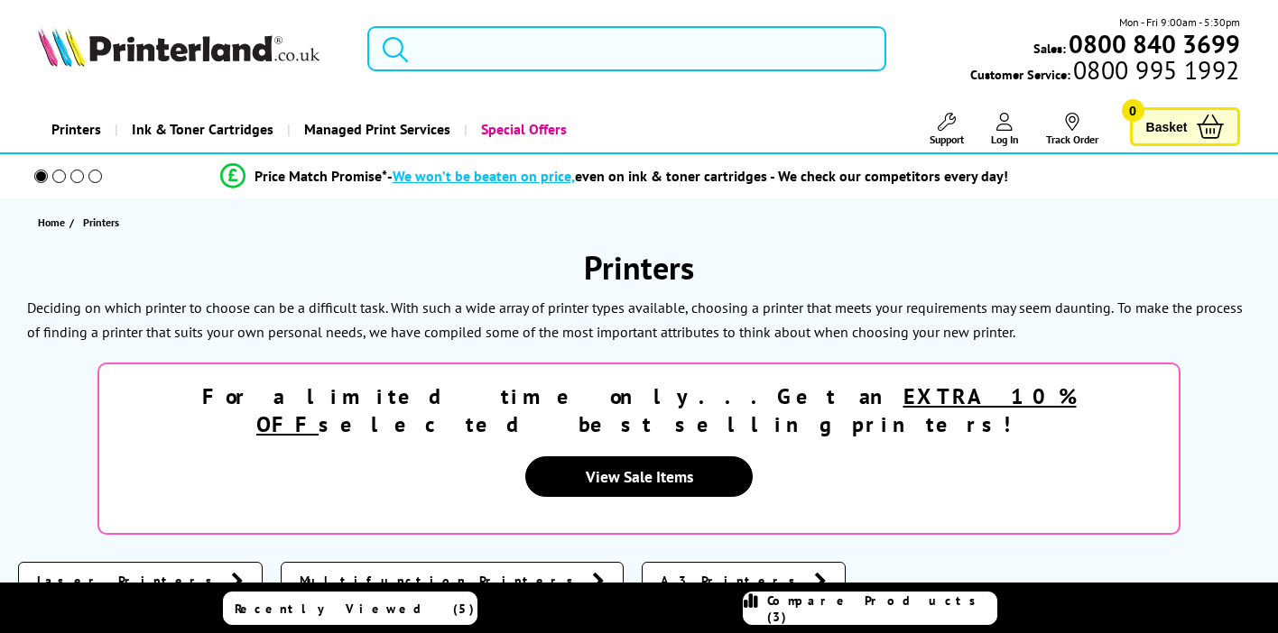
click at [71, 129] on link "Printers" at bounding box center [76, 129] width 77 height 46
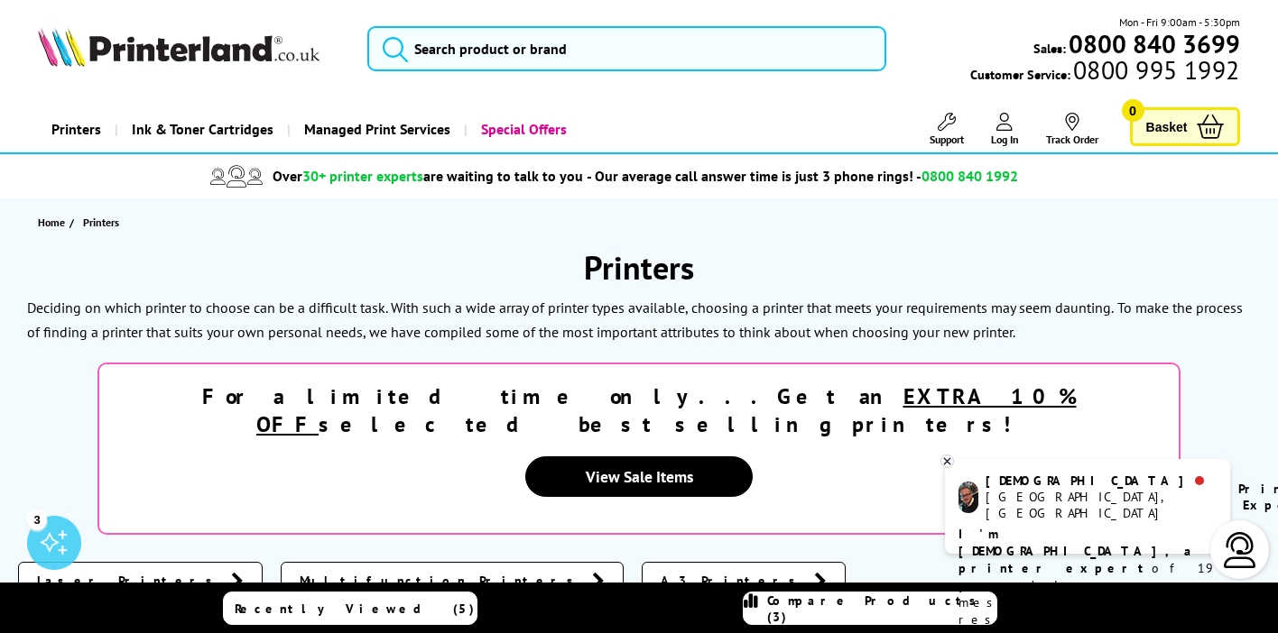
click at [71, 129] on link "Printers" at bounding box center [76, 129] width 77 height 46
click at [289, 388] on div "For a limited time only...Get an EXTRA 10% OFF selected best selling printers! …" at bounding box center [638, 449] width 1083 height 172
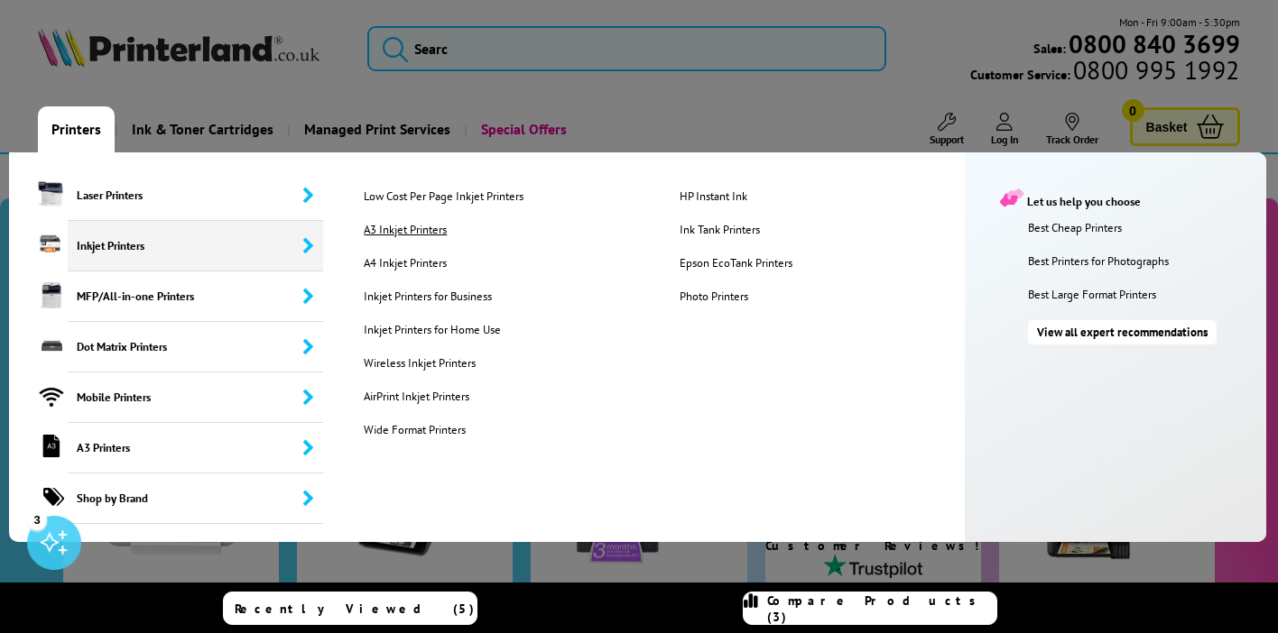
click at [377, 228] on link "A3 Inkjet Printers" at bounding box center [507, 229] width 315 height 15
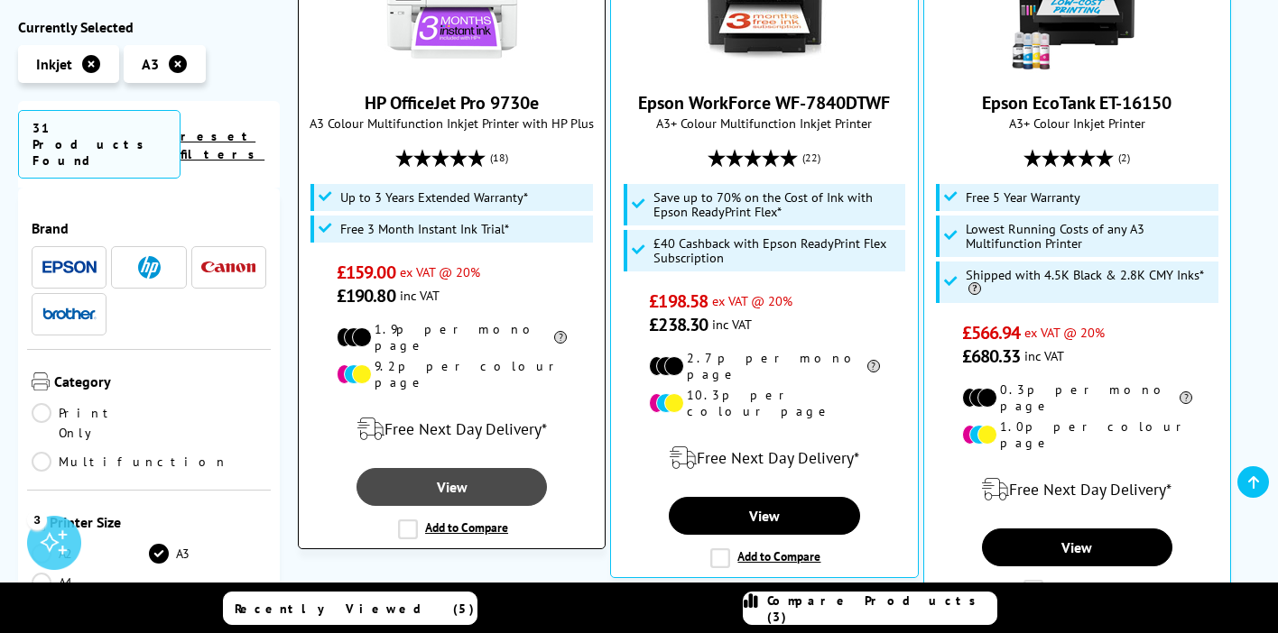
scroll to position [514, 0]
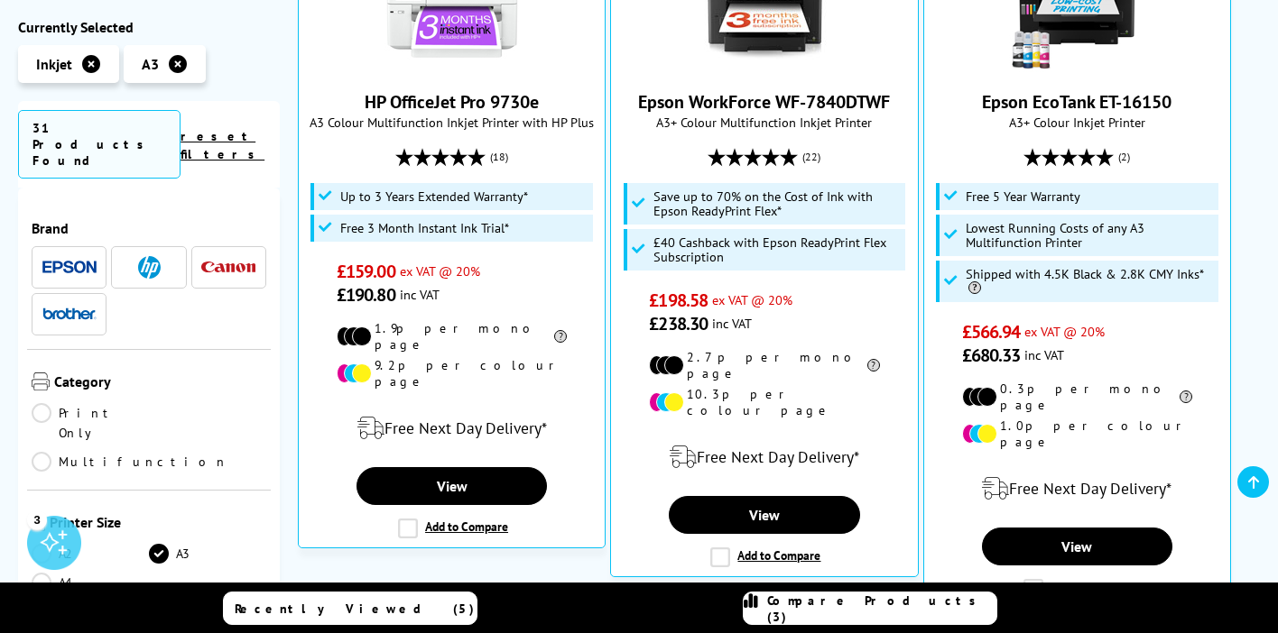
click at [385, 601] on span "Recently Viewed (5)" at bounding box center [355, 609] width 240 height 16
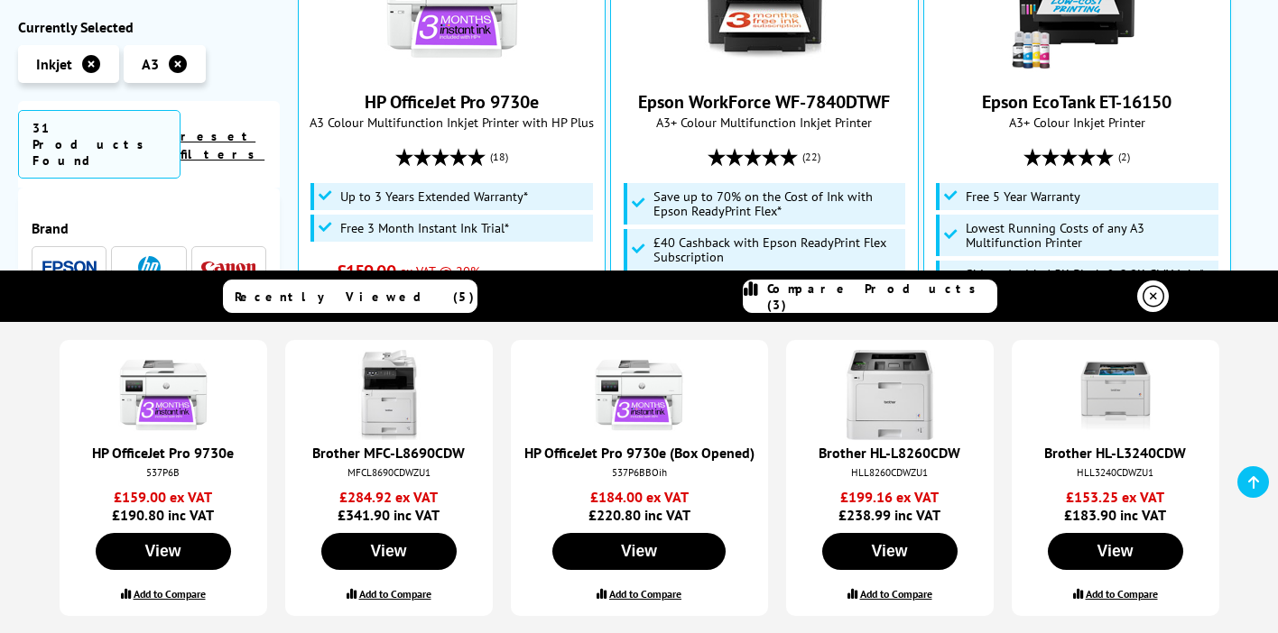
click at [948, 287] on link "Compare Products (3)" at bounding box center [870, 296] width 254 height 33
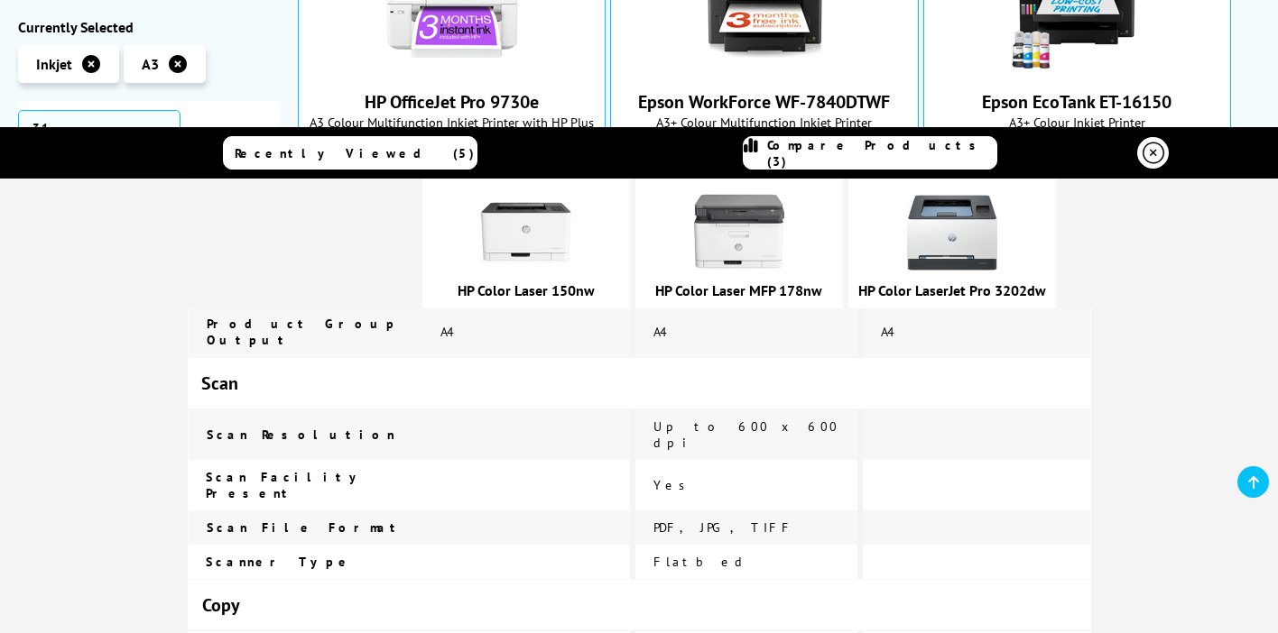
scroll to position [0, 0]
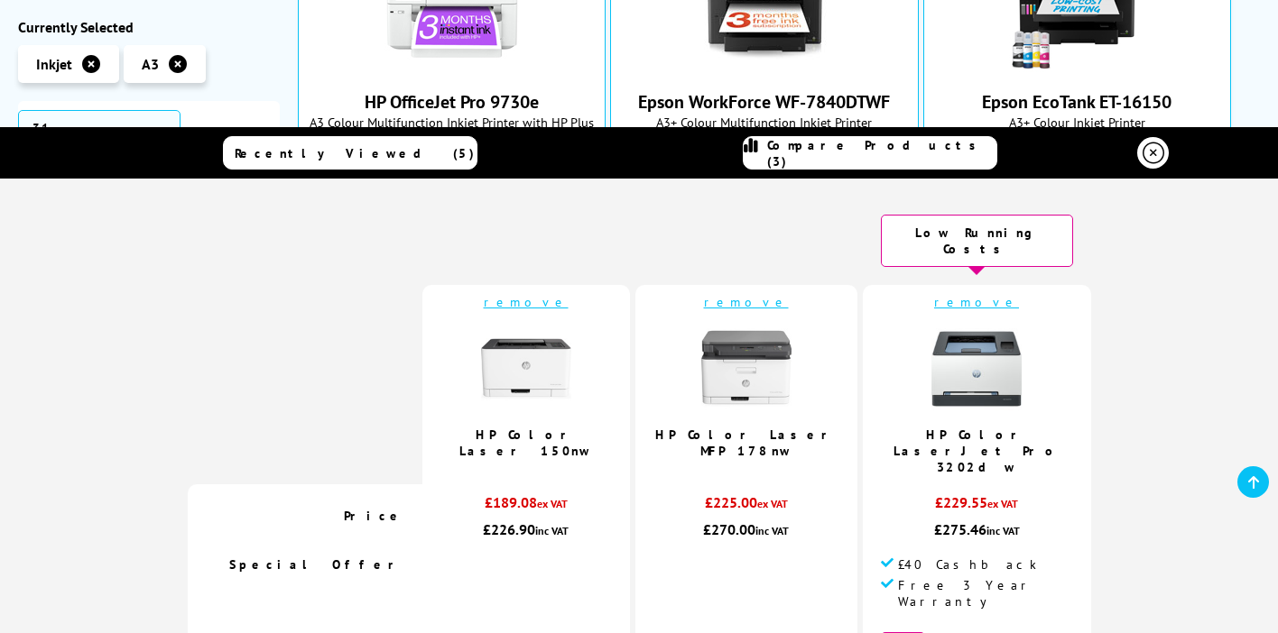
click at [1160, 153] on icon at bounding box center [1153, 154] width 22 height 22
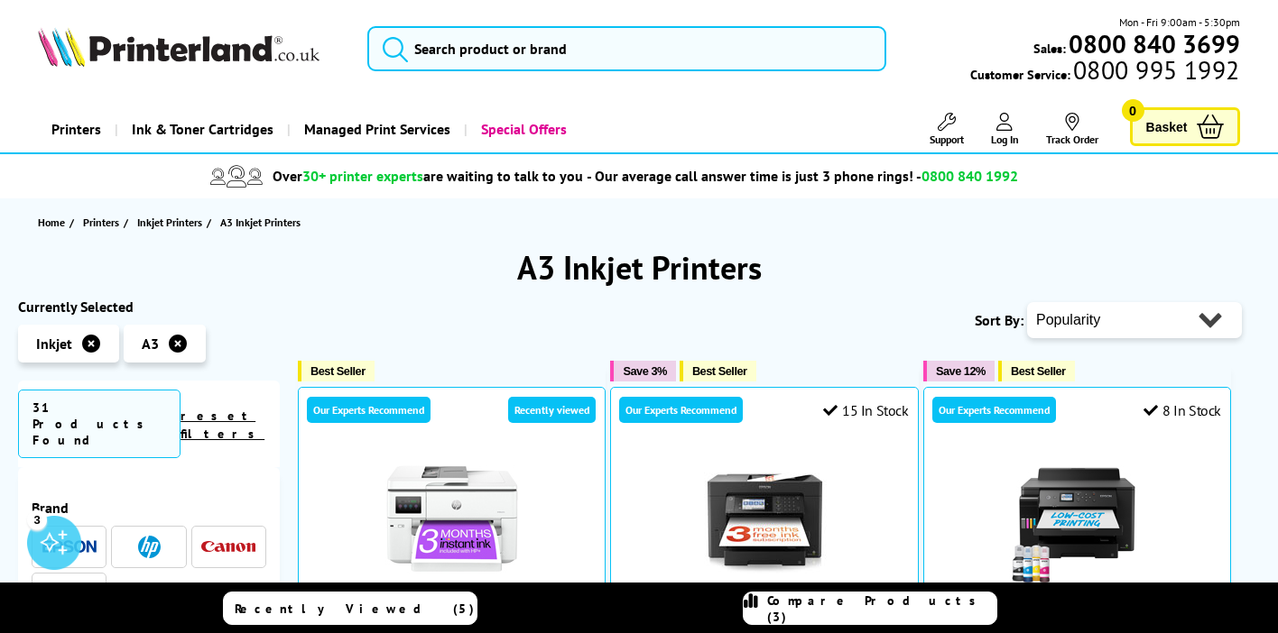
select select "Price Ascending"
click option "Price - Low to High" at bounding box center [0, 0] width 0 height 0
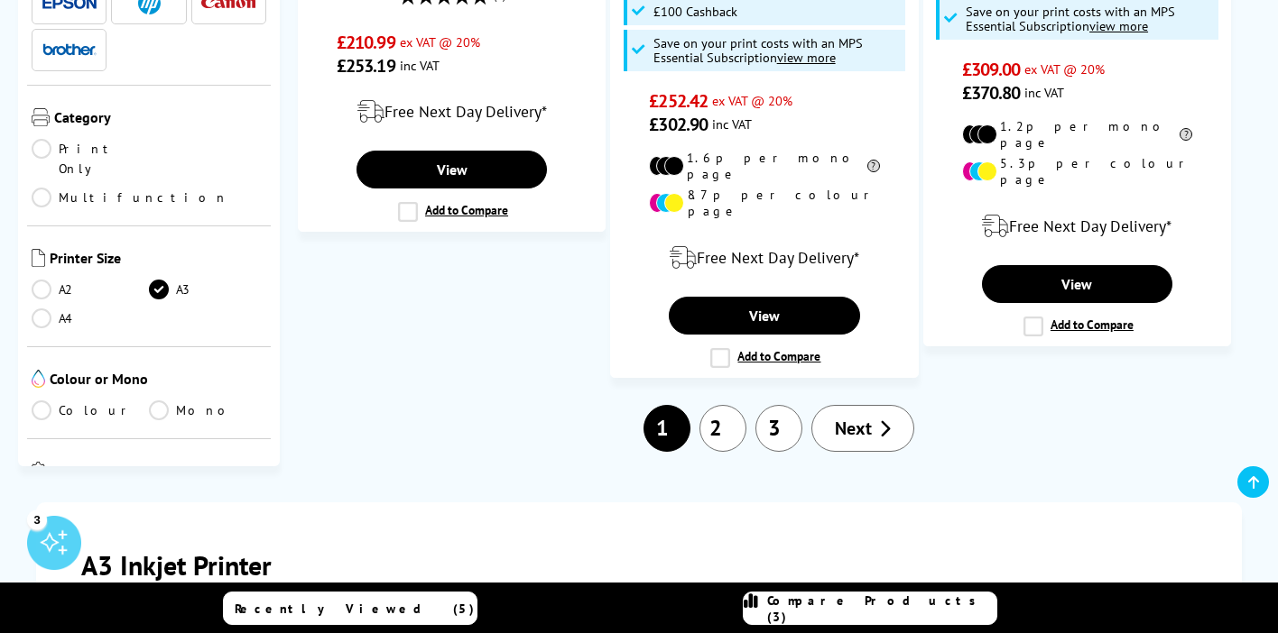
scroll to position [2880, 0]
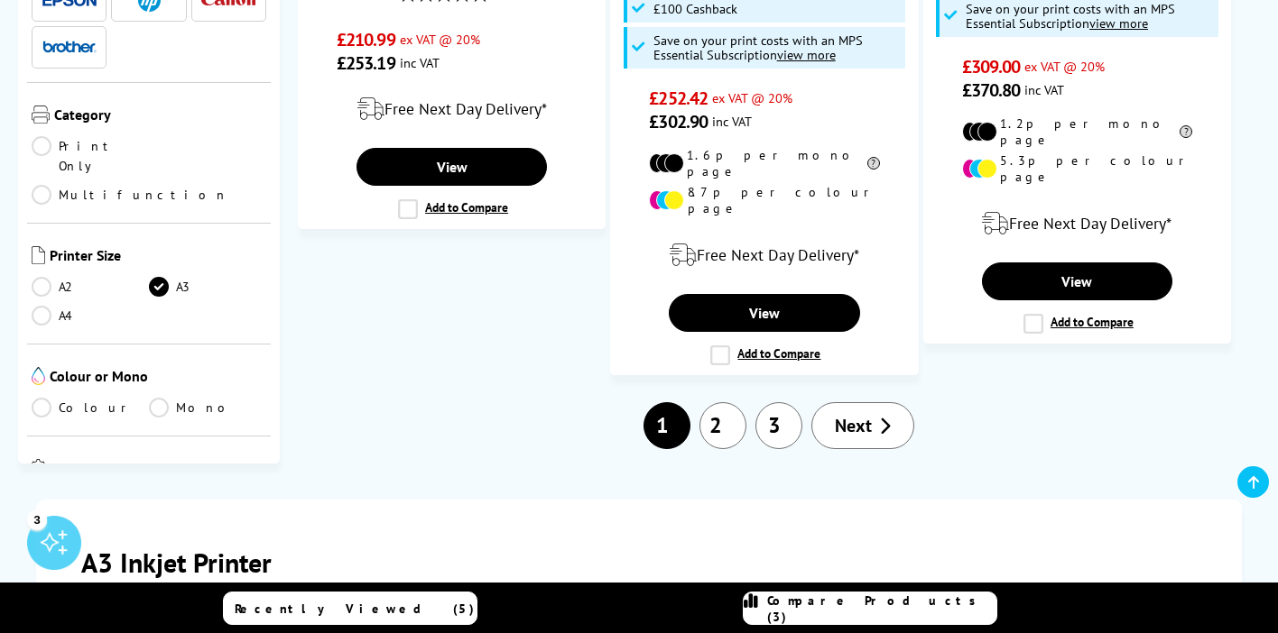
click at [725, 402] on link "2" at bounding box center [722, 425] width 47 height 47
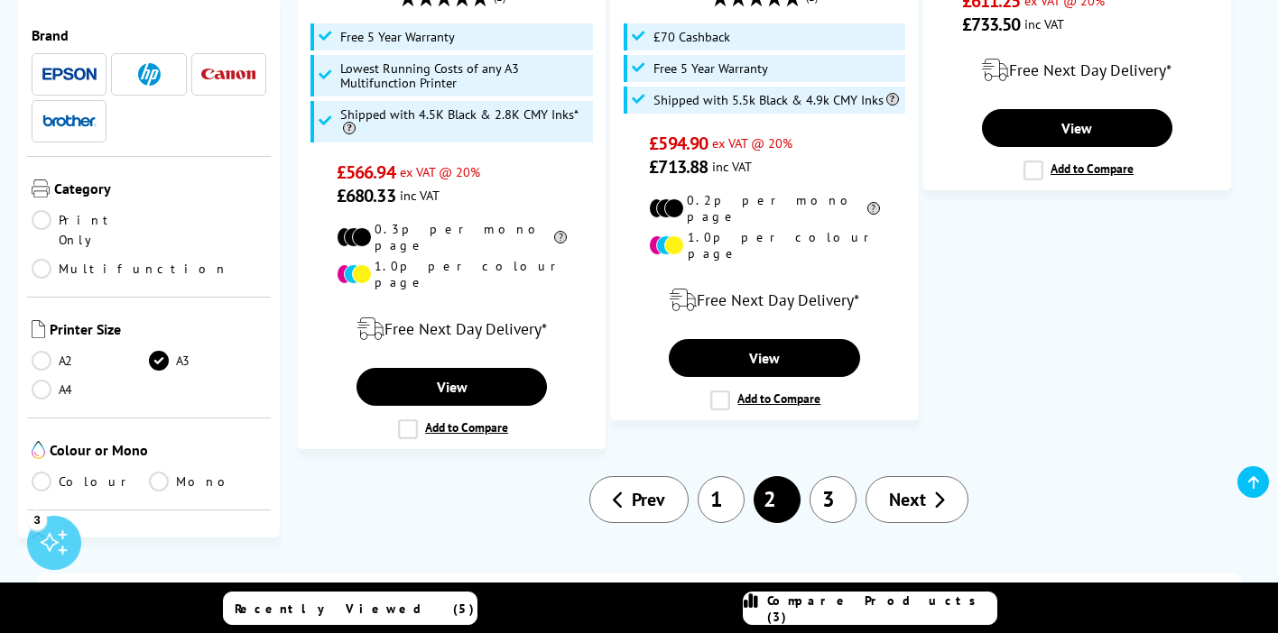
scroll to position [2766, 0]
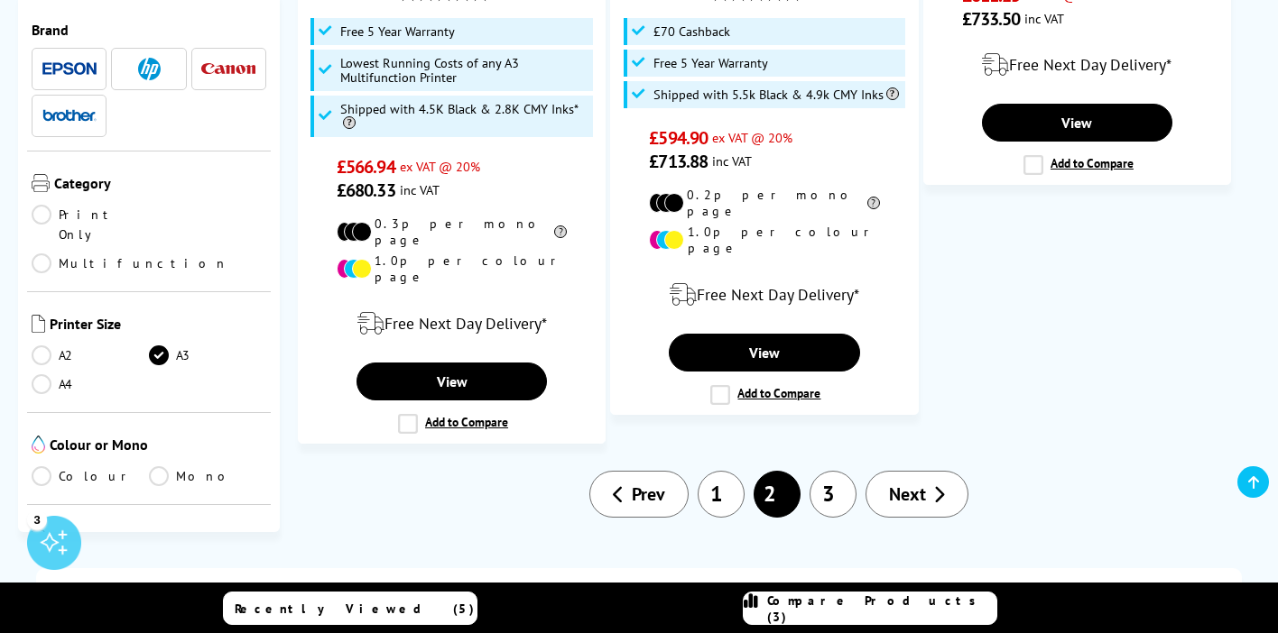
click at [831, 471] on link "3" at bounding box center [832, 494] width 47 height 47
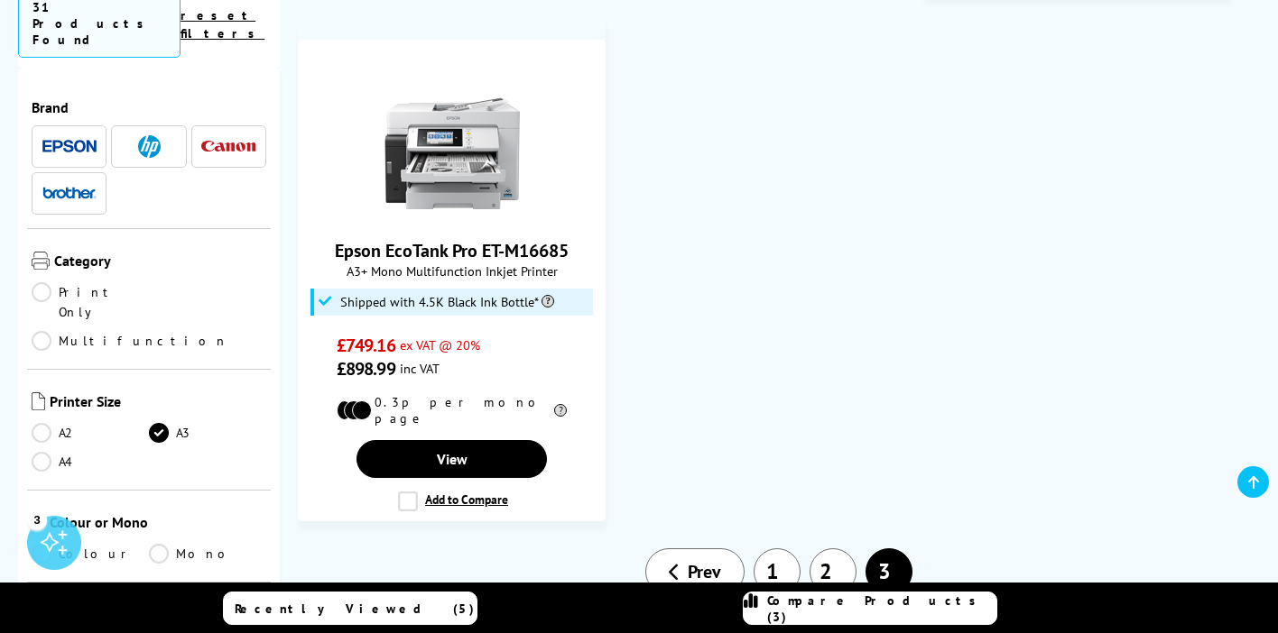
scroll to position [1636, 0]
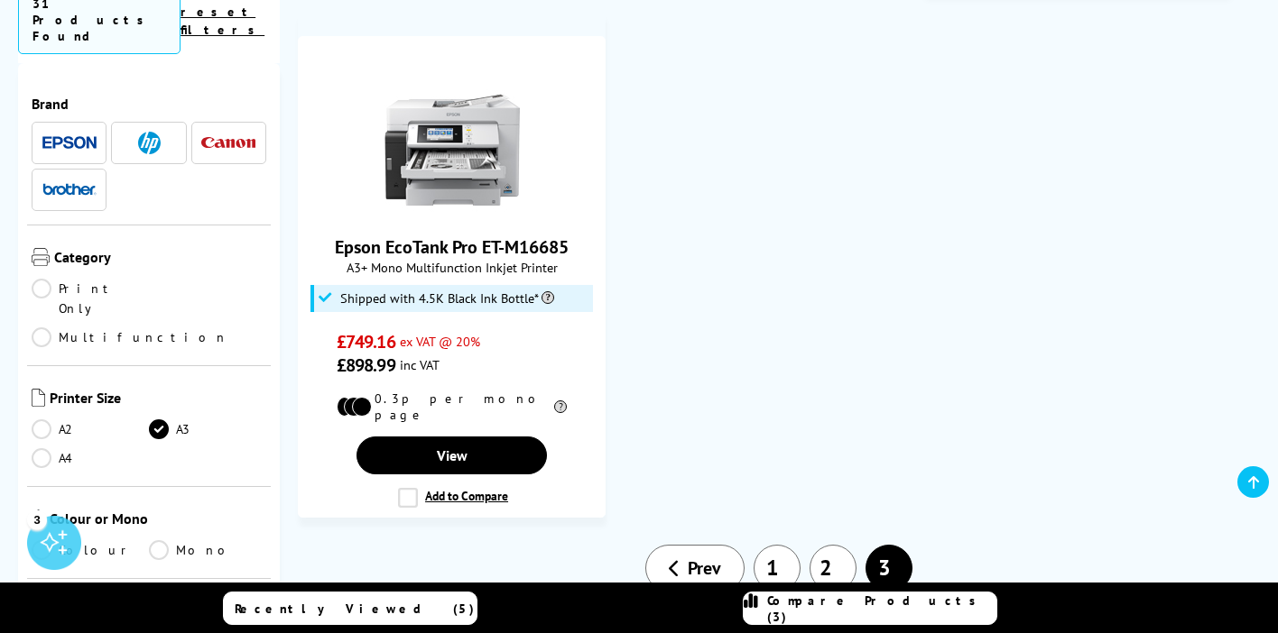
click at [769, 545] on link "1" at bounding box center [776, 568] width 47 height 47
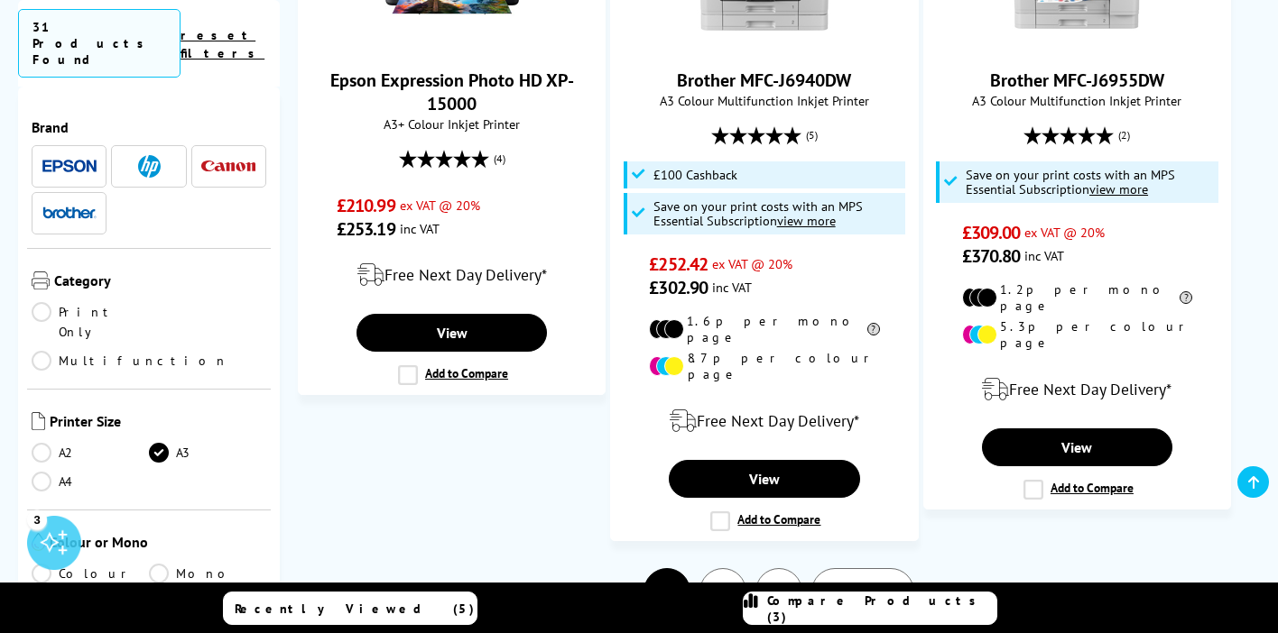
scroll to position [2722, 0]
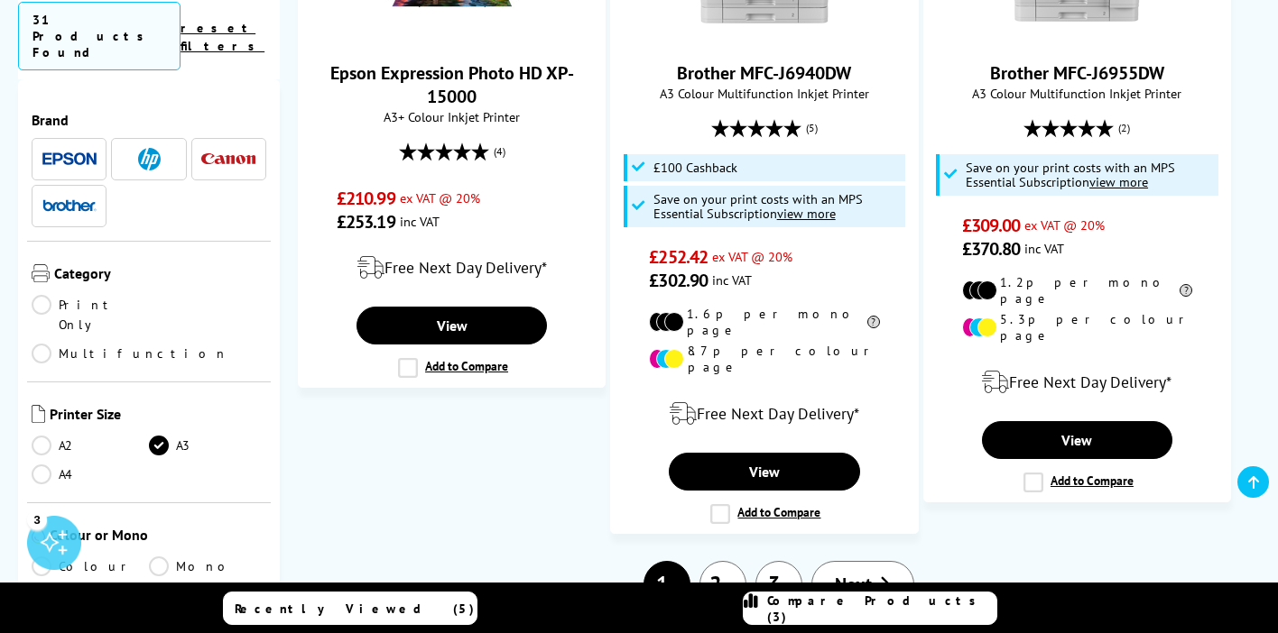
click at [147, 148] on img at bounding box center [149, 159] width 23 height 23
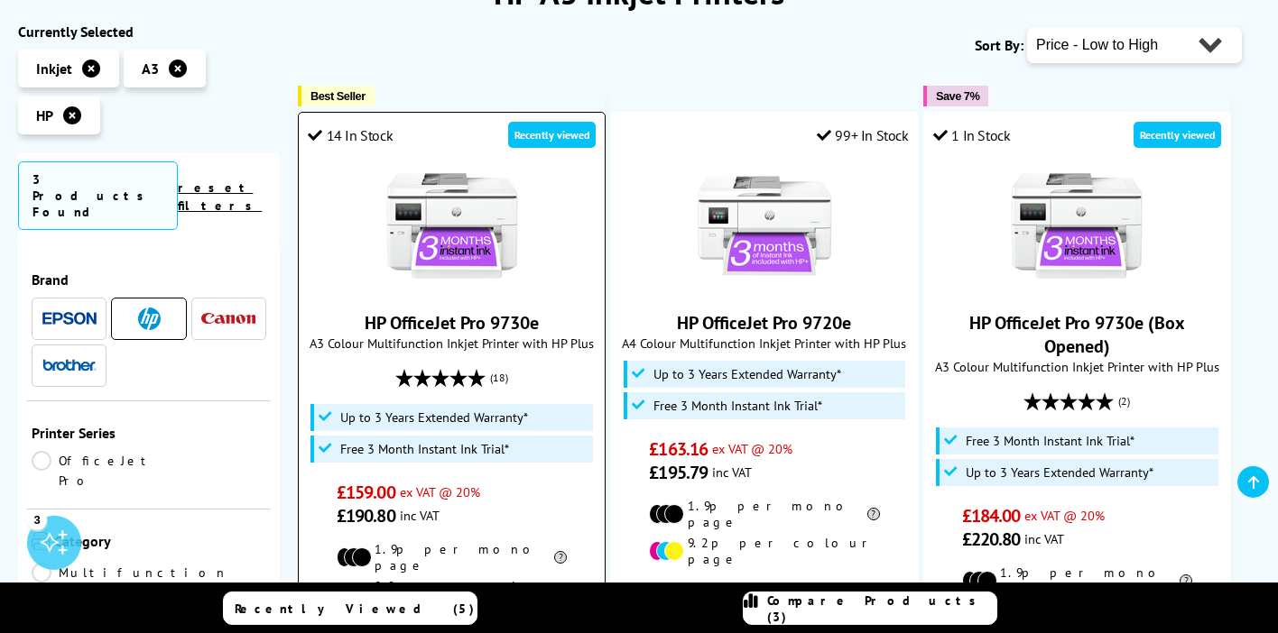
scroll to position [231, 0]
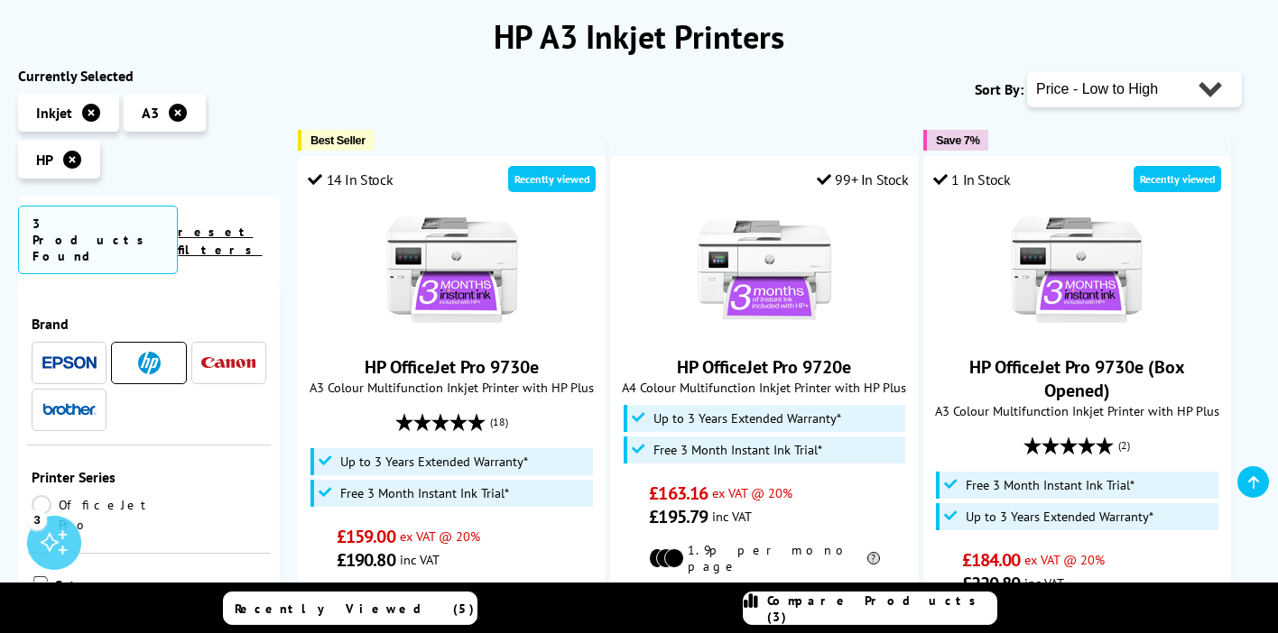
click at [76, 403] on img at bounding box center [69, 409] width 54 height 13
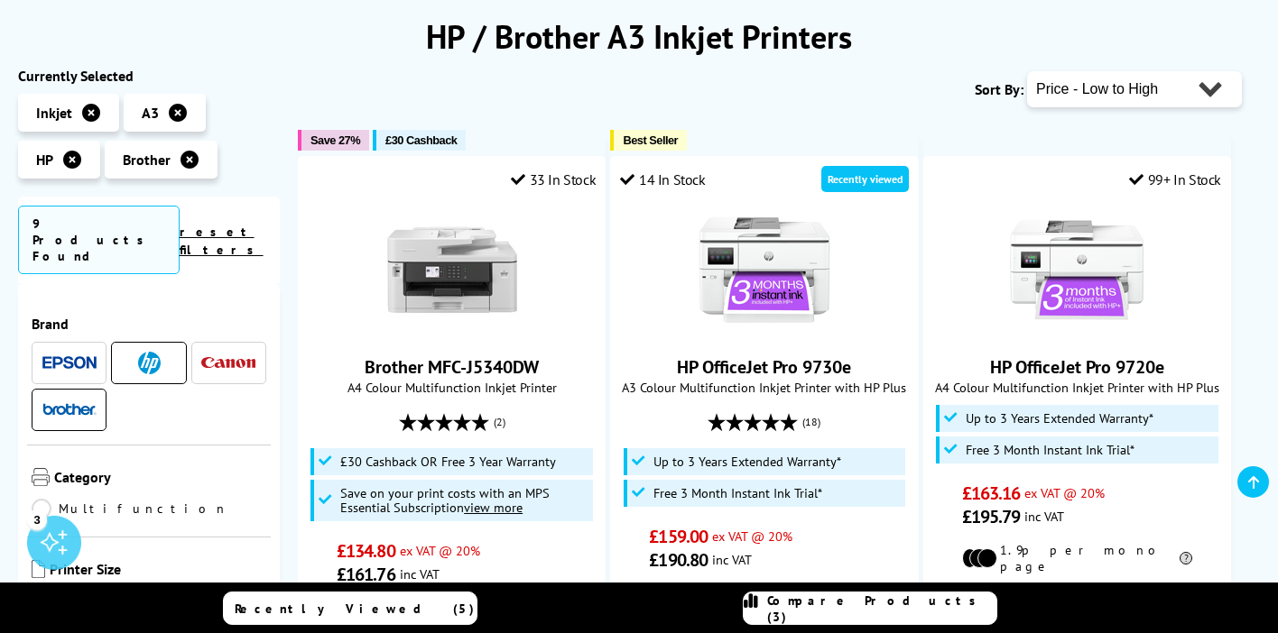
click at [136, 352] on span at bounding box center [149, 363] width 54 height 23
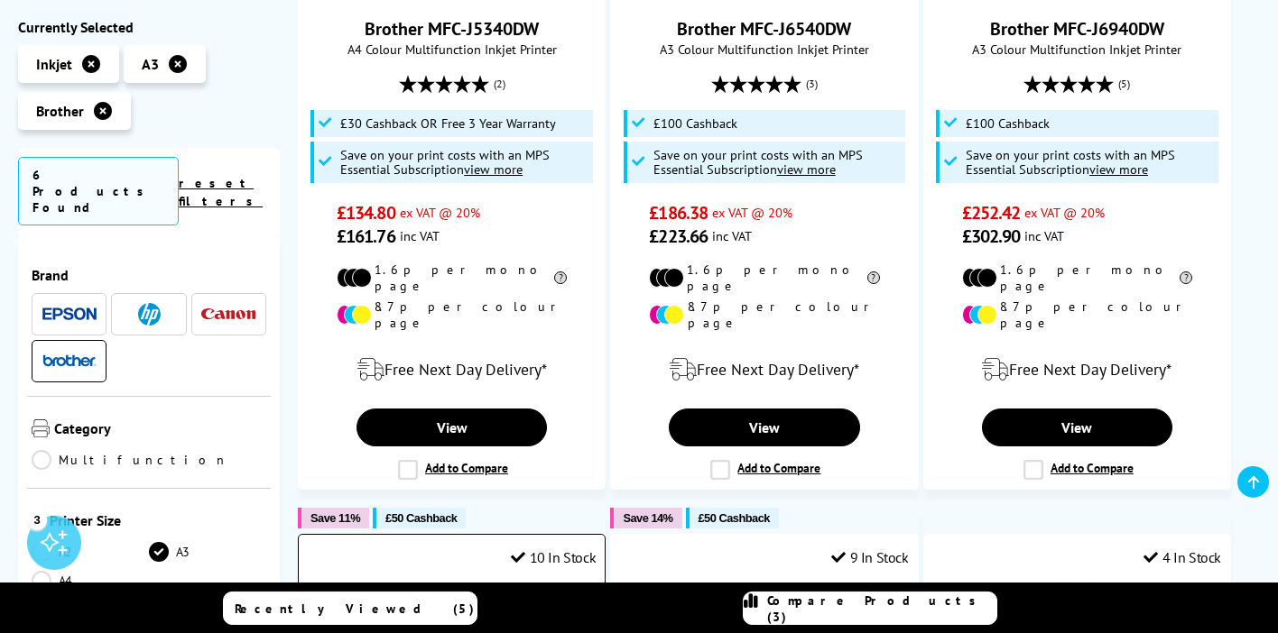
scroll to position [473, 0]
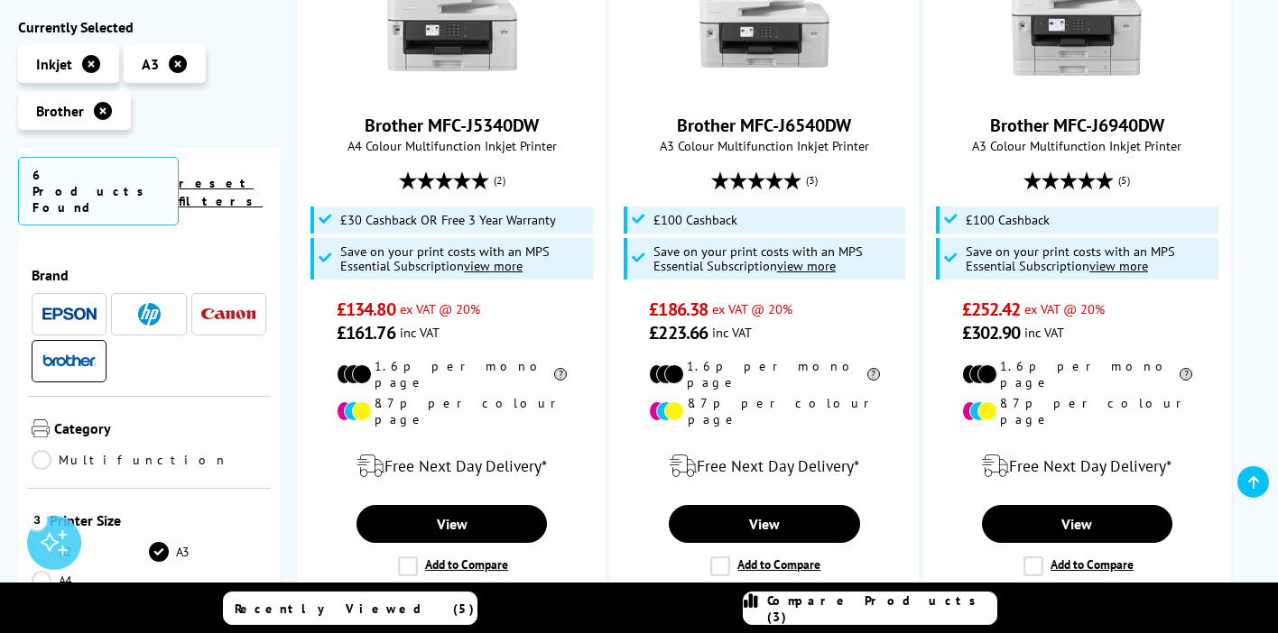
click at [154, 303] on img at bounding box center [149, 314] width 23 height 23
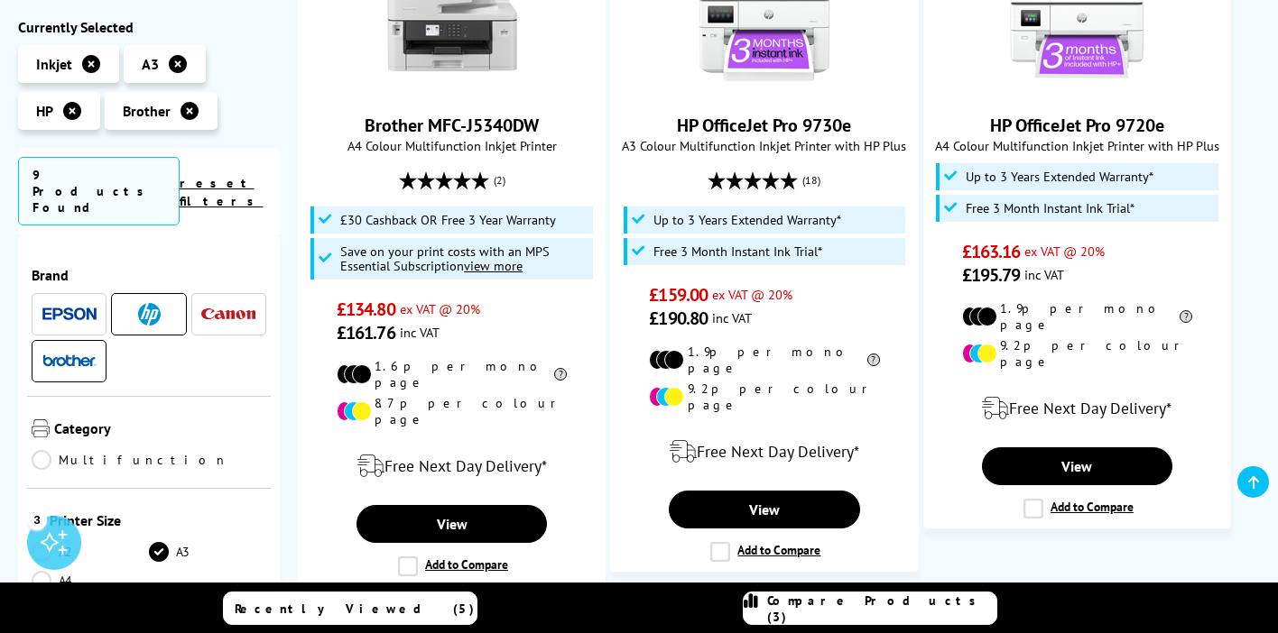
click at [88, 355] on img at bounding box center [69, 361] width 54 height 13
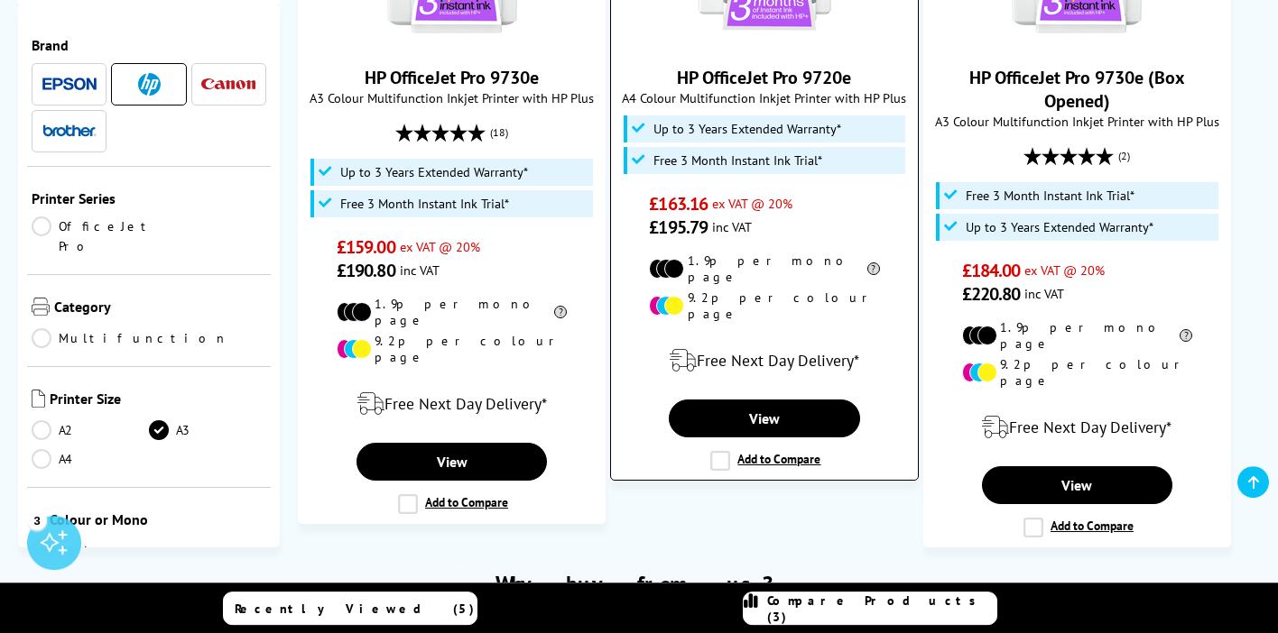
scroll to position [520, 0]
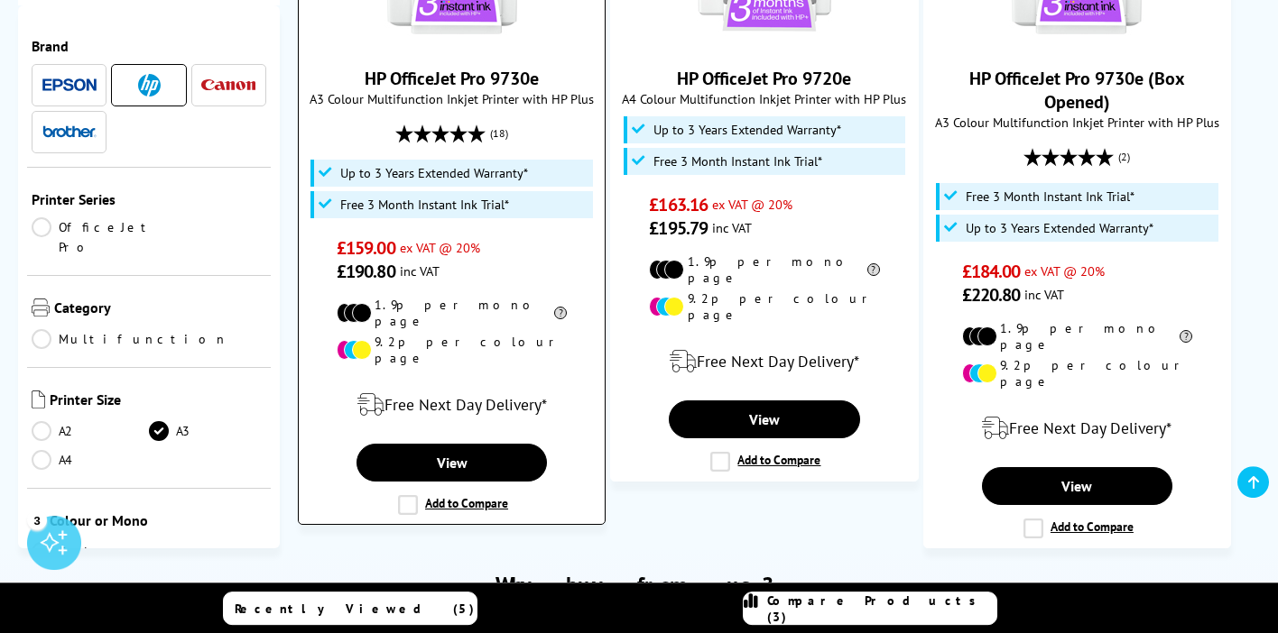
click at [406, 495] on label "Add to Compare" at bounding box center [453, 505] width 110 height 20
click at [0, 0] on input "Add to Compare" at bounding box center [0, 0] width 0 height 0
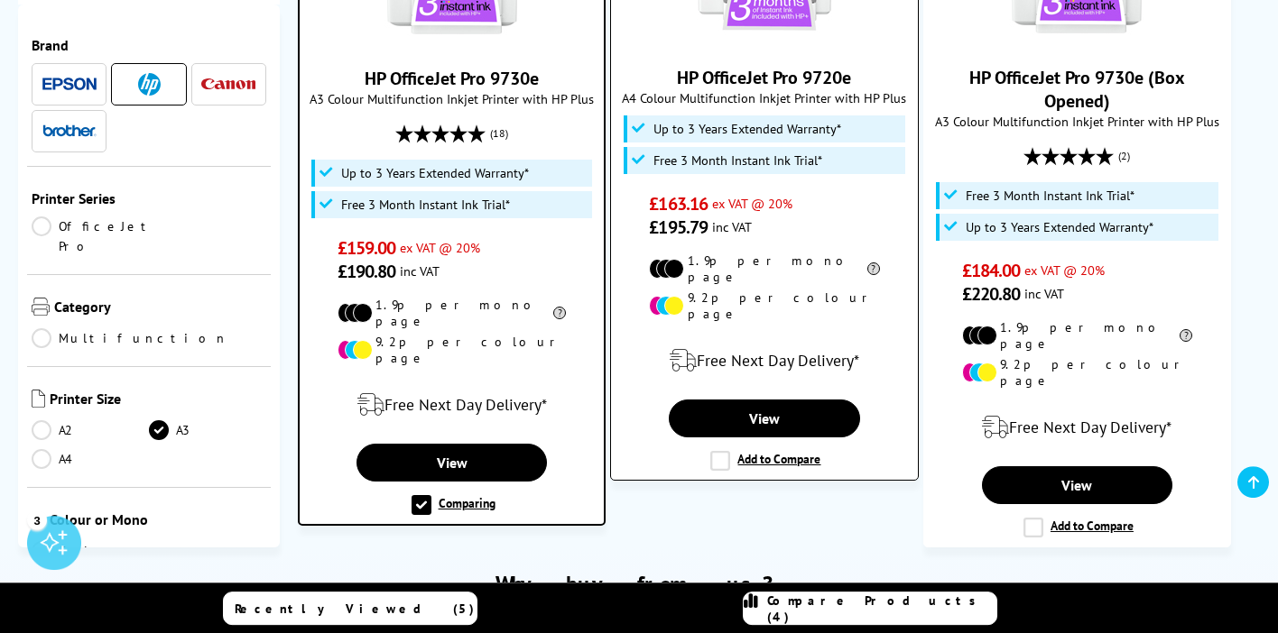
click at [718, 451] on label "Add to Compare" at bounding box center [765, 461] width 110 height 20
click at [0, 0] on input "Add to Compare" at bounding box center [0, 0] width 0 height 0
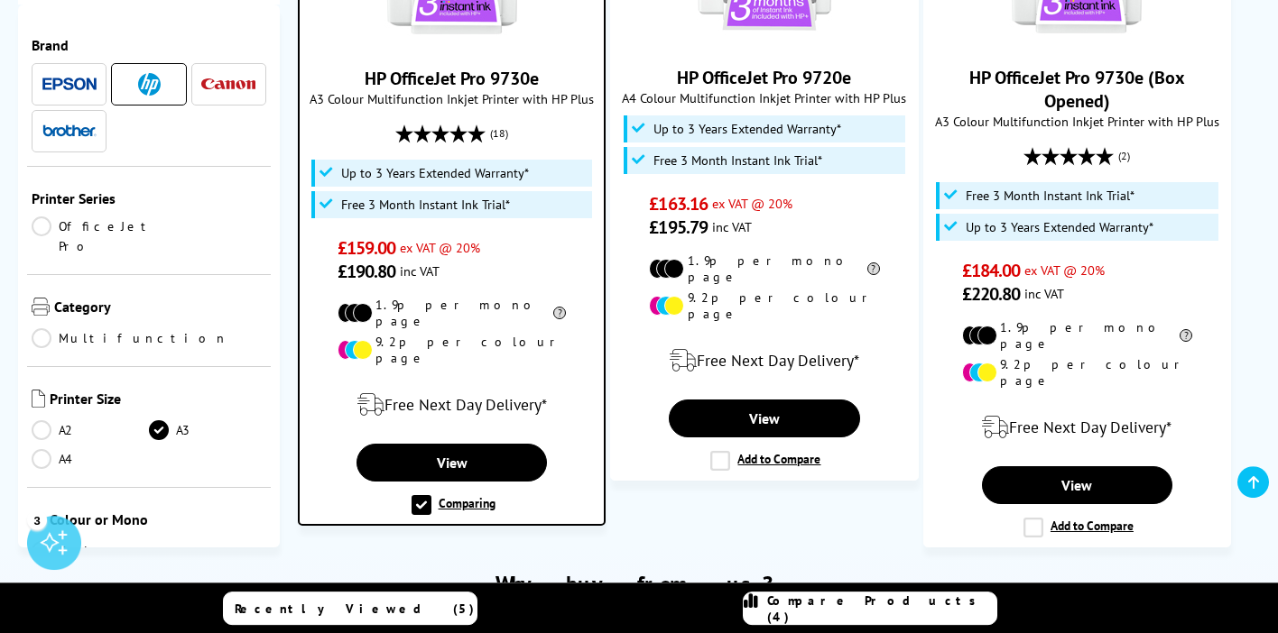
click at [846, 610] on span "Compare Products (4)" at bounding box center [881, 609] width 229 height 32
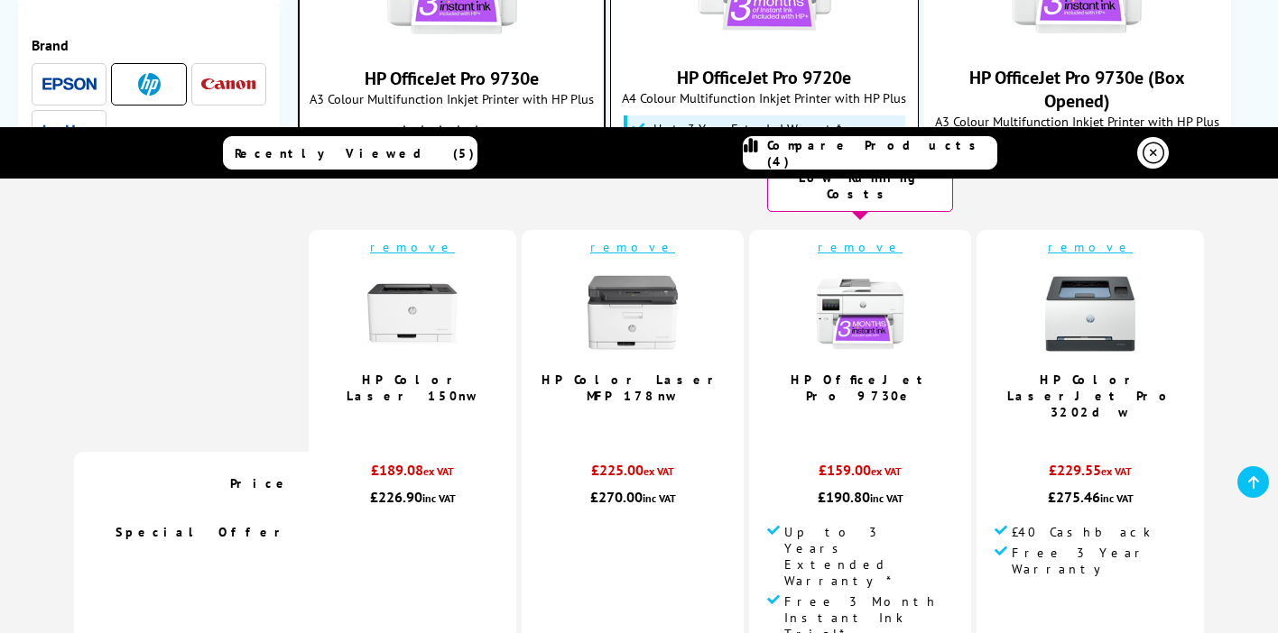
scroll to position [56, 0]
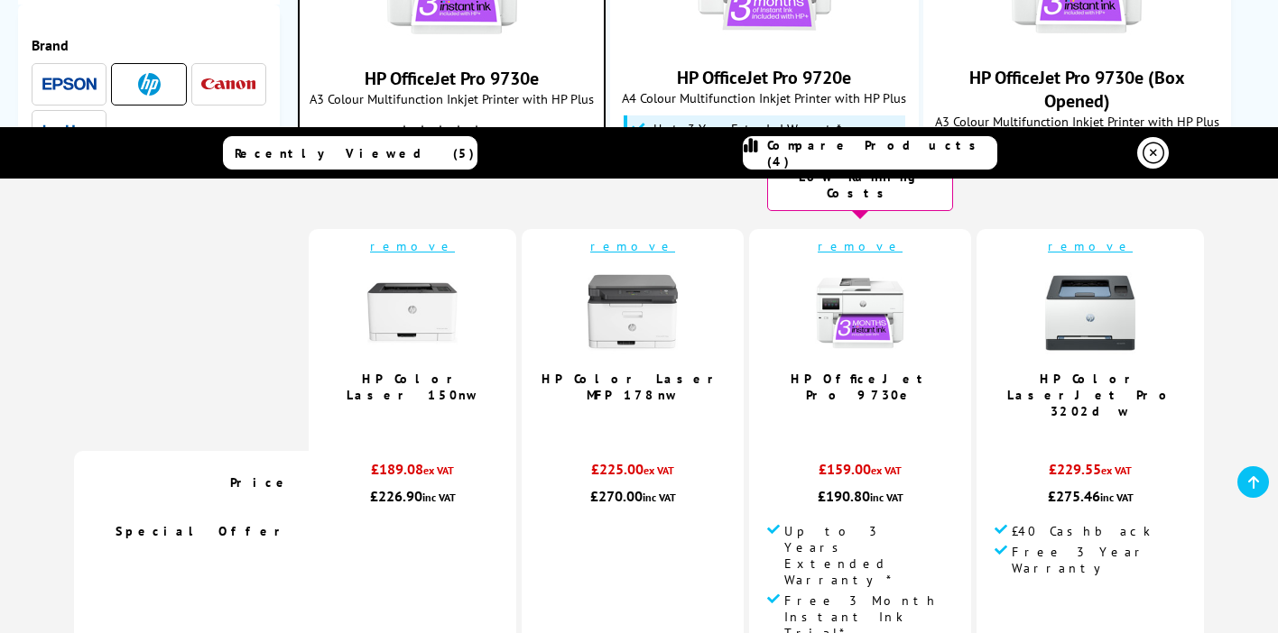
click at [901, 152] on span "Compare Products (4)" at bounding box center [881, 153] width 229 height 32
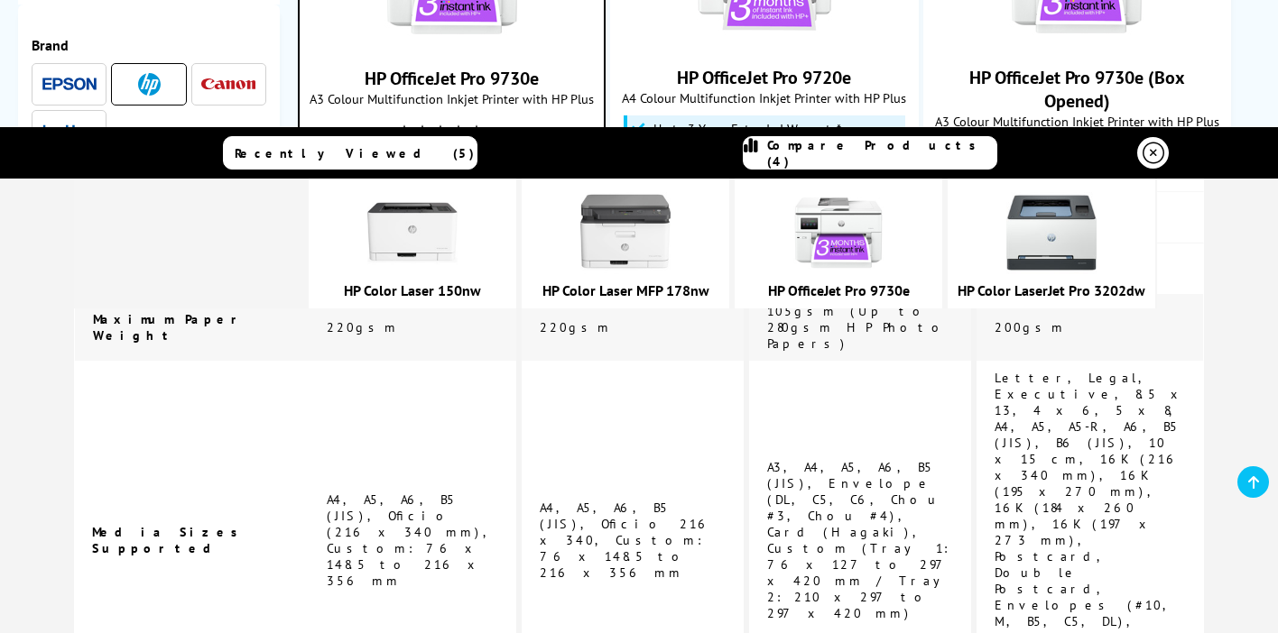
scroll to position [3472, 0]
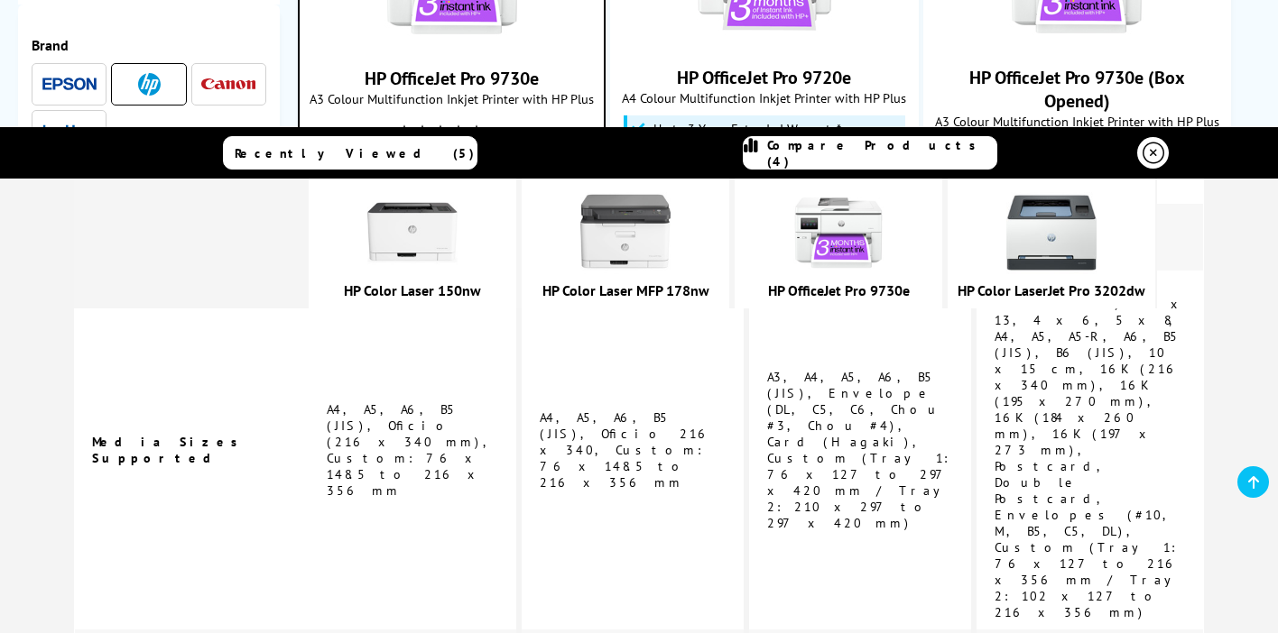
click at [823, 153] on div "Compare Products (4)" at bounding box center [870, 153] width 253 height 32
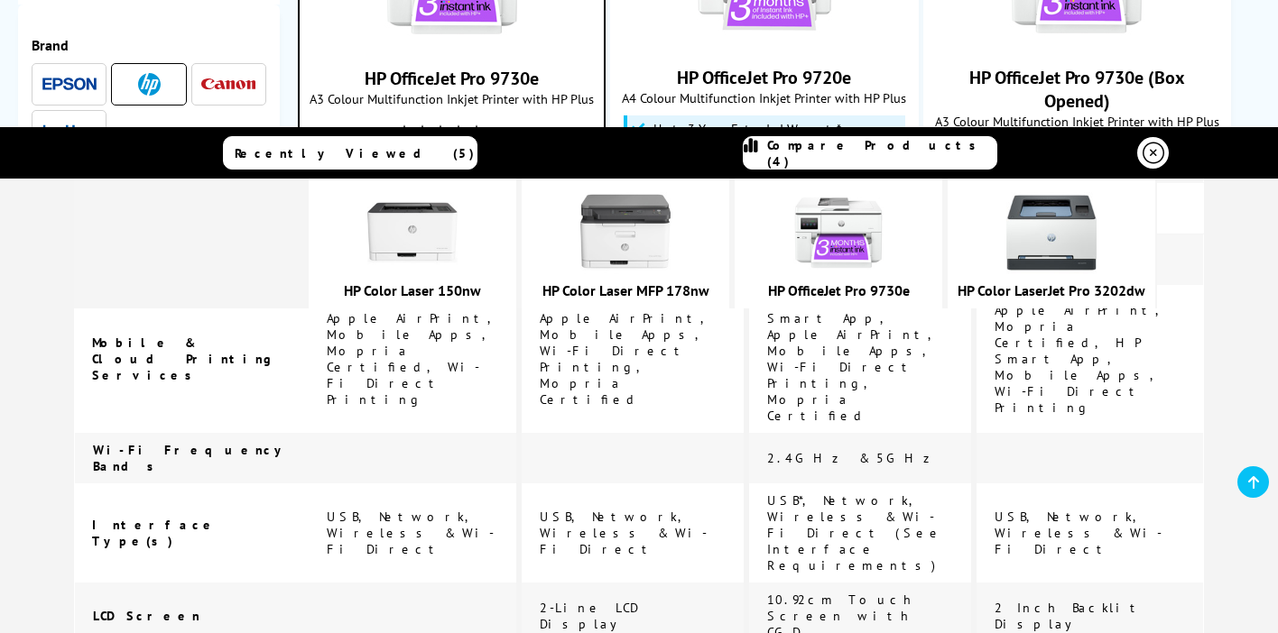
scroll to position [2270, 0]
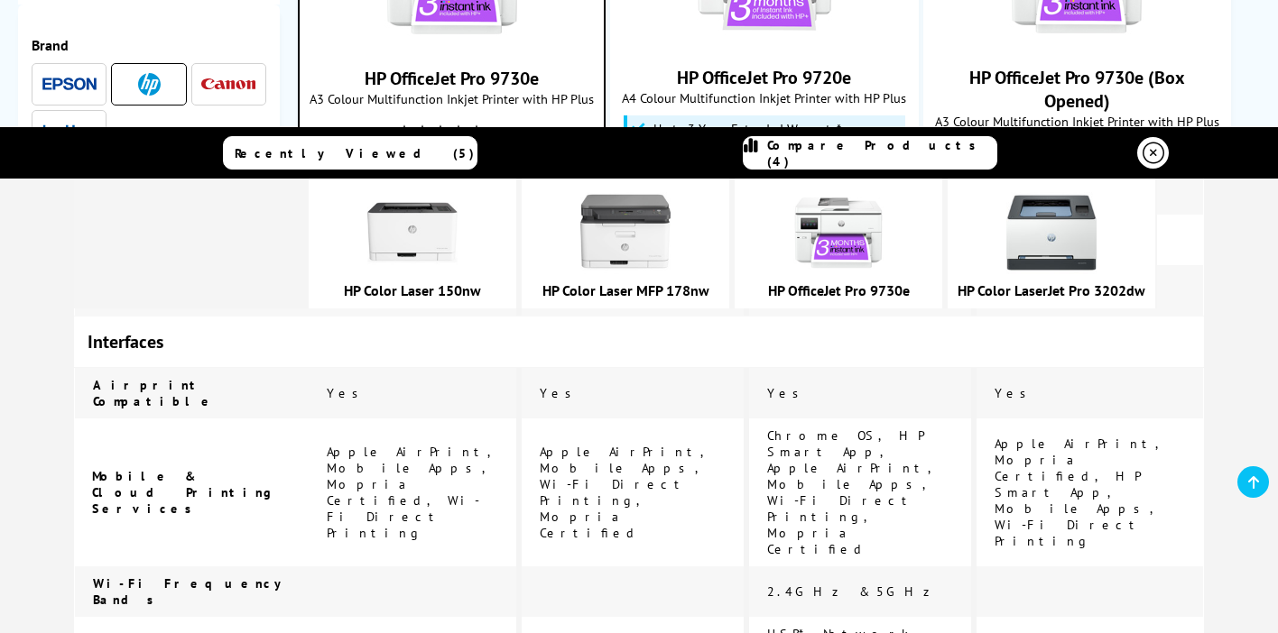
click at [1151, 149] on icon at bounding box center [1153, 154] width 22 height 22
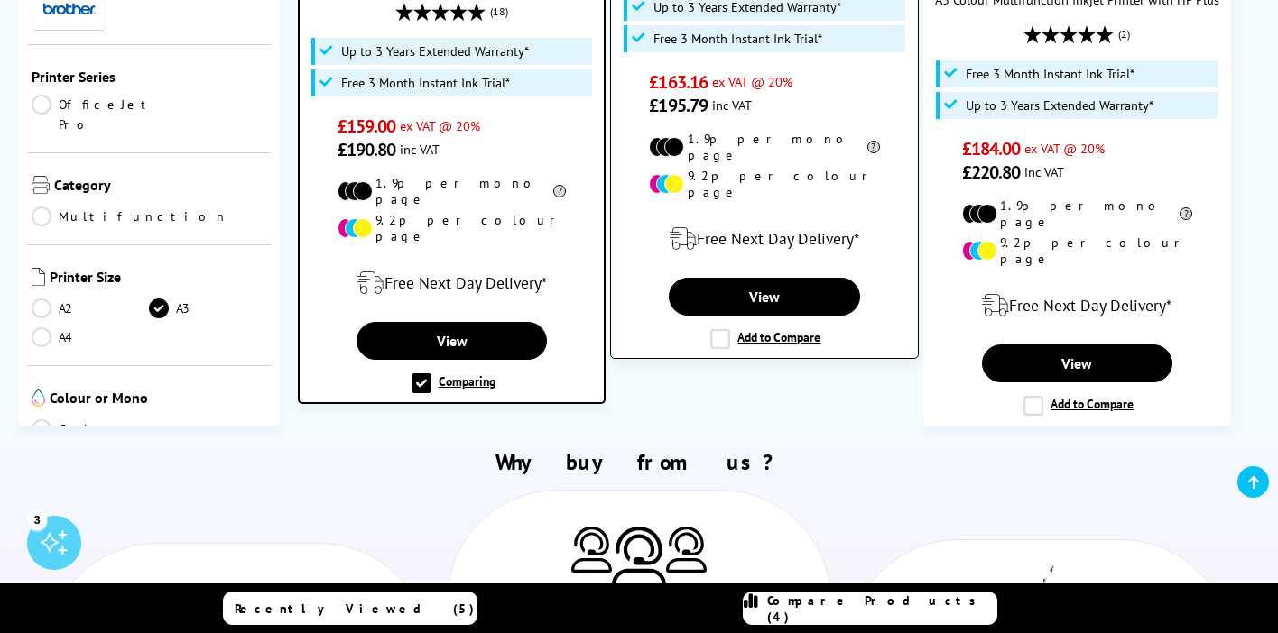
scroll to position [727, 0]
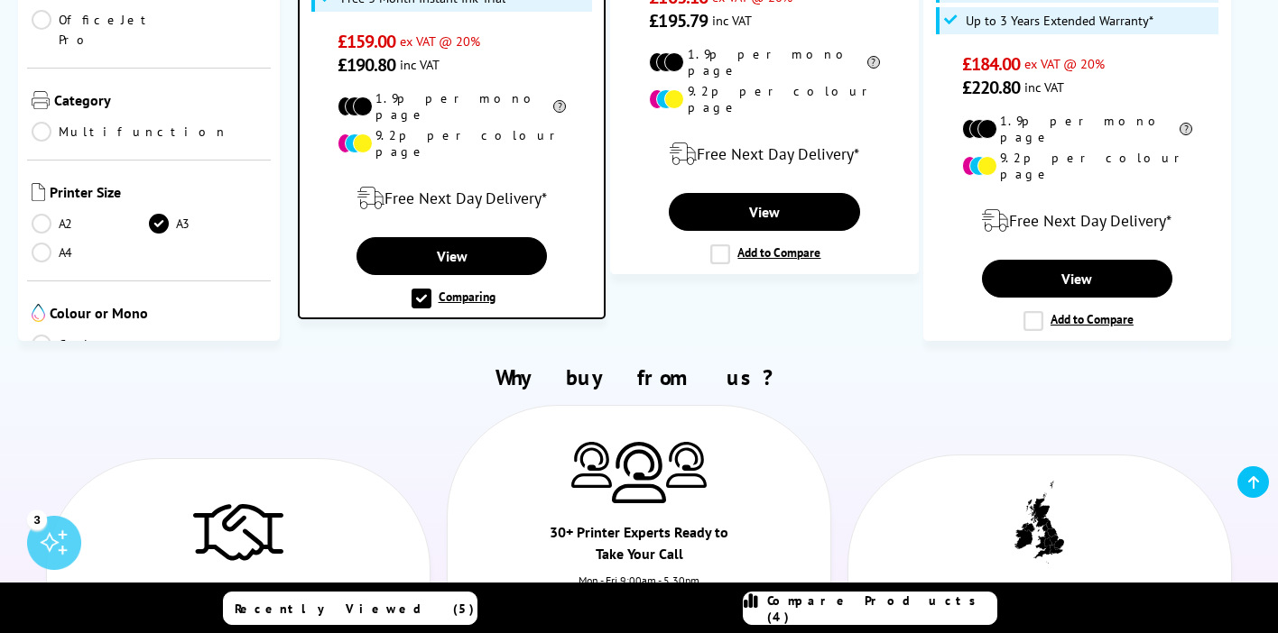
click at [429, 289] on label "Comparing" at bounding box center [453, 299] width 84 height 20
click at [0, 0] on input "Comparing" at bounding box center [0, 0] width 0 height 0
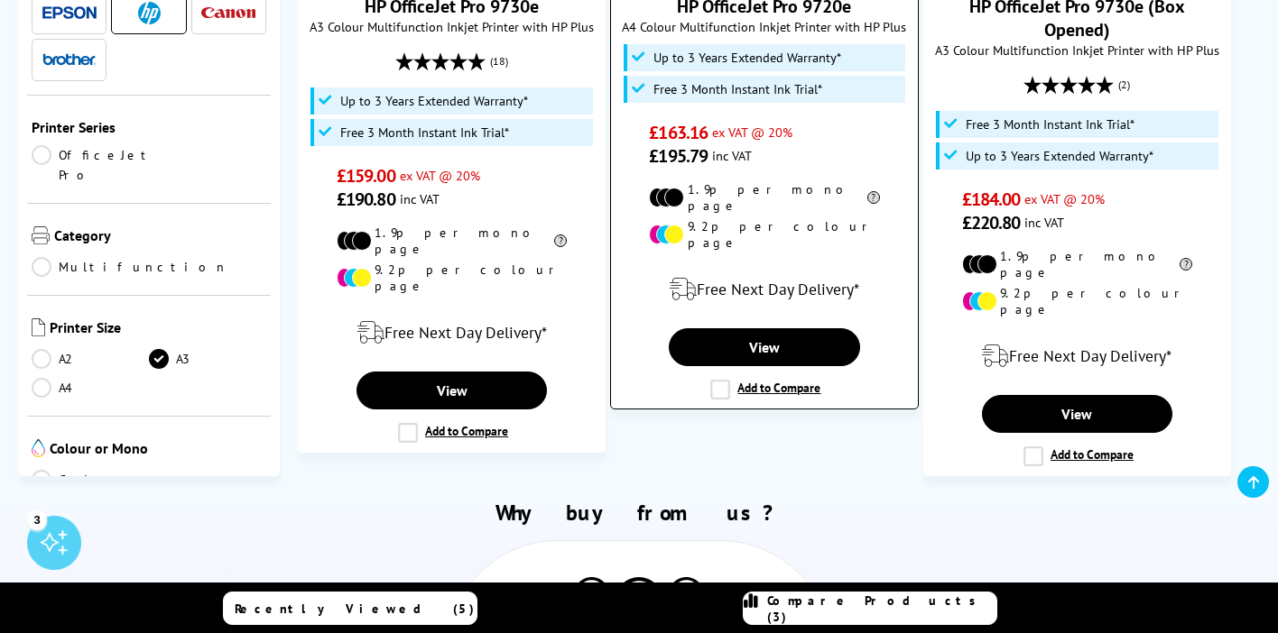
scroll to position [594, 0]
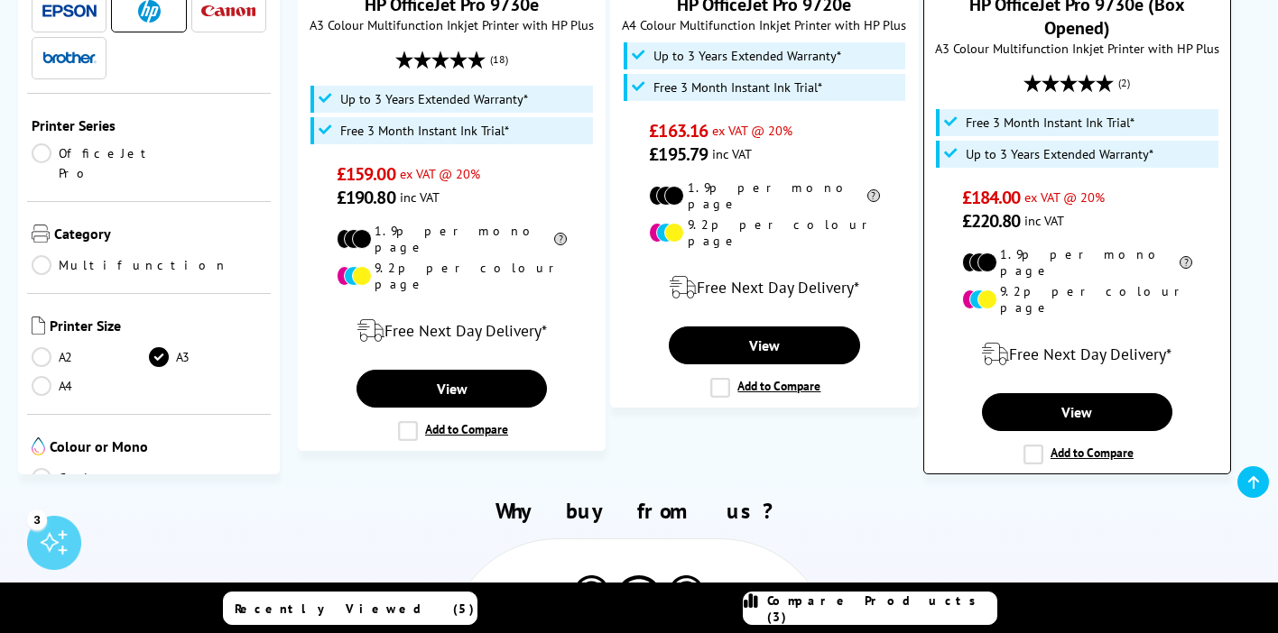
click at [1034, 445] on label "Add to Compare" at bounding box center [1078, 455] width 110 height 20
click at [0, 0] on input "Add to Compare" at bounding box center [0, 0] width 0 height 0
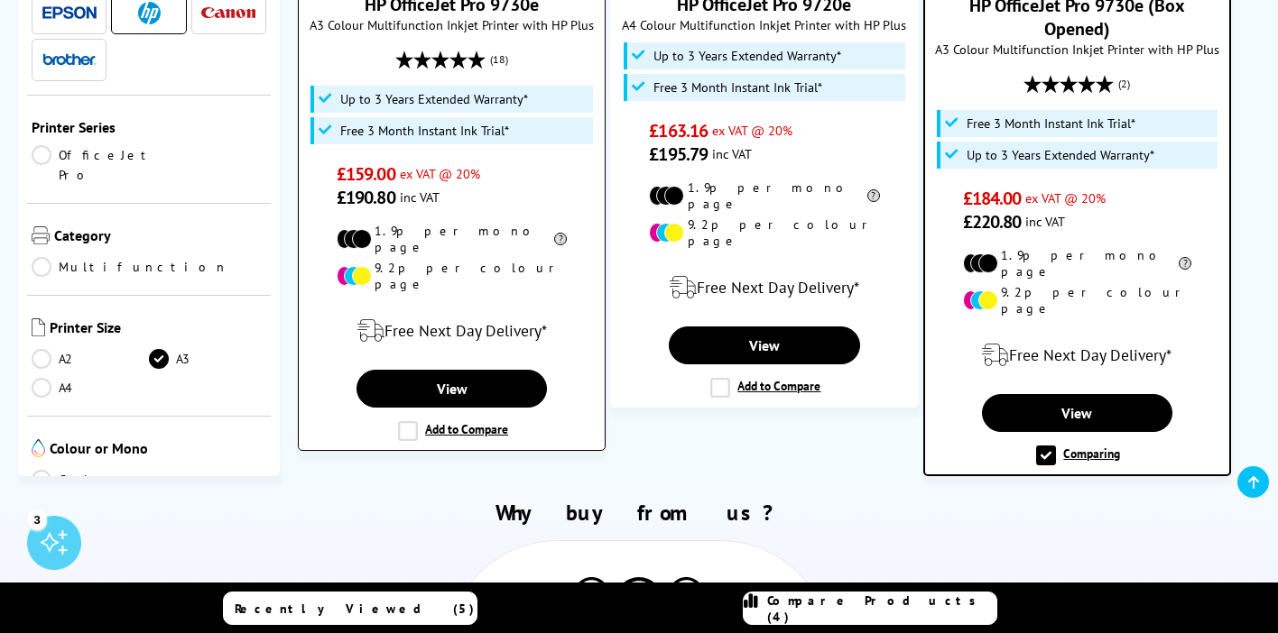
click at [406, 421] on label "Add to Compare" at bounding box center [453, 431] width 110 height 20
click at [0, 0] on input "Add to Compare" at bounding box center [0, 0] width 0 height 0
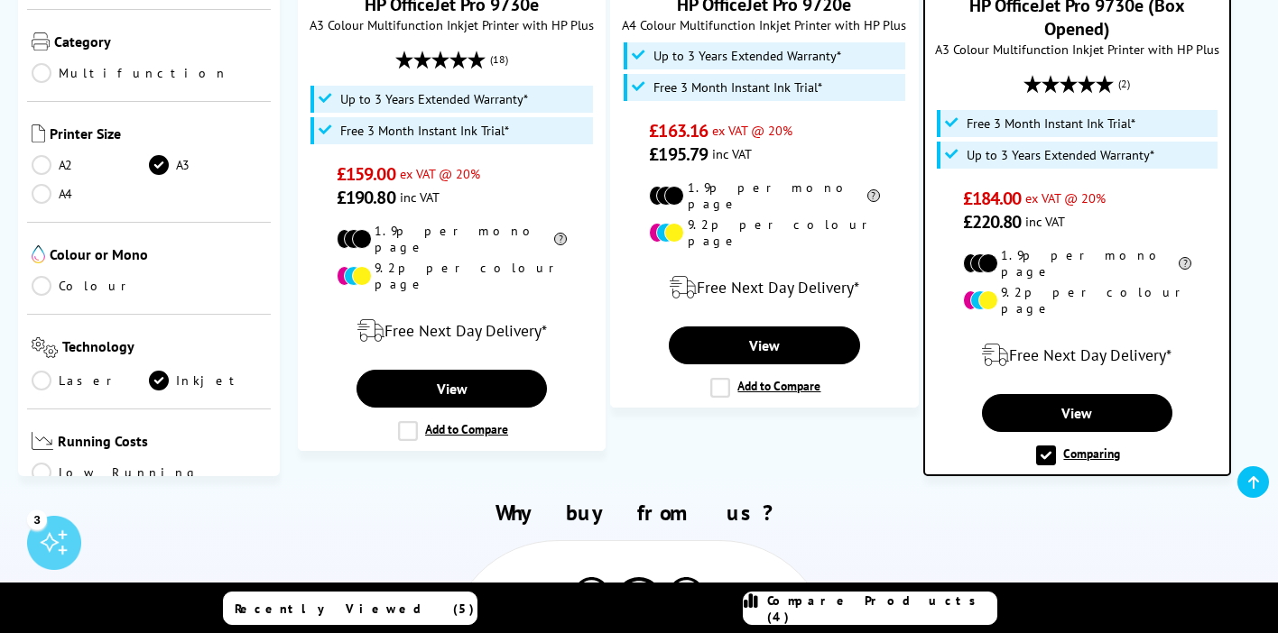
scroll to position [187, 0]
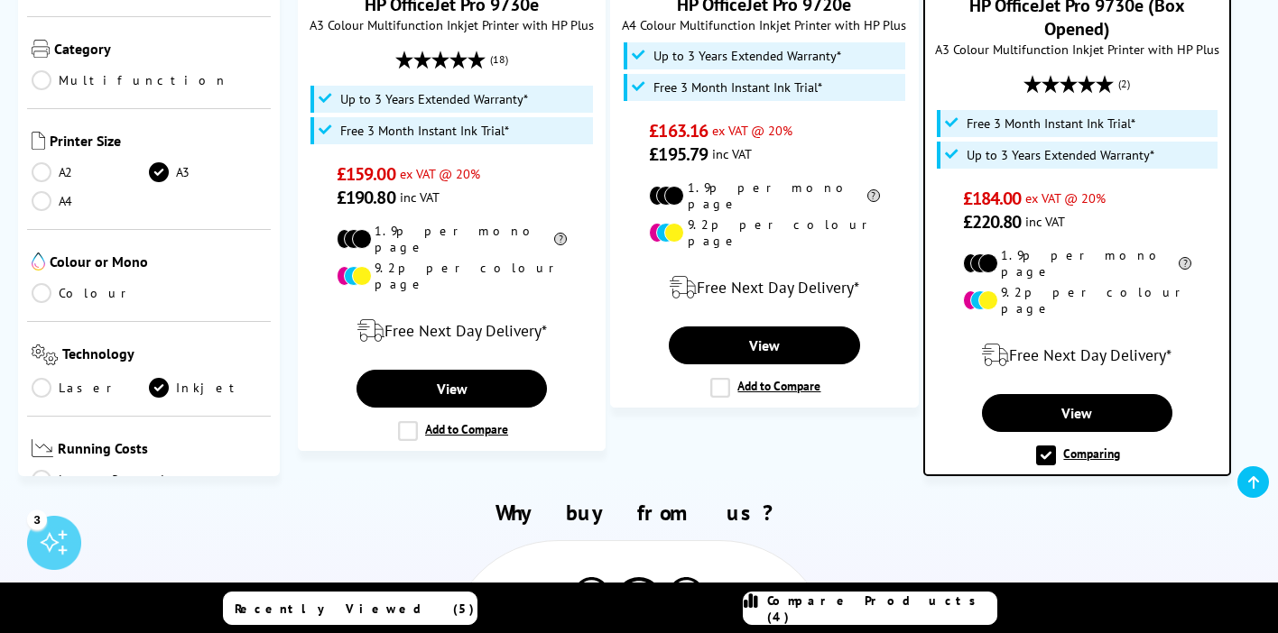
click at [822, 606] on div "Compare Products (4)" at bounding box center [870, 609] width 253 height 32
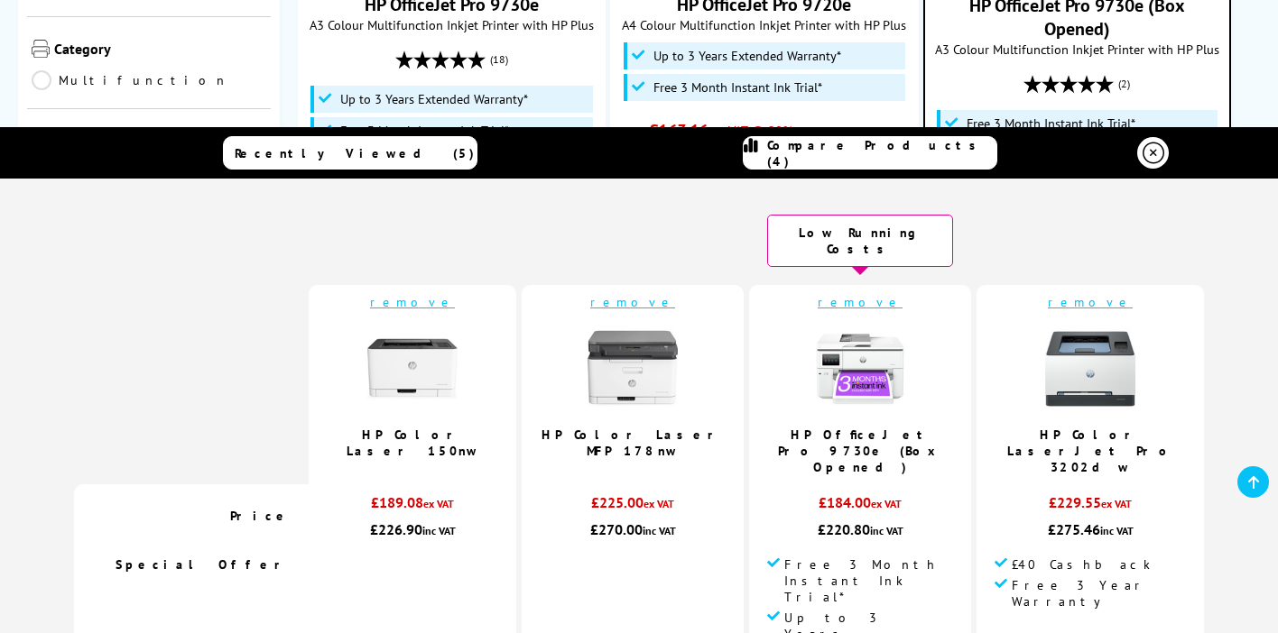
scroll to position [22, 0]
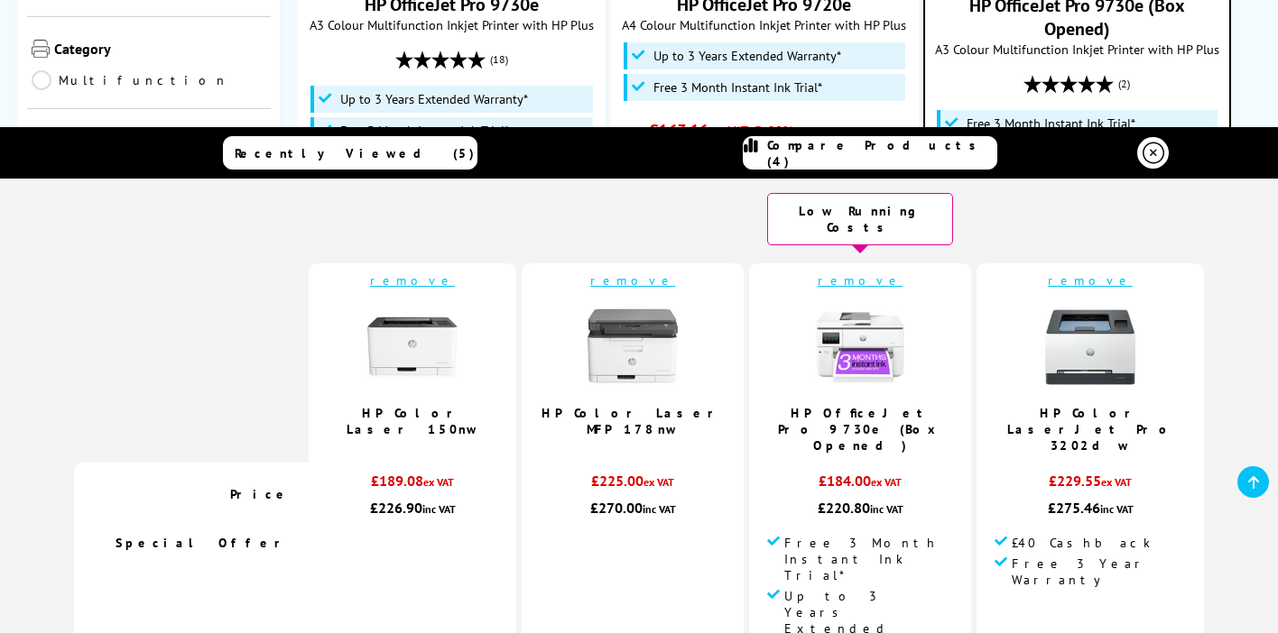
click at [439, 273] on link "remove" at bounding box center [412, 281] width 85 height 16
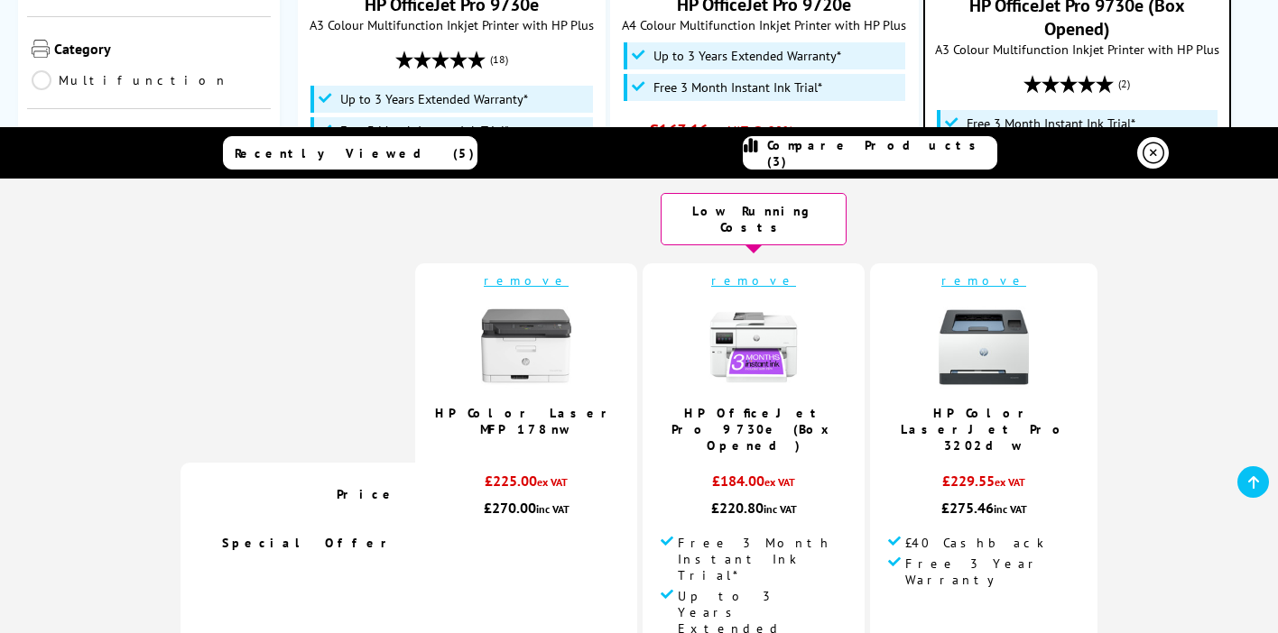
click at [554, 273] on link "remove" at bounding box center [526, 281] width 85 height 16
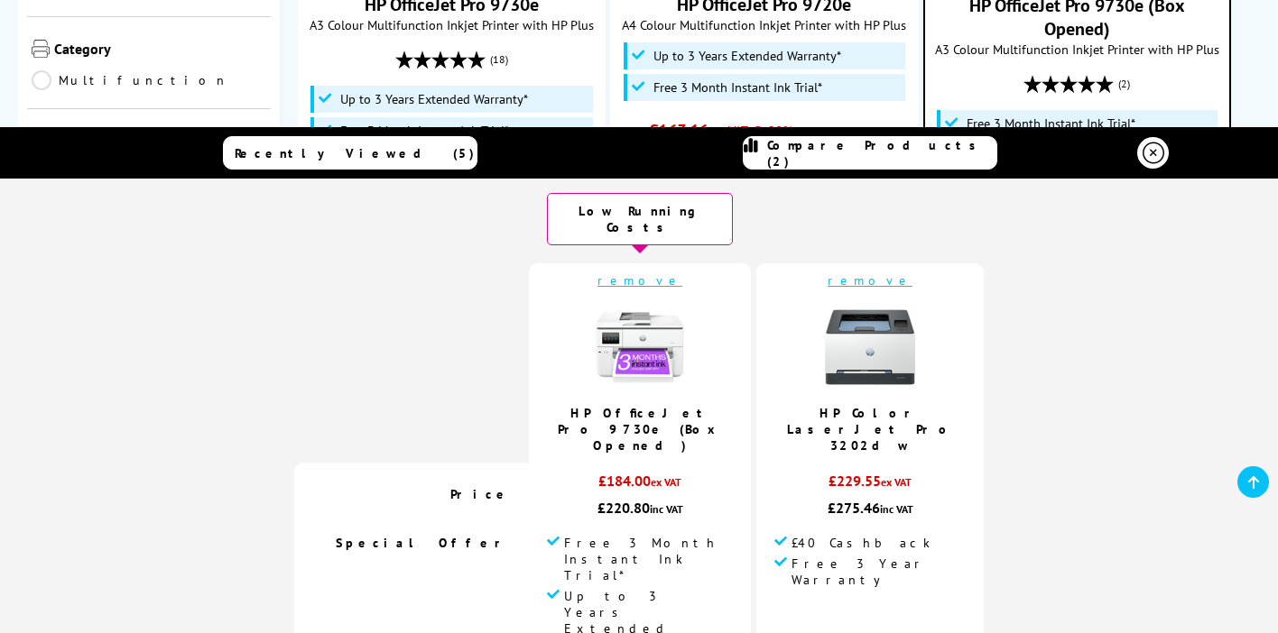
click at [657, 273] on link "remove" at bounding box center [639, 281] width 85 height 16
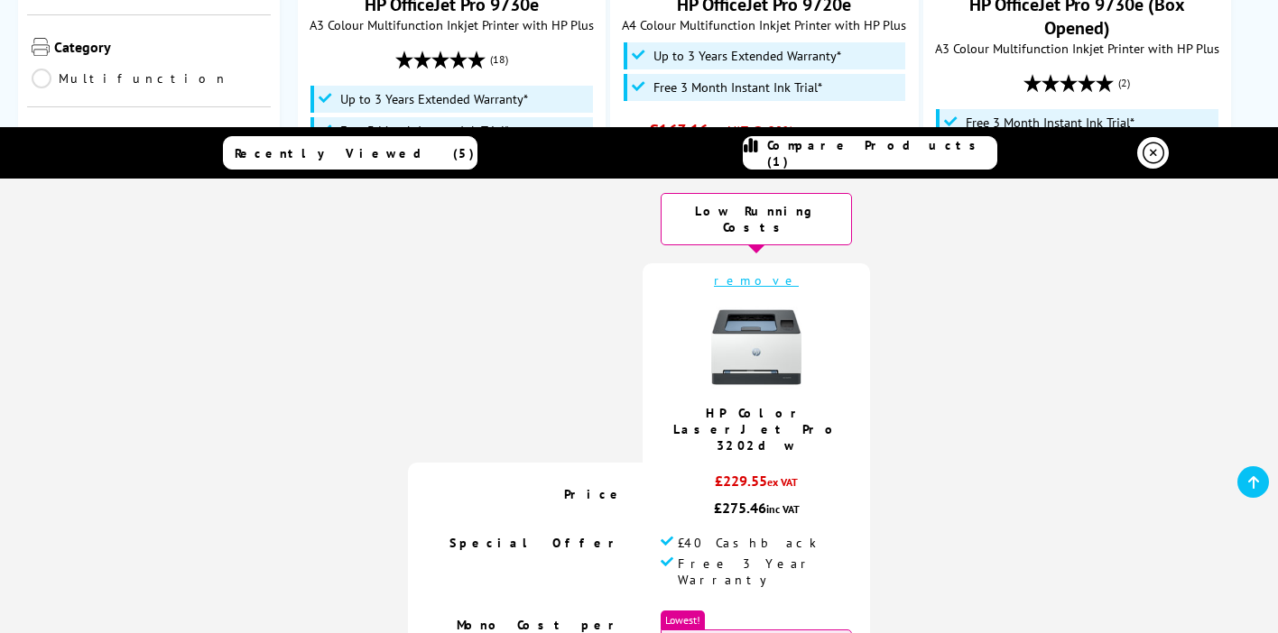
click at [749, 273] on link "remove" at bounding box center [756, 281] width 85 height 16
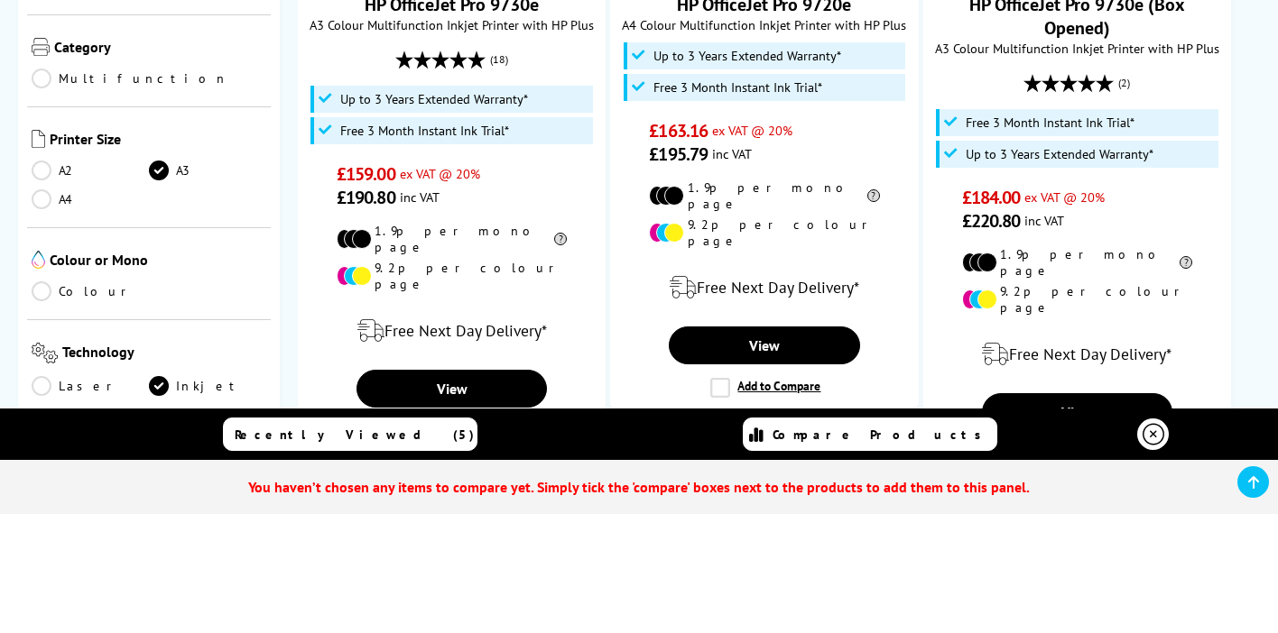
click at [1150, 433] on icon at bounding box center [1153, 435] width 22 height 22
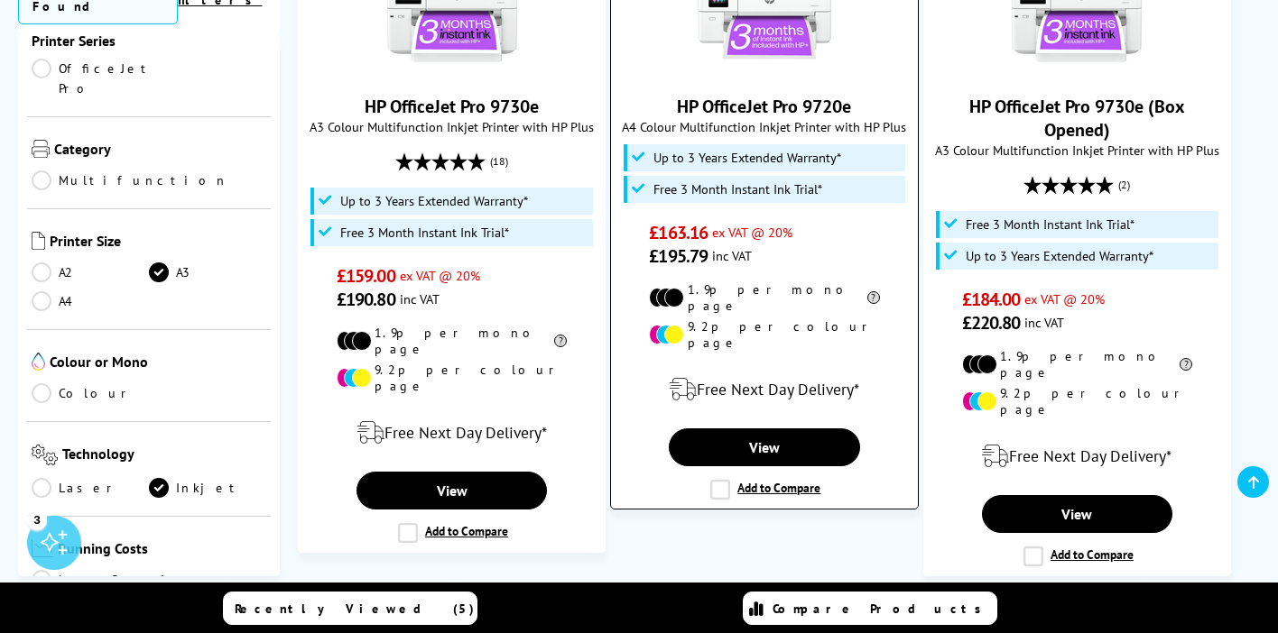
scroll to position [498, 0]
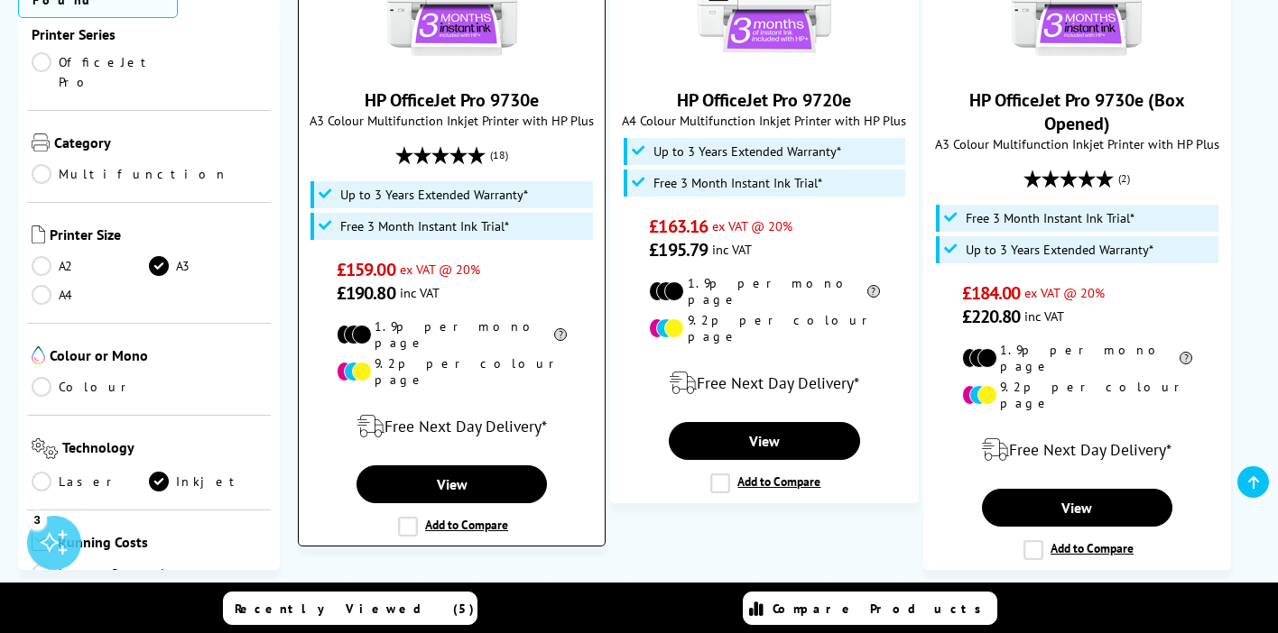
click at [406, 517] on label "Add to Compare" at bounding box center [453, 527] width 110 height 20
click at [0, 0] on input "Add to Compare" at bounding box center [0, 0] width 0 height 0
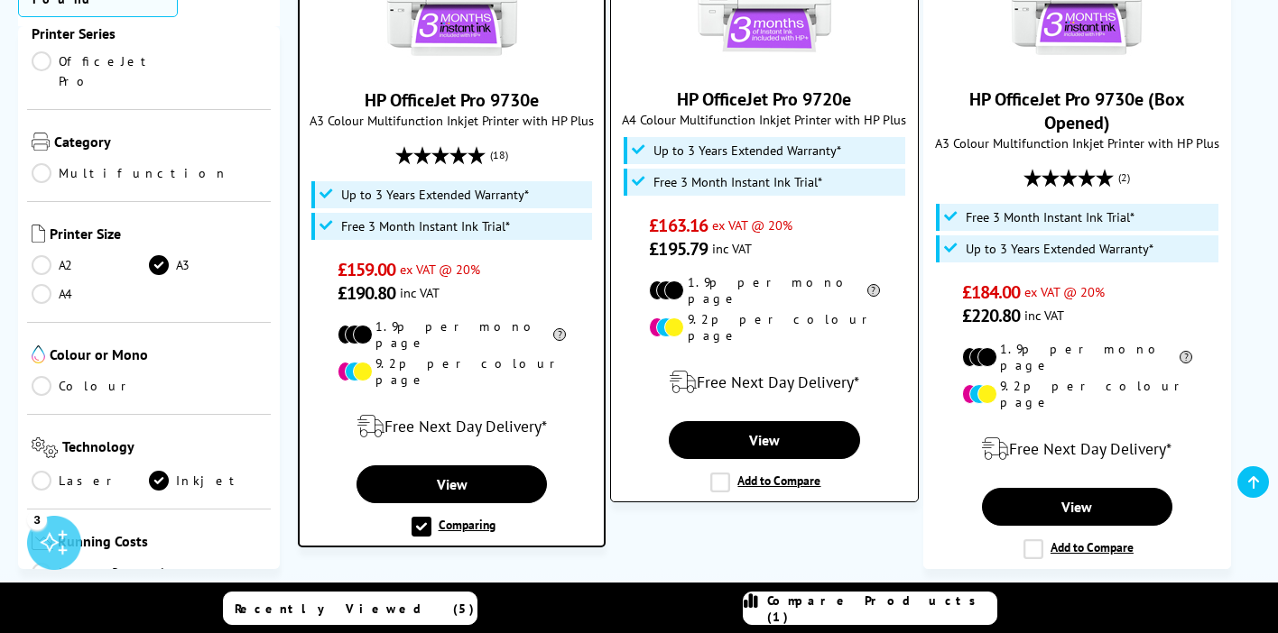
click at [723, 473] on label "Add to Compare" at bounding box center [765, 483] width 110 height 20
click at [0, 0] on input "Add to Compare" at bounding box center [0, 0] width 0 height 0
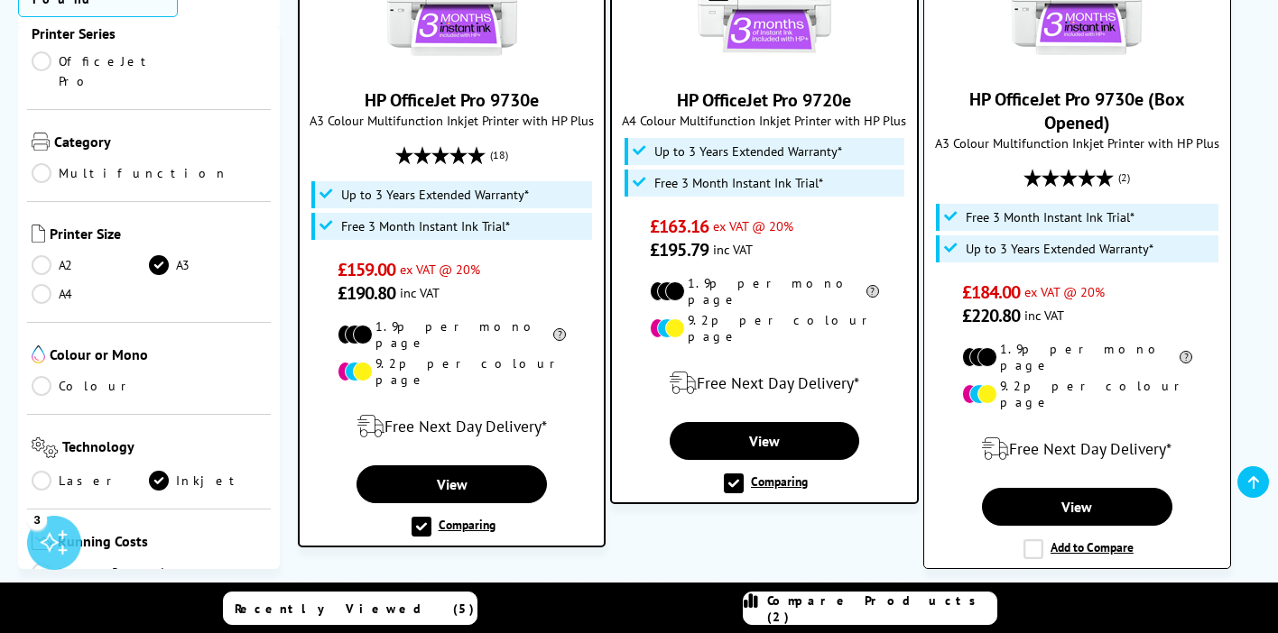
click at [1037, 540] on label "Add to Compare" at bounding box center [1078, 550] width 110 height 20
click at [0, 0] on input "Add to Compare" at bounding box center [0, 0] width 0 height 0
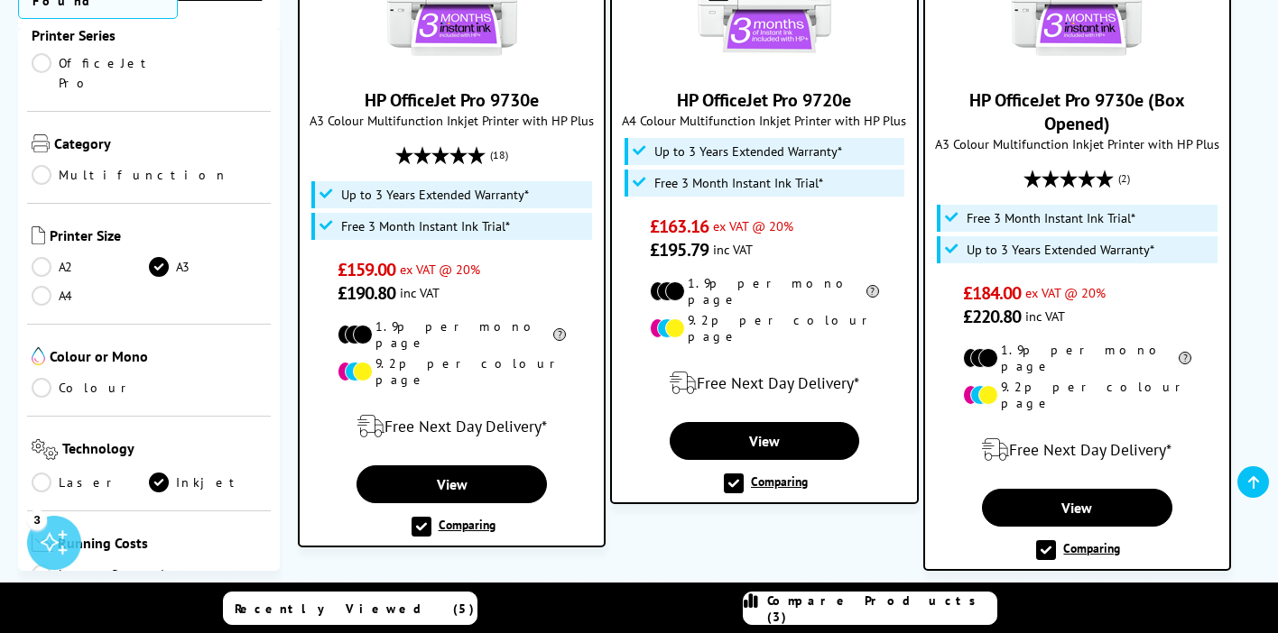
click at [825, 606] on span "Compare Products (3)" at bounding box center [881, 609] width 229 height 32
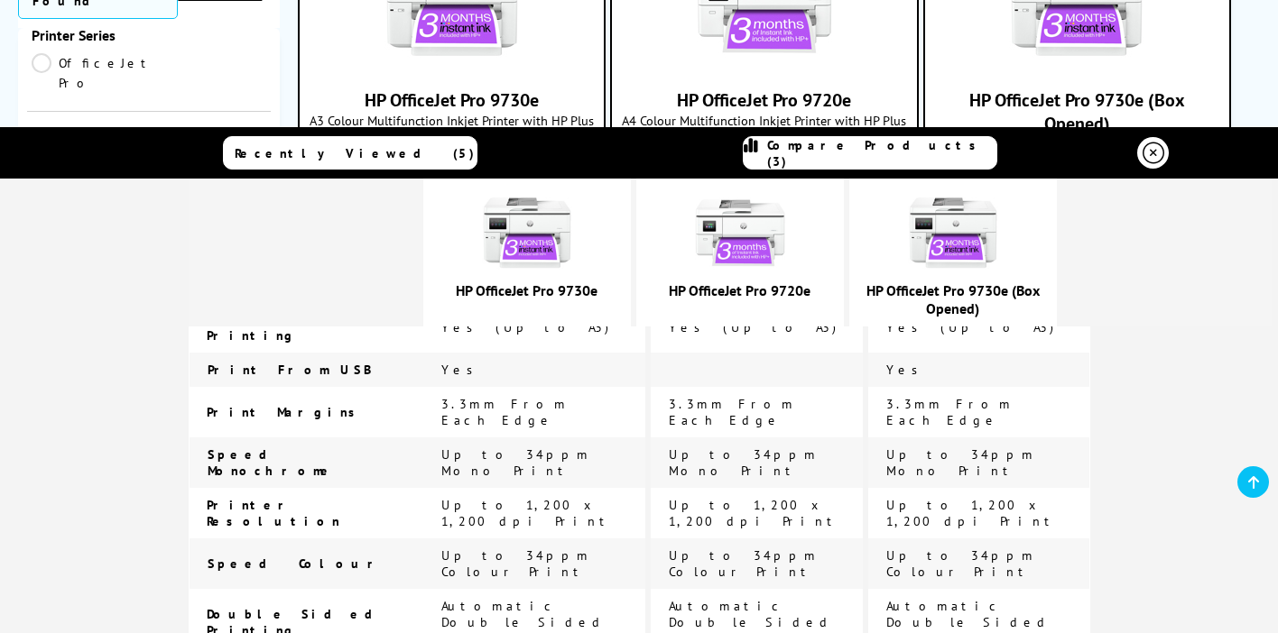
scroll to position [0, 0]
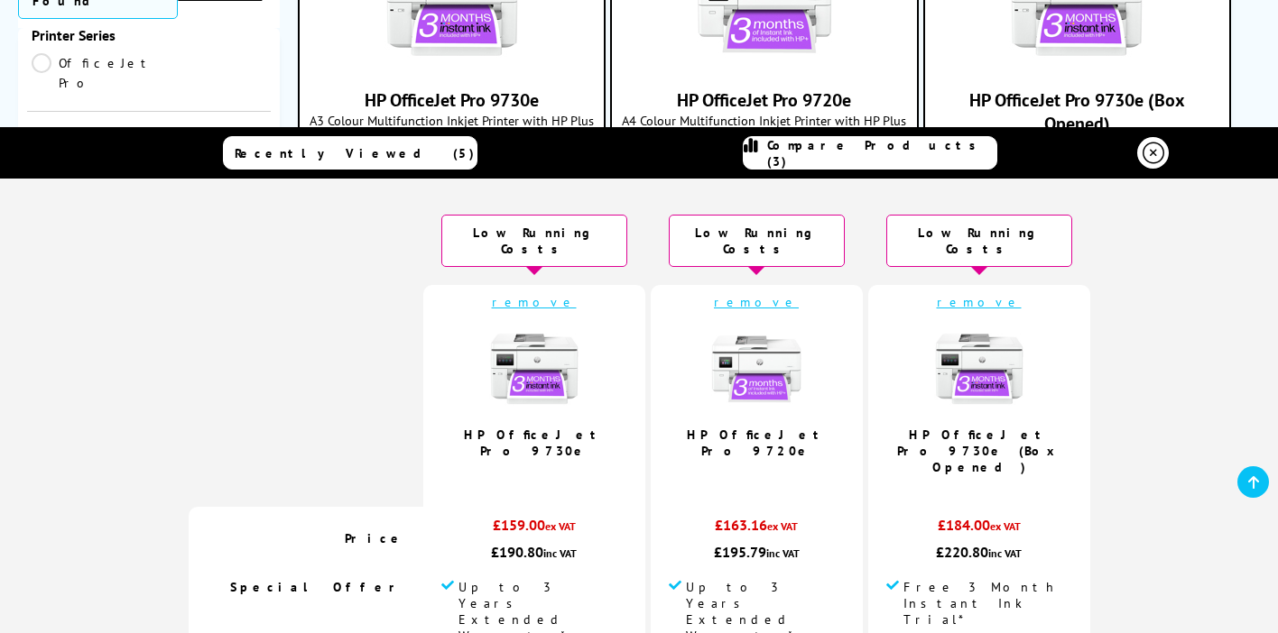
click at [1158, 147] on icon at bounding box center [1153, 154] width 22 height 22
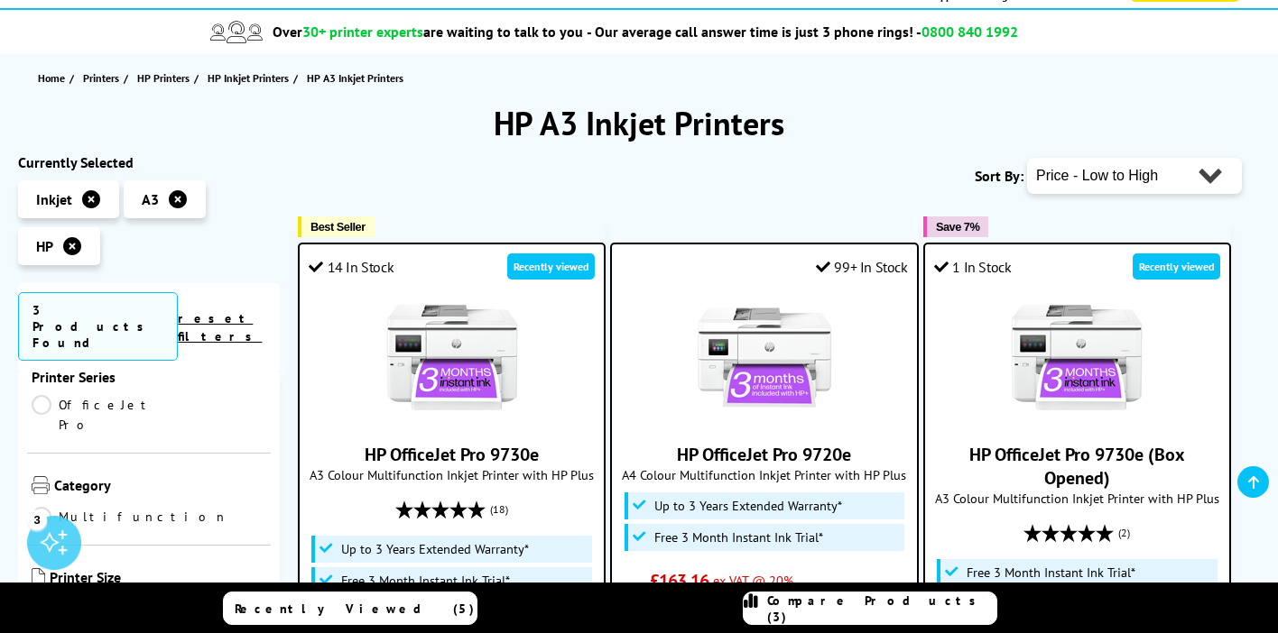
scroll to position [143, 0]
click at [78, 245] on icon at bounding box center [72, 247] width 18 height 18
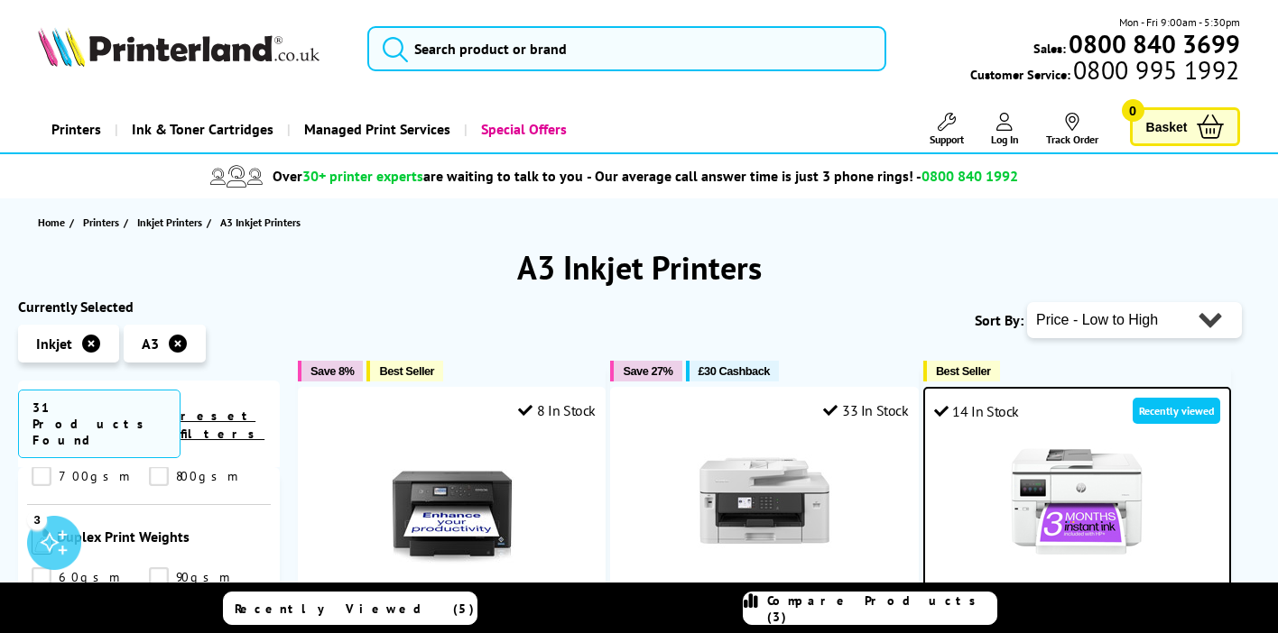
click at [62, 540] on div "3" at bounding box center [54, 543] width 54 height 54
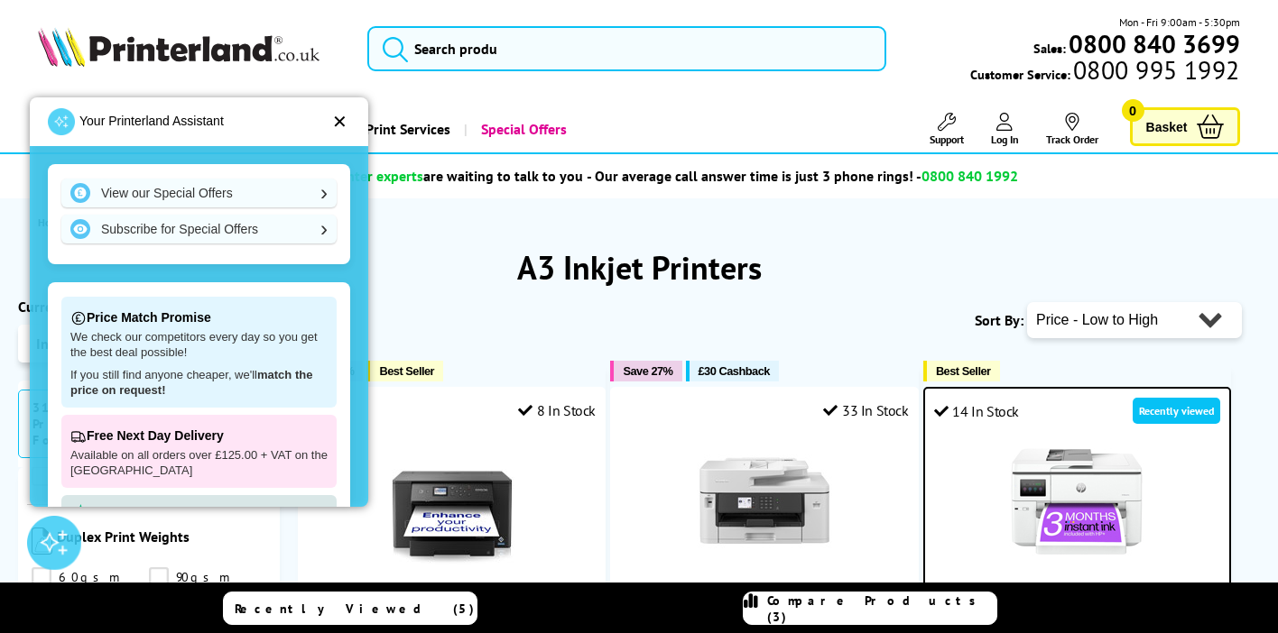
click at [345, 118] on div "✕" at bounding box center [339, 122] width 15 height 18
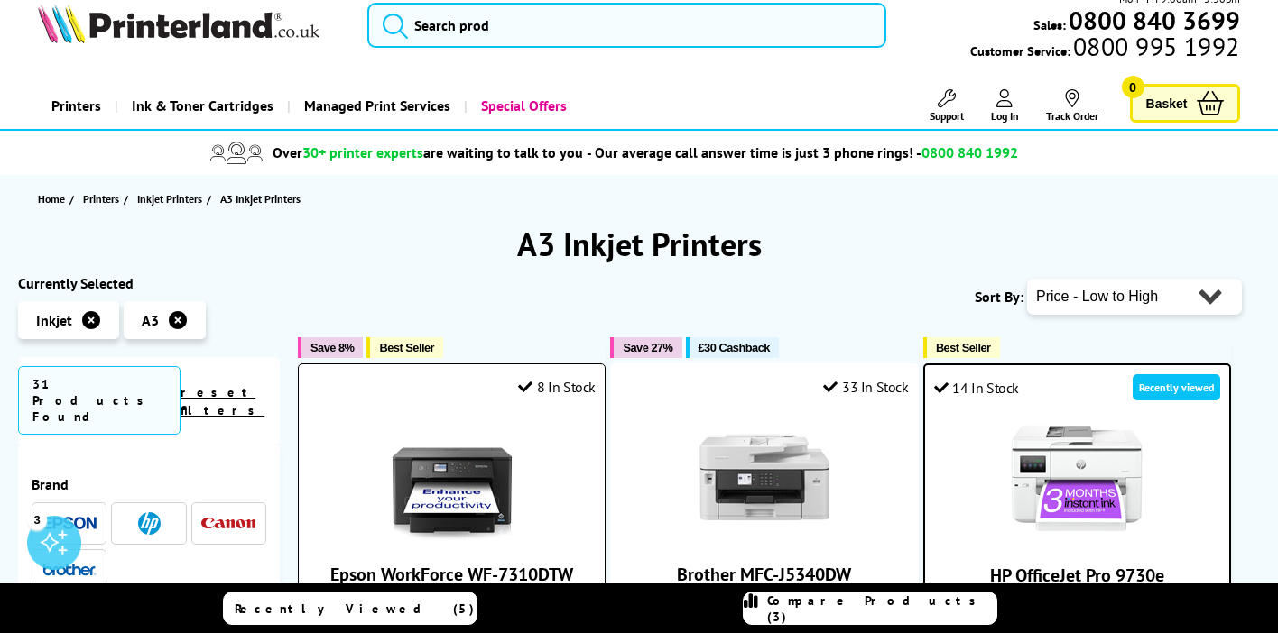
scroll to position [37, 0]
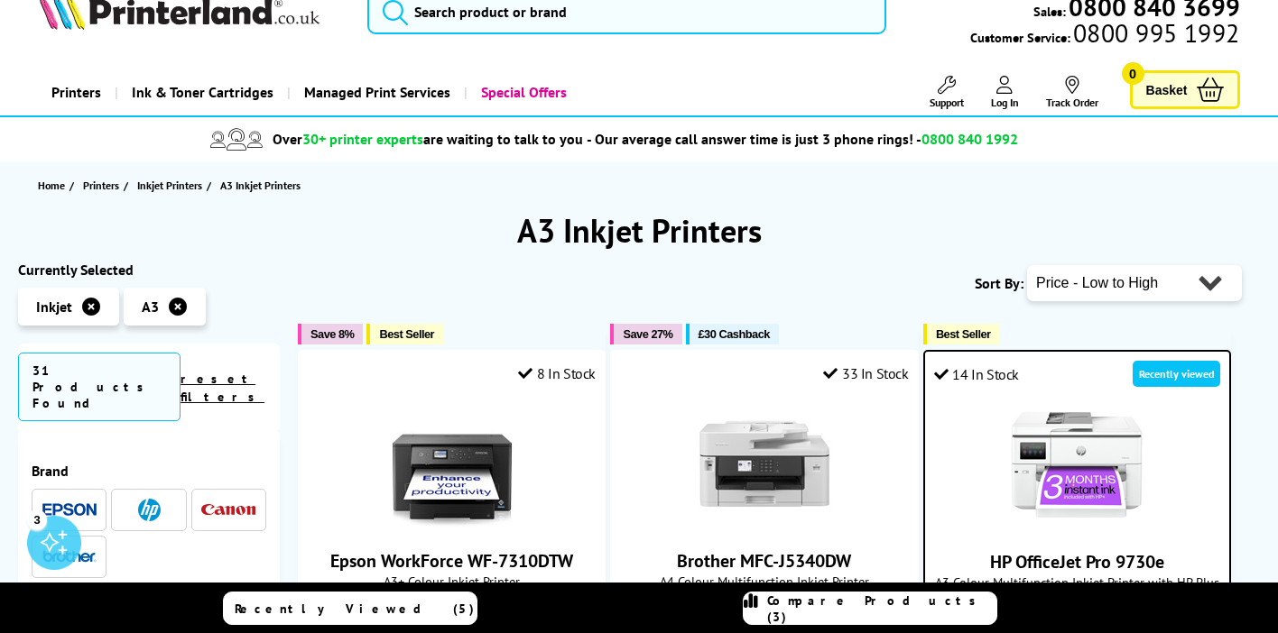
select select "Popularity"
click option "Popularity" at bounding box center [0, 0] width 0 height 0
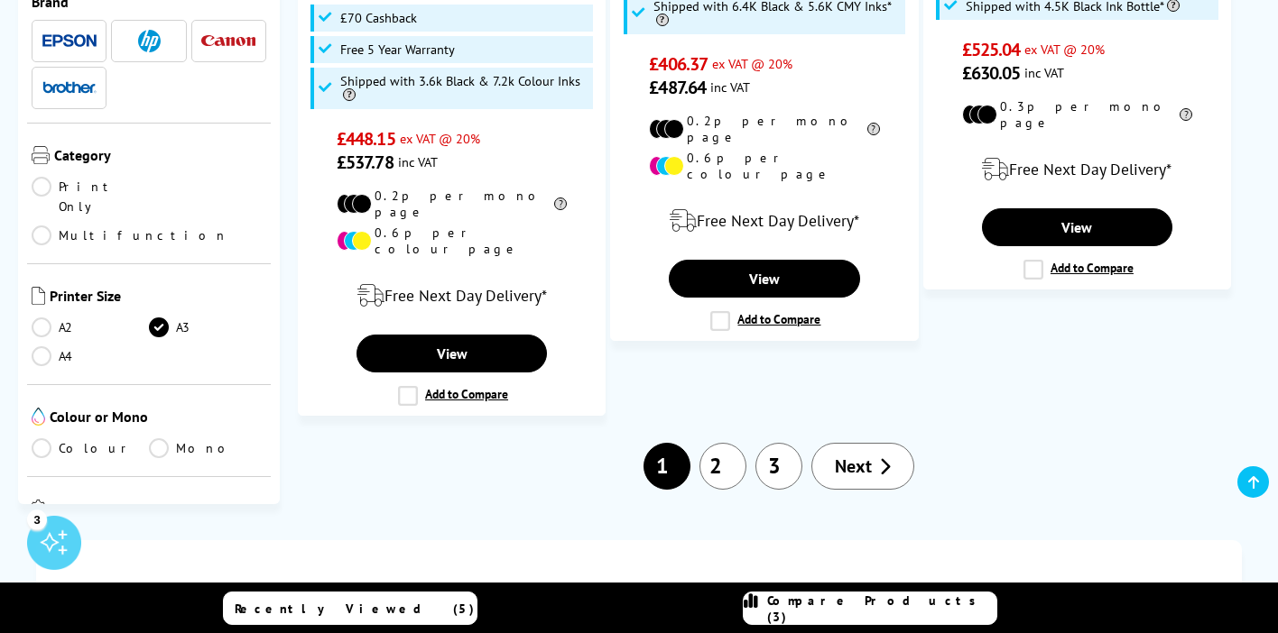
scroll to position [2904, 0]
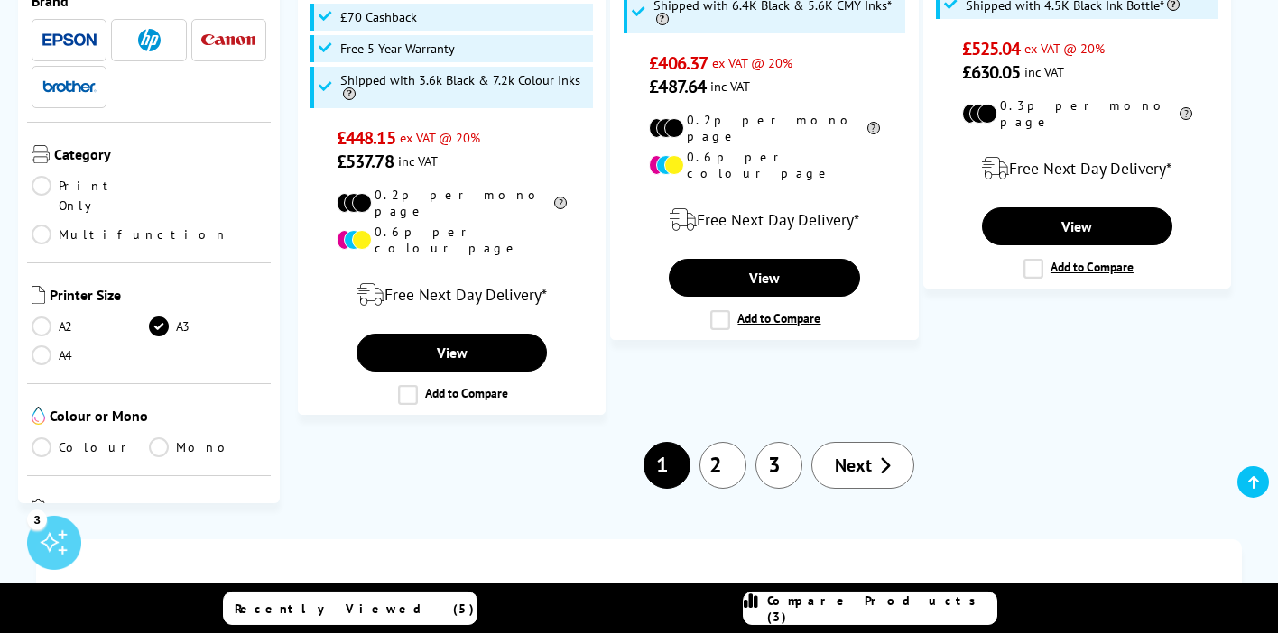
click at [721, 442] on link "2" at bounding box center [722, 465] width 47 height 47
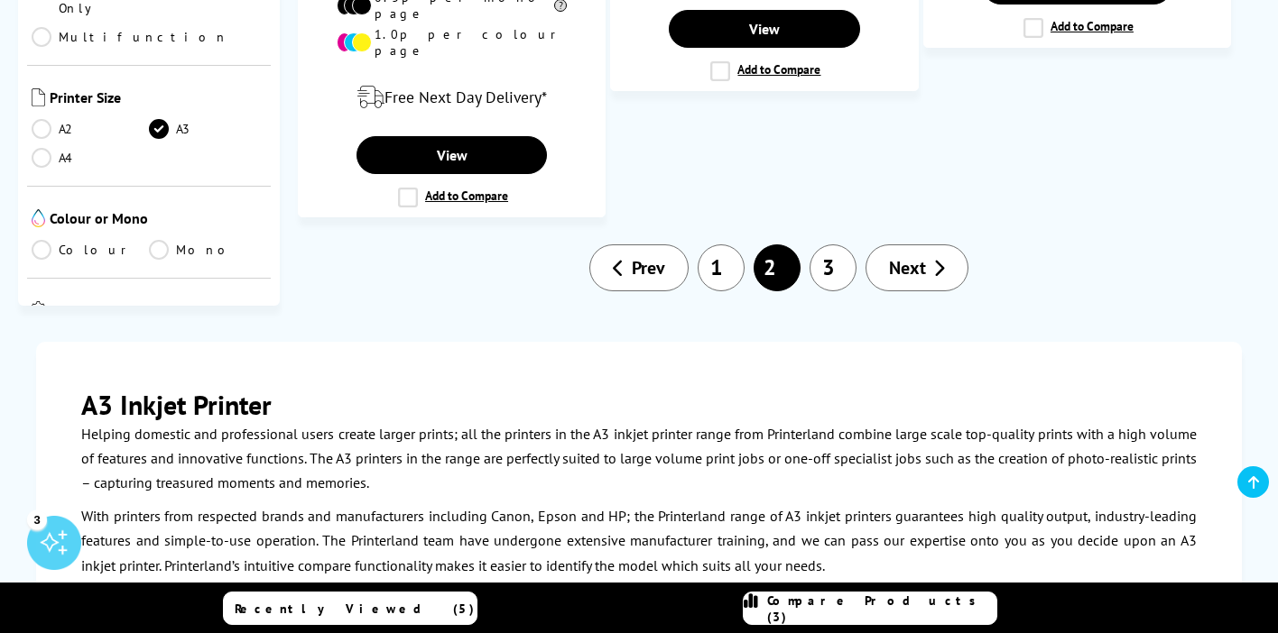
scroll to position [2971, 0]
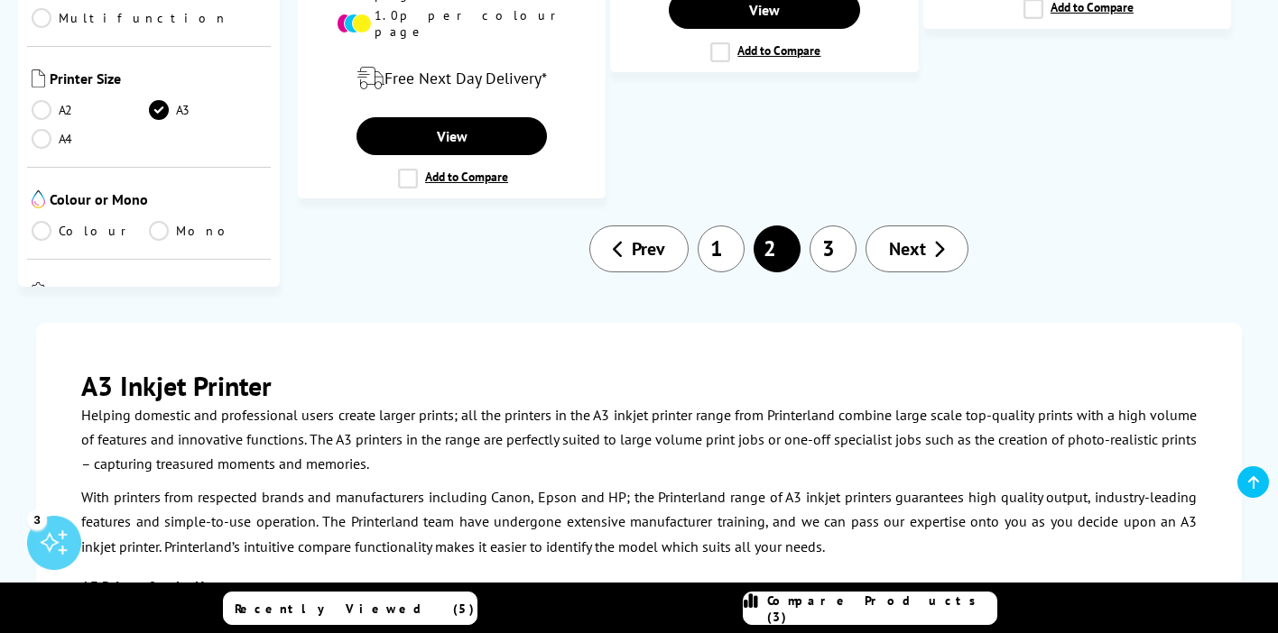
click at [833, 226] on link "3" at bounding box center [832, 249] width 47 height 47
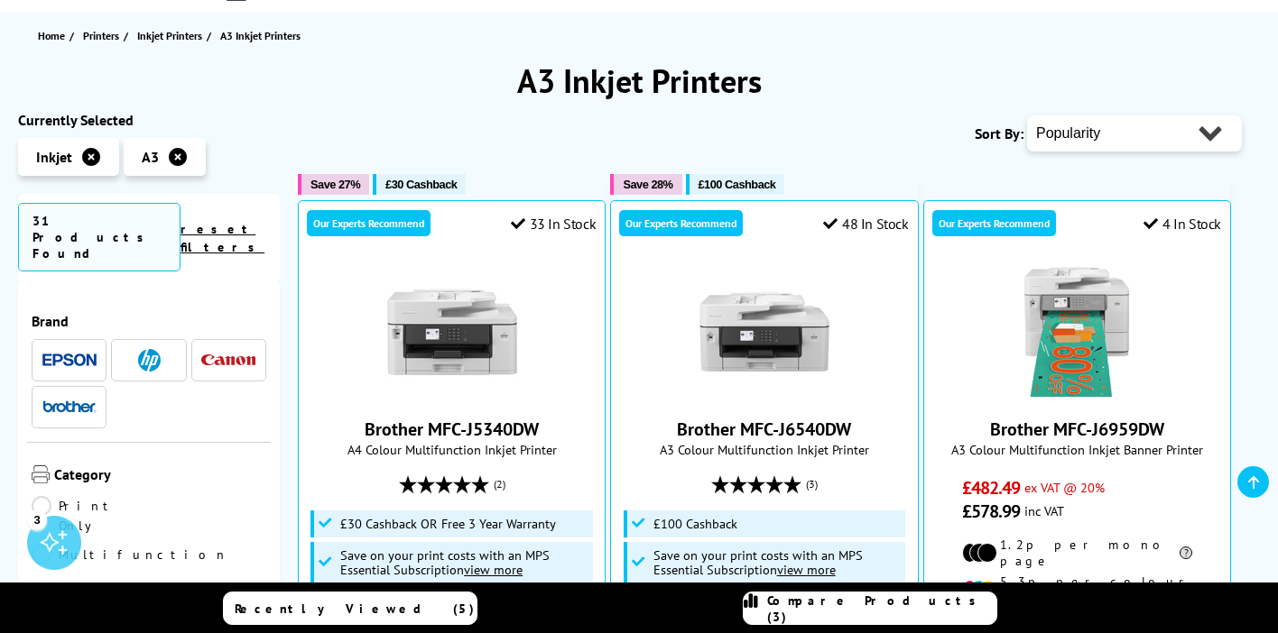
scroll to position [191, 0]
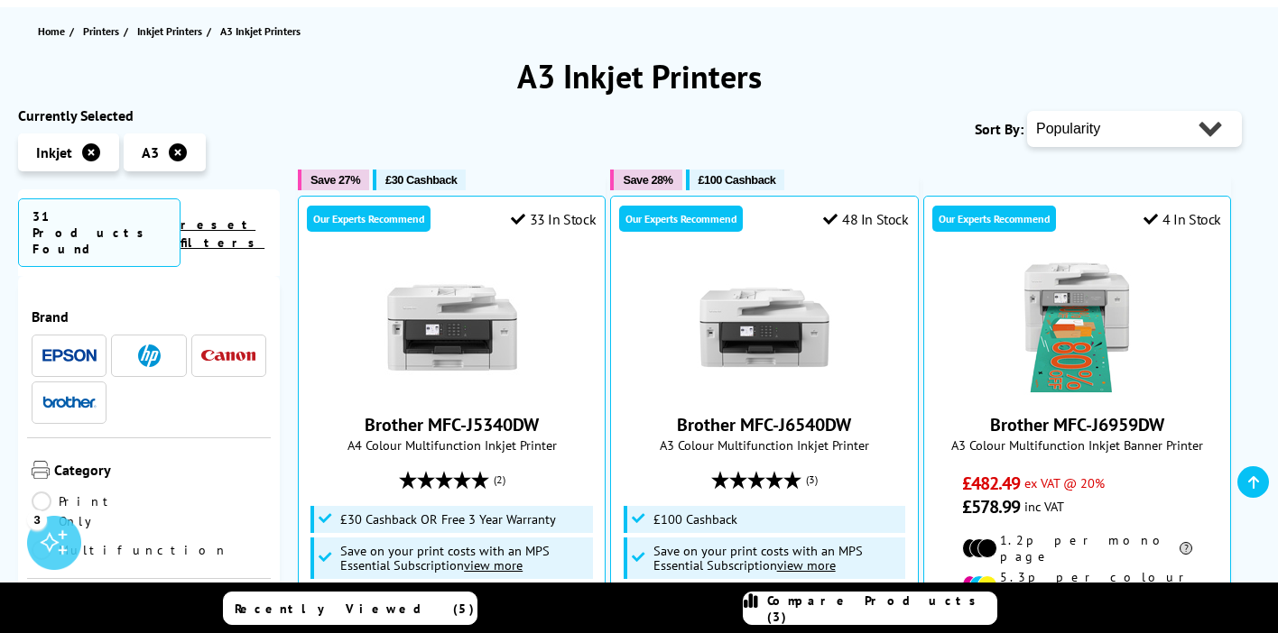
click at [157, 345] on img at bounding box center [149, 356] width 23 height 23
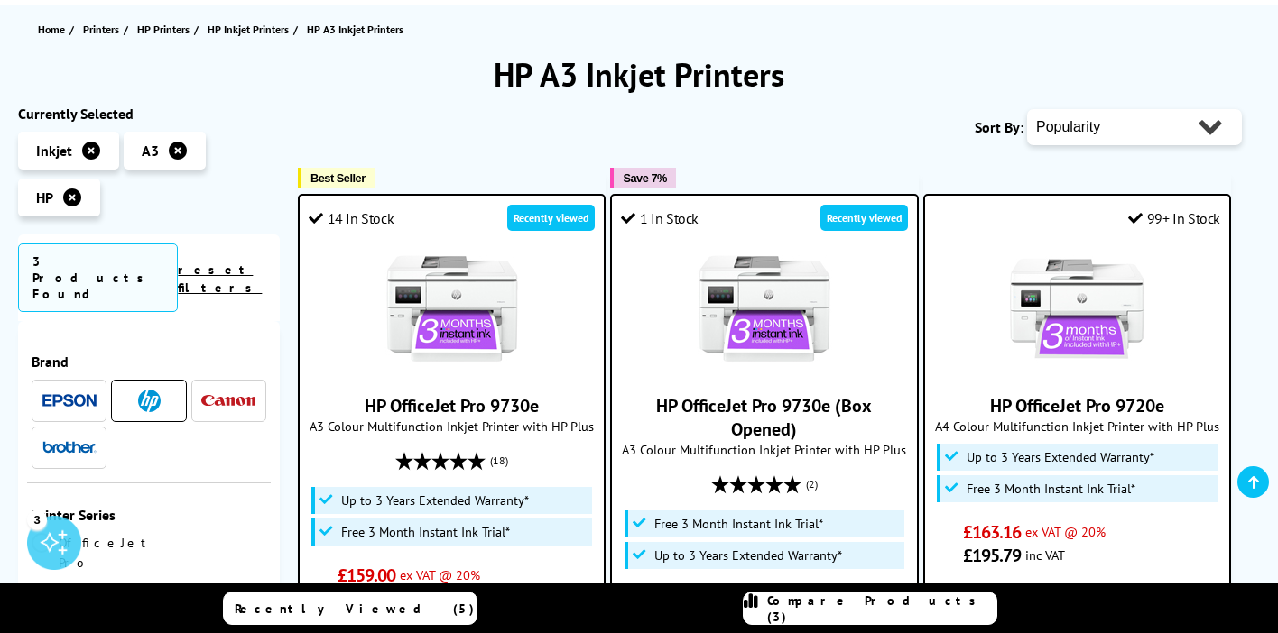
scroll to position [180, 0]
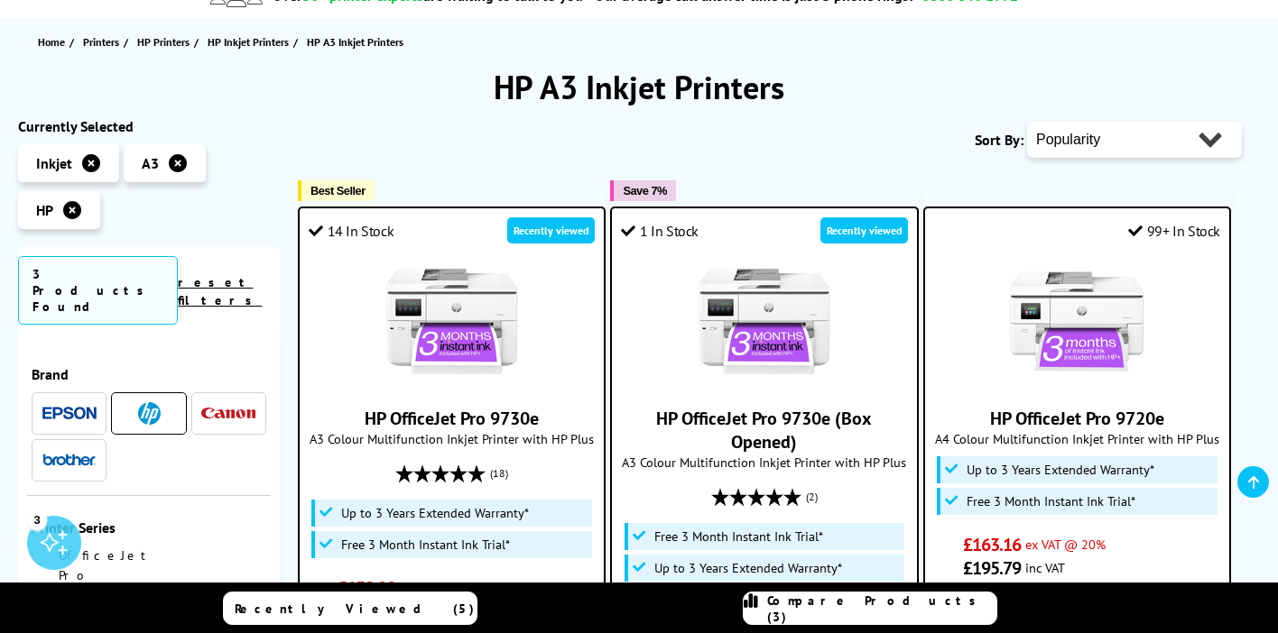
click at [79, 209] on icon at bounding box center [72, 210] width 18 height 18
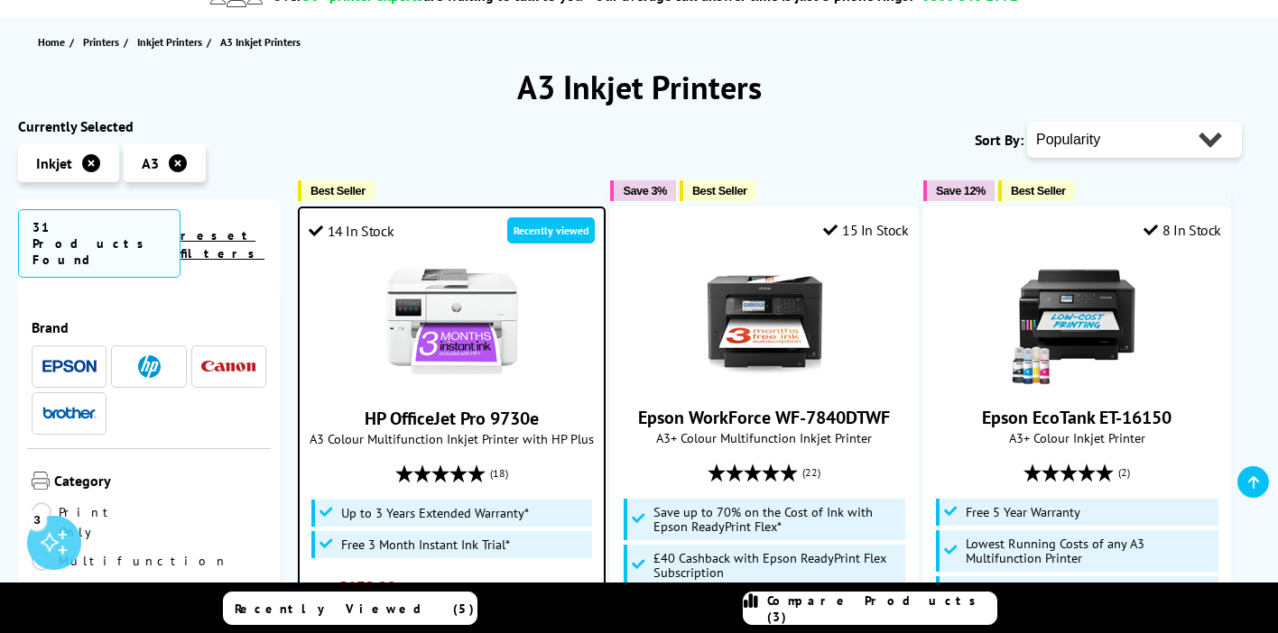
click at [175, 166] on icon at bounding box center [178, 163] width 18 height 18
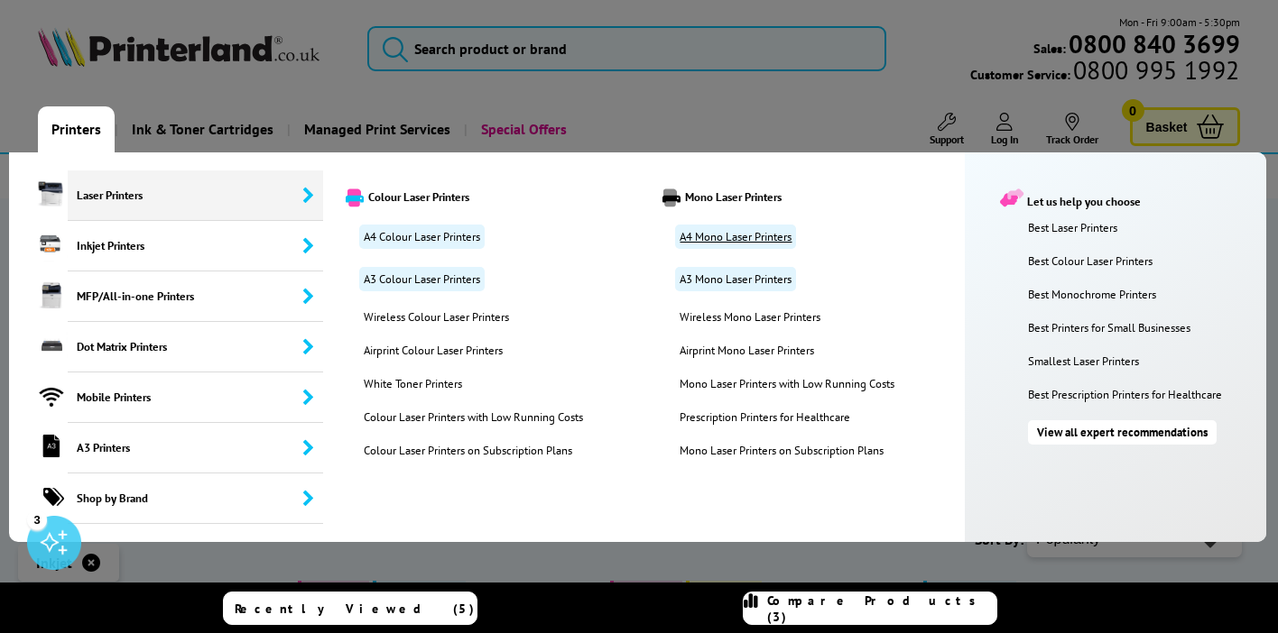
click at [730, 235] on link "A4 Mono Laser Printers" at bounding box center [735, 237] width 121 height 24
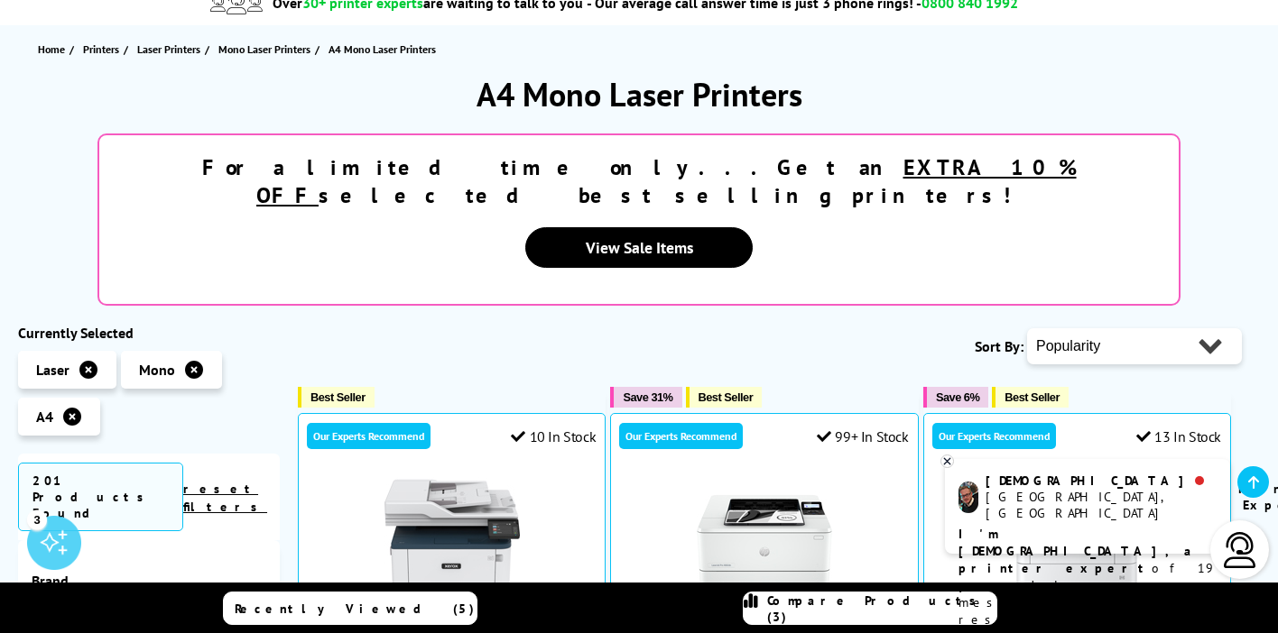
scroll to position [176, 0]
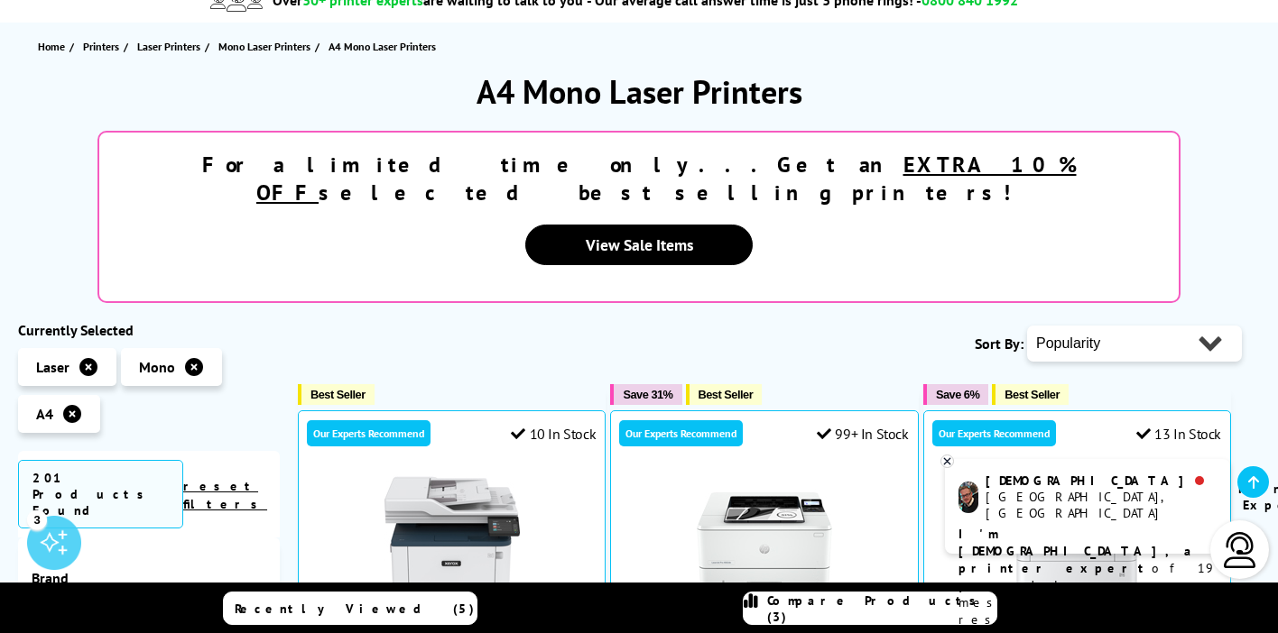
select select "Price Ascending"
click option "Price - Low to High" at bounding box center [0, 0] width 0 height 0
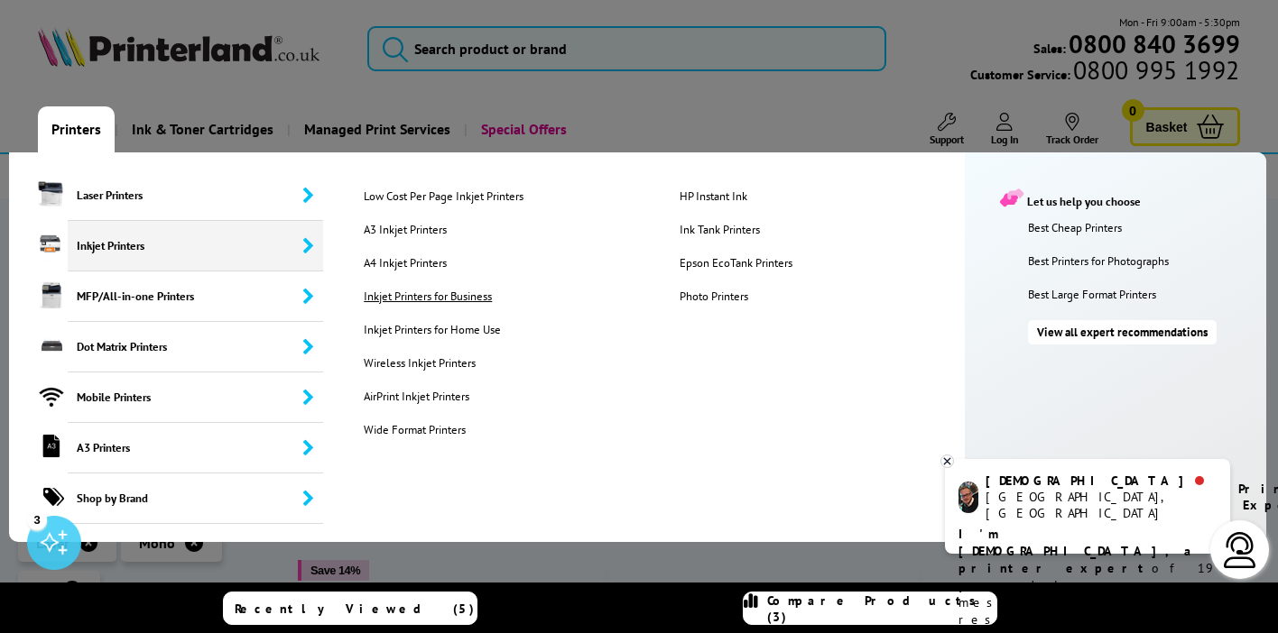
click at [479, 296] on link "Inkjet Printers for Business" at bounding box center [507, 296] width 315 height 15
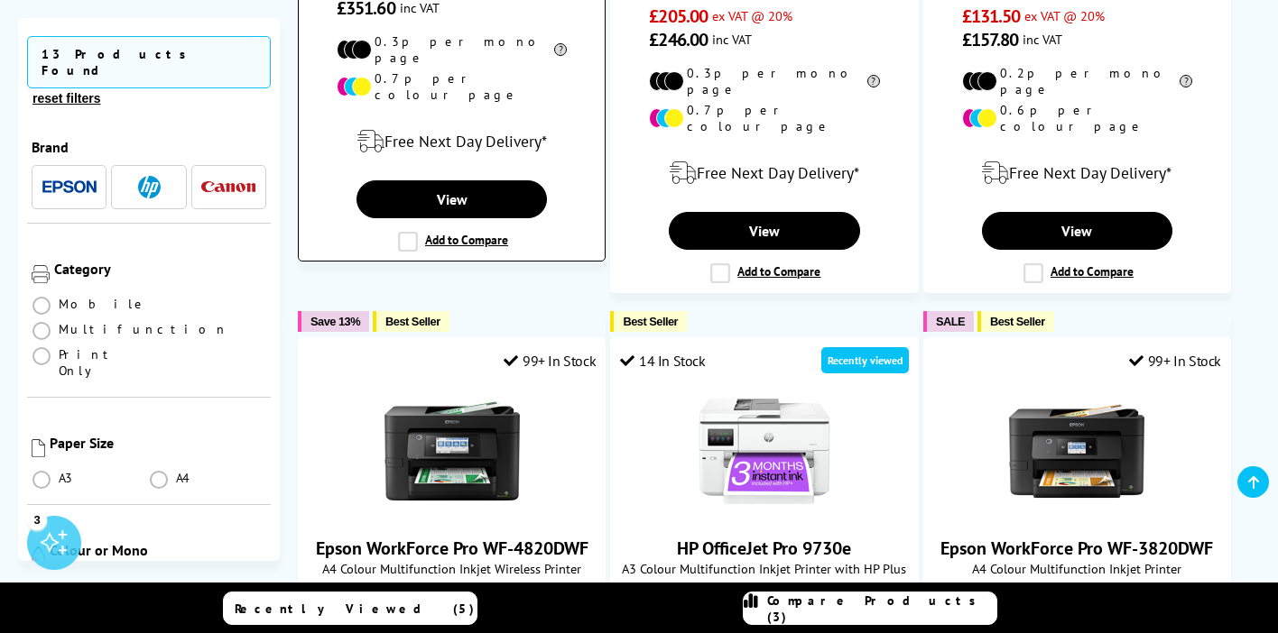
scroll to position [843, 0]
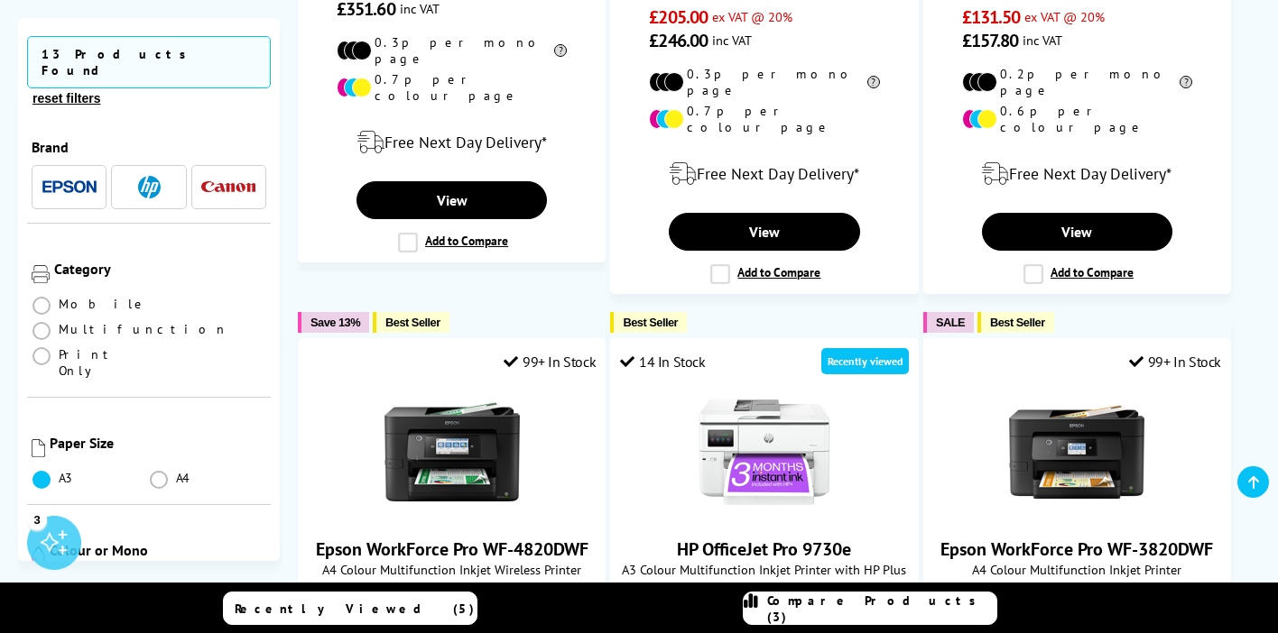
click at [37, 471] on span at bounding box center [41, 480] width 18 height 18
click at [59, 473] on input "radio" at bounding box center [59, 473] width 0 height 0
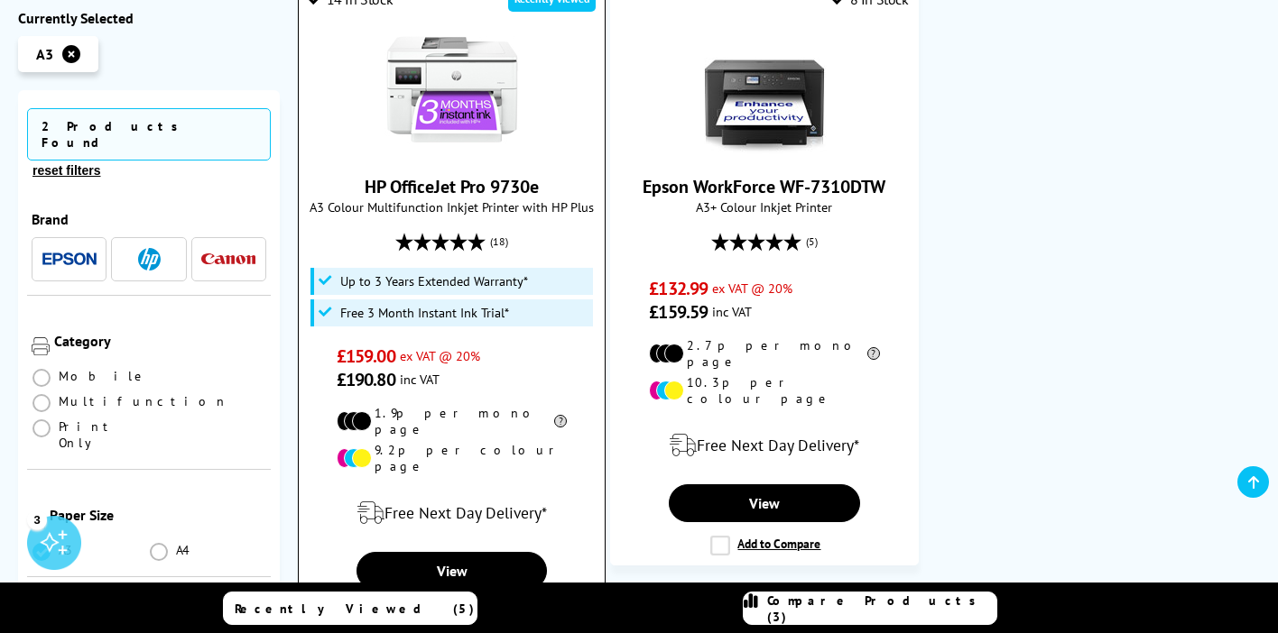
scroll to position [398, 0]
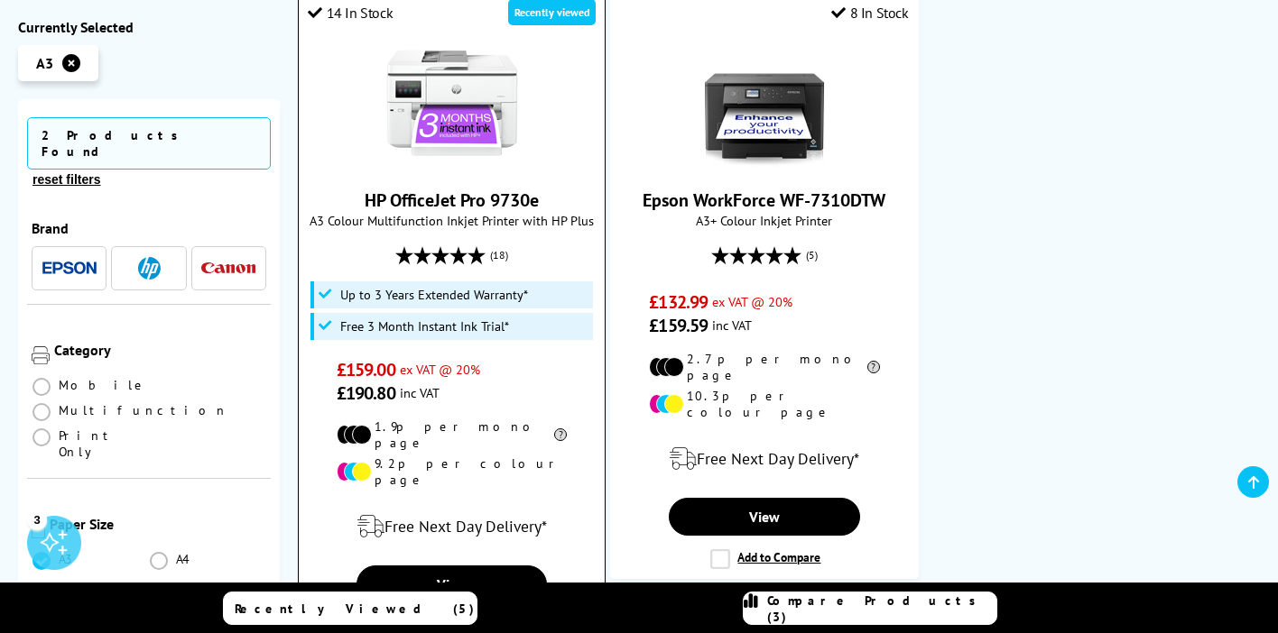
drag, startPoint x: 542, startPoint y: 199, endPoint x: 363, endPoint y: 203, distance: 179.6
click at [362, 203] on span "HP OfficeJet Pro 9730e" at bounding box center [451, 200] width 279 height 23
copy link "HP OfficeJet Pro 9730e"
